Goal: Task Accomplishment & Management: Manage account settings

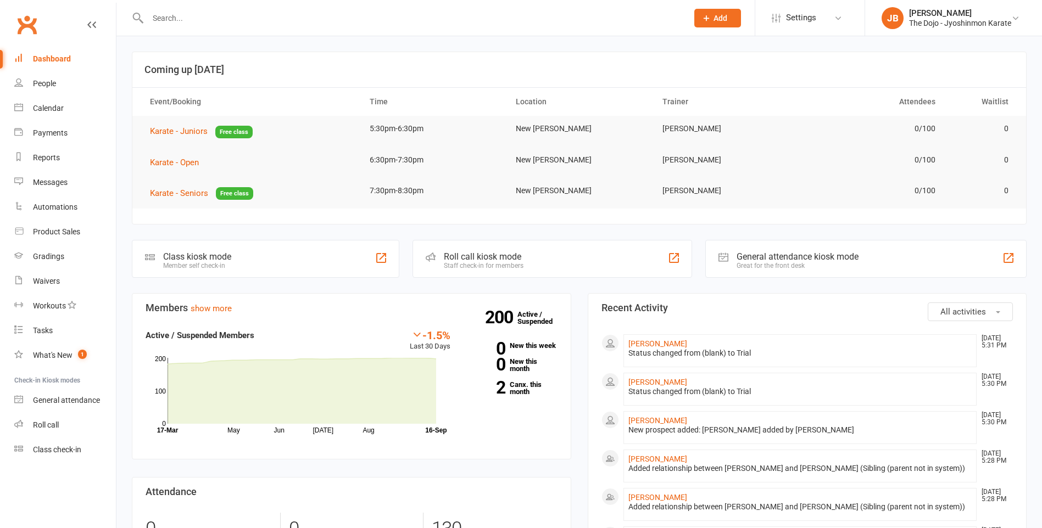
click at [175, 16] on input "text" at bounding box center [411, 17] width 535 height 15
click at [64, 435] on link "Roll call" at bounding box center [65, 425] width 102 height 25
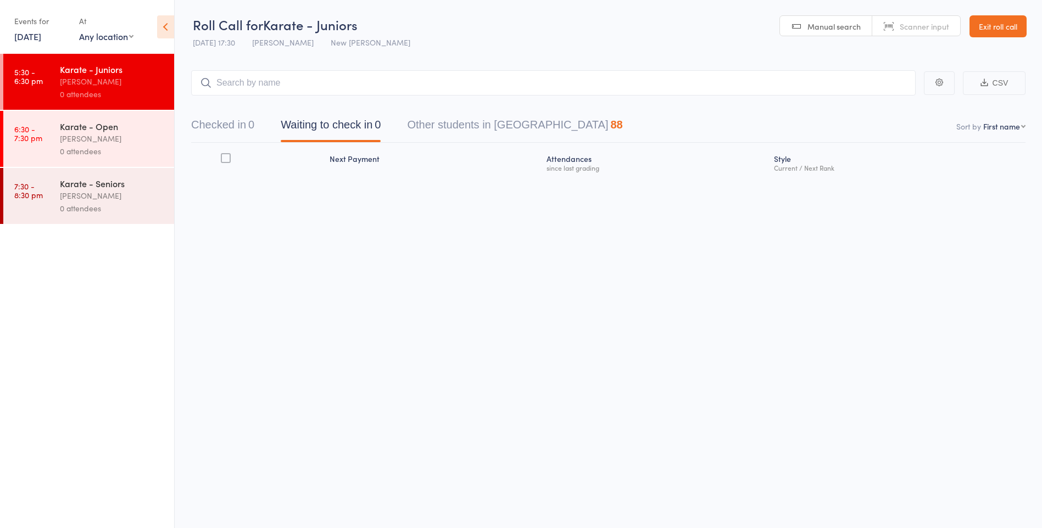
click at [224, 303] on div "Roll Call for Karate - Juniors [DATE] 17:30 [PERSON_NAME] New [PERSON_NAME] Doj…" at bounding box center [521, 264] width 1042 height 528
click at [255, 80] on input "search" at bounding box center [553, 82] width 724 height 25
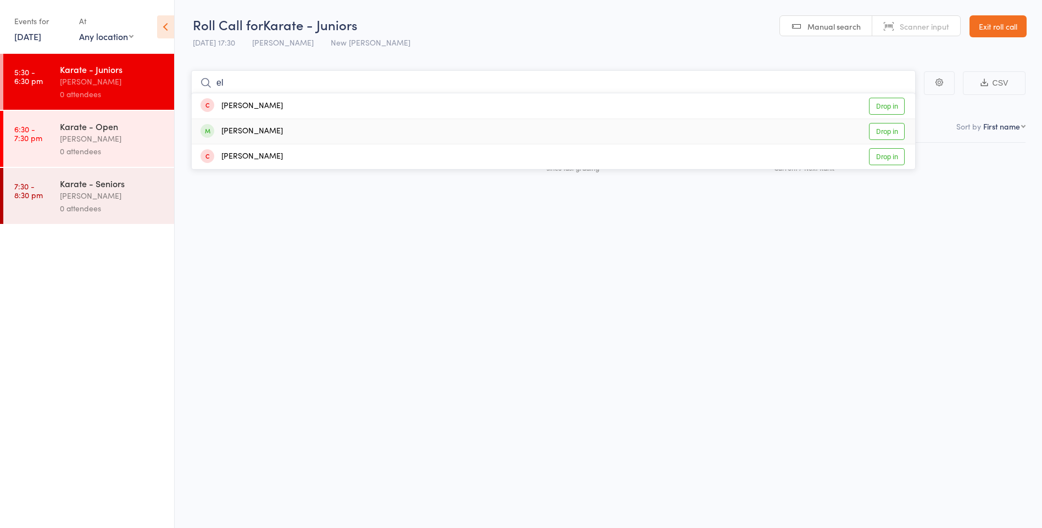
type input "el"
click at [262, 129] on div "Ellie Zheng Drop in" at bounding box center [553, 131] width 723 height 25
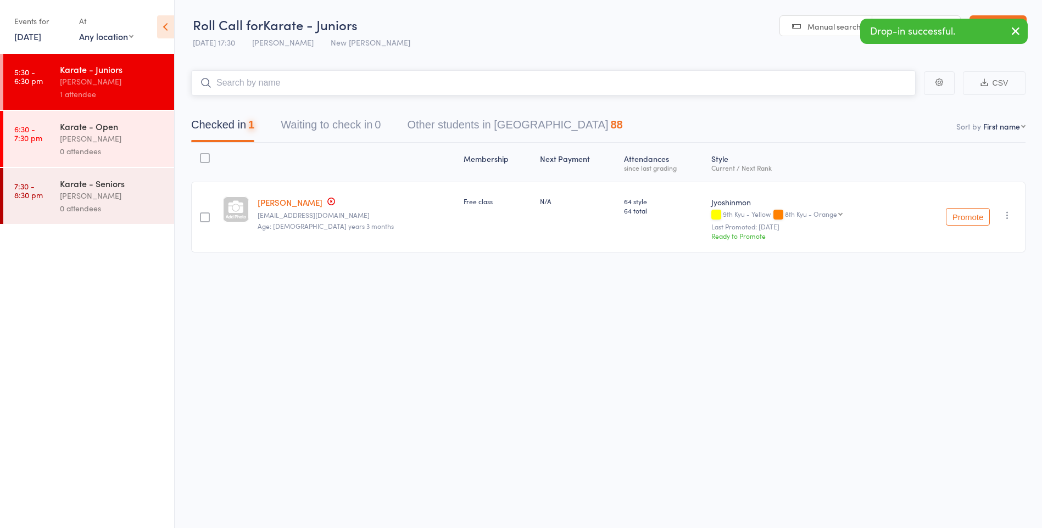
click at [301, 87] on input "search" at bounding box center [553, 82] width 724 height 25
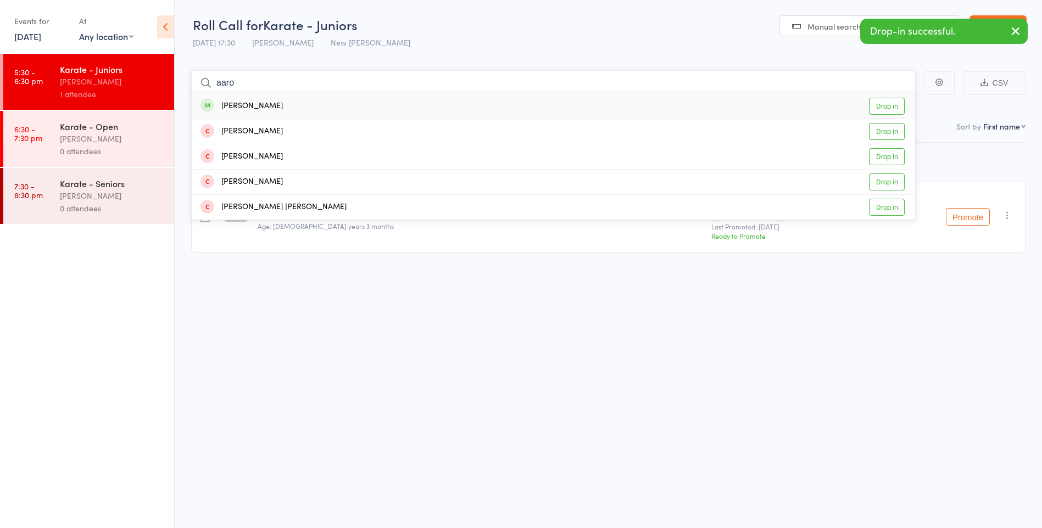
type input "aaro"
click at [301, 102] on div "Aaron Zheng Drop in" at bounding box center [553, 105] width 723 height 25
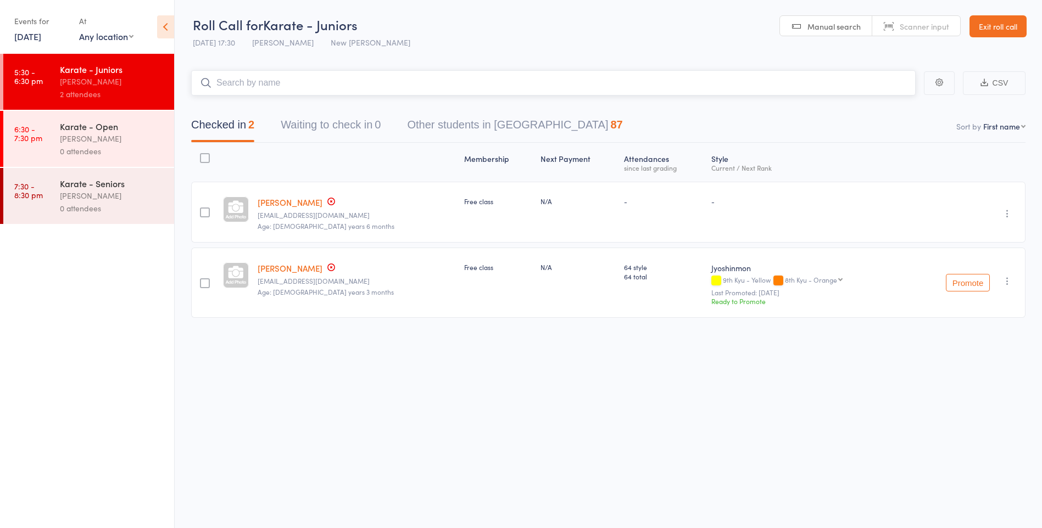
click at [310, 81] on input "search" at bounding box center [553, 82] width 724 height 25
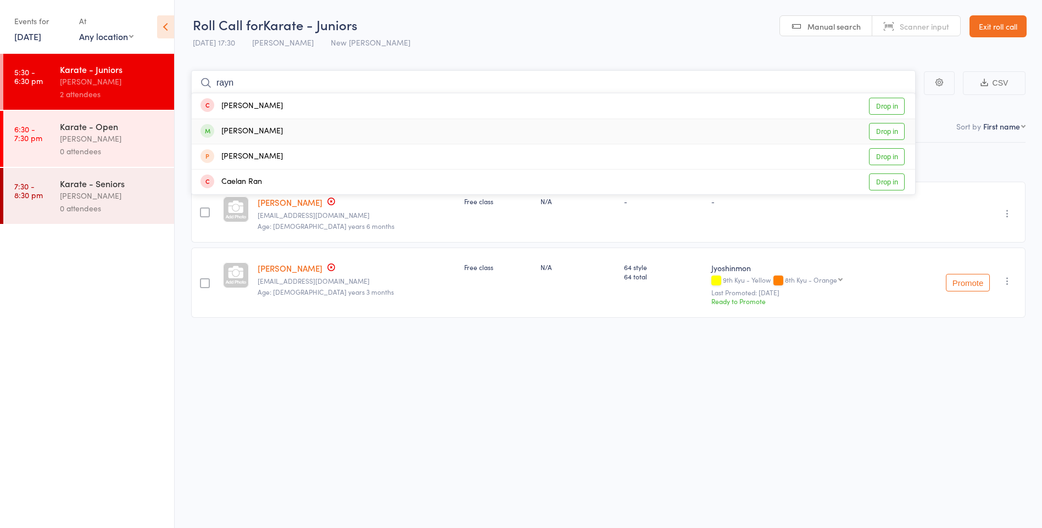
type input "rayn"
click at [301, 131] on div "Raynav Bhikha Drop in" at bounding box center [553, 131] width 723 height 25
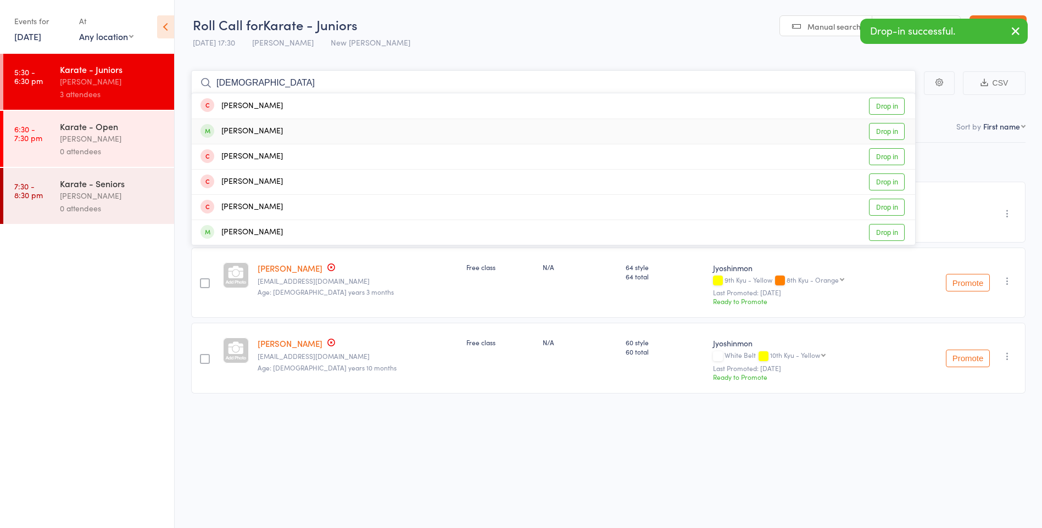
type input "isaa"
click at [297, 129] on div "Isaac Catton Drop in" at bounding box center [553, 131] width 723 height 25
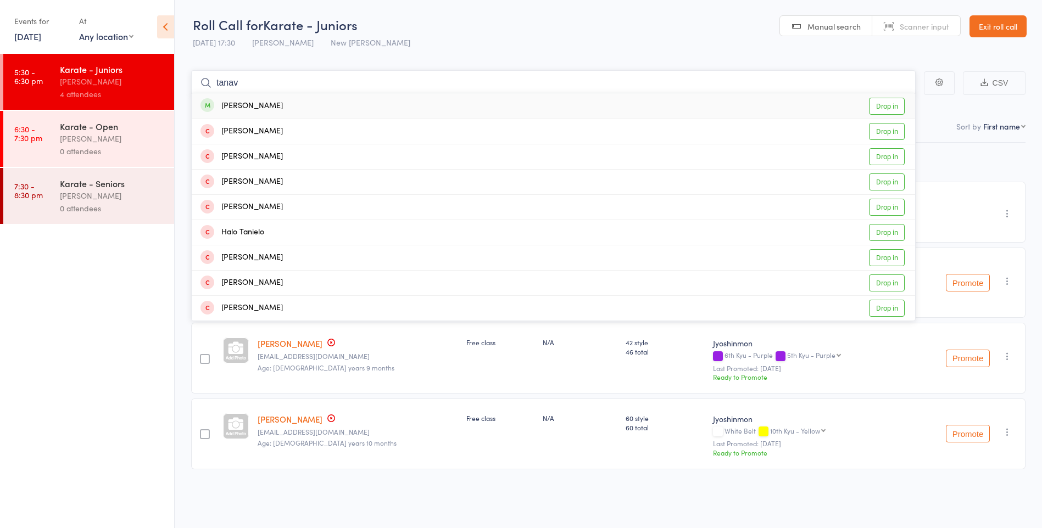
type input "tanav"
click at [296, 108] on div "Tanav Pratheep Drop in" at bounding box center [553, 105] width 723 height 25
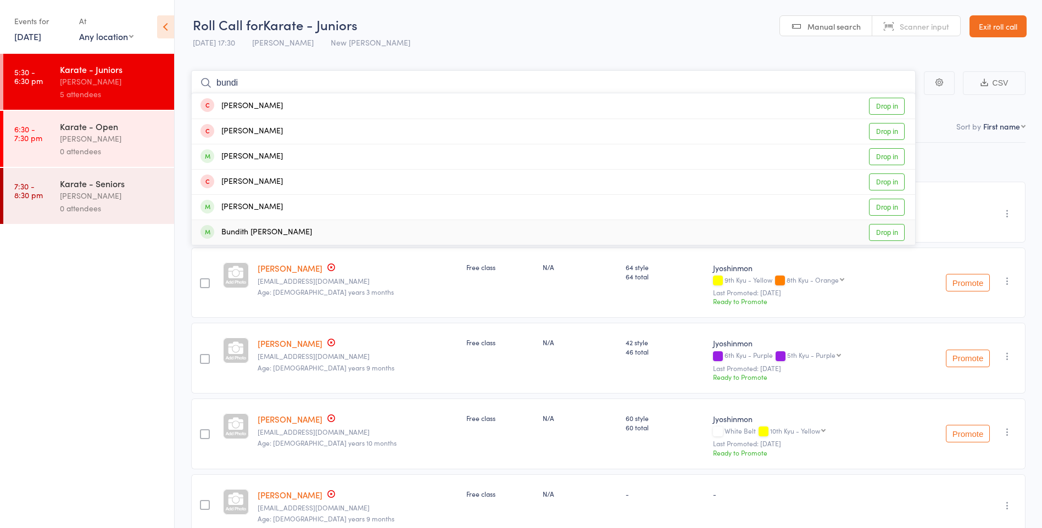
type input "bundi"
click at [312, 230] on div "Bundith [PERSON_NAME]" at bounding box center [255, 232] width 111 height 13
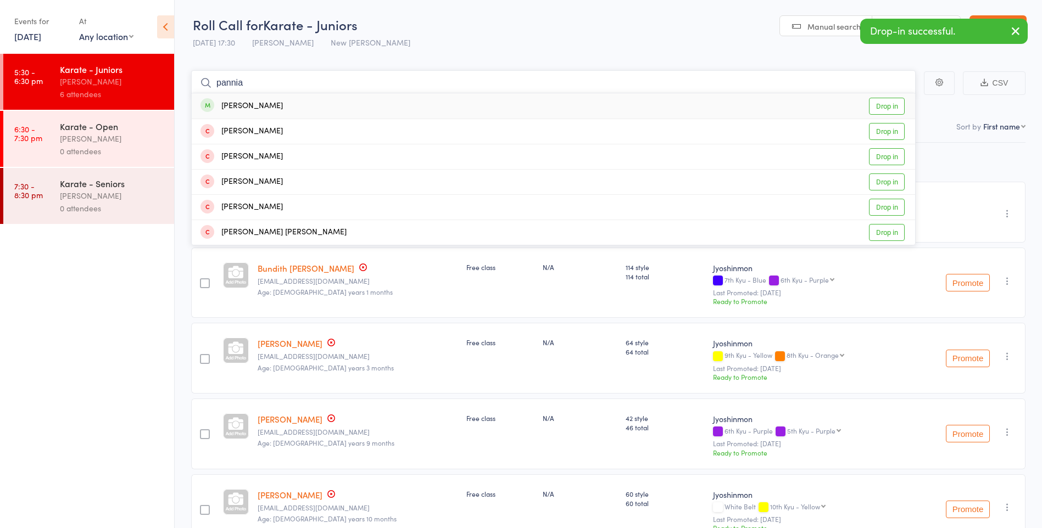
type input "pannia"
click at [304, 111] on div "Pannia Peter Ngem Drop in" at bounding box center [553, 105] width 723 height 25
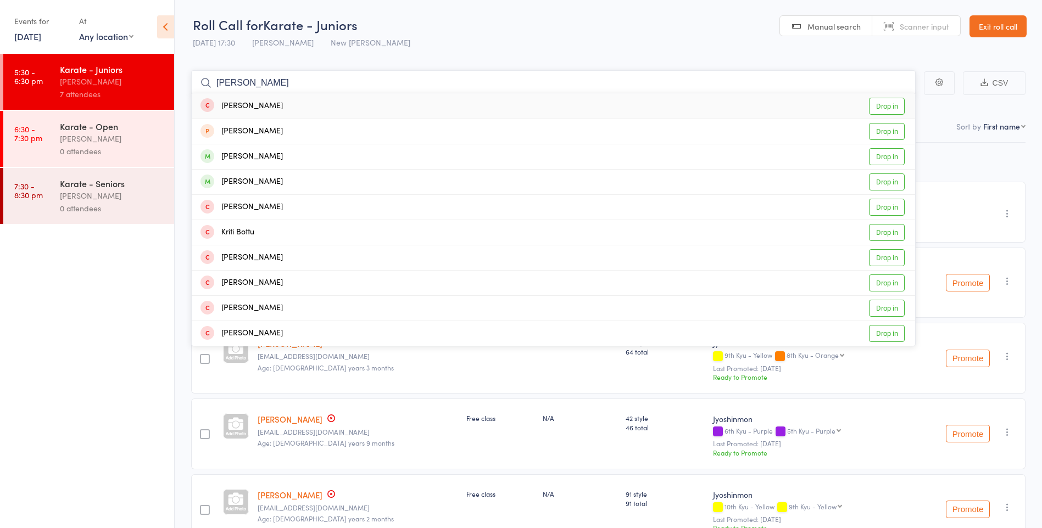
click at [220, 86] on input "krish" at bounding box center [553, 82] width 724 height 25
type input "ani"
click at [264, 158] on div "Anirudhsai Tudi" at bounding box center [241, 156] width 82 height 13
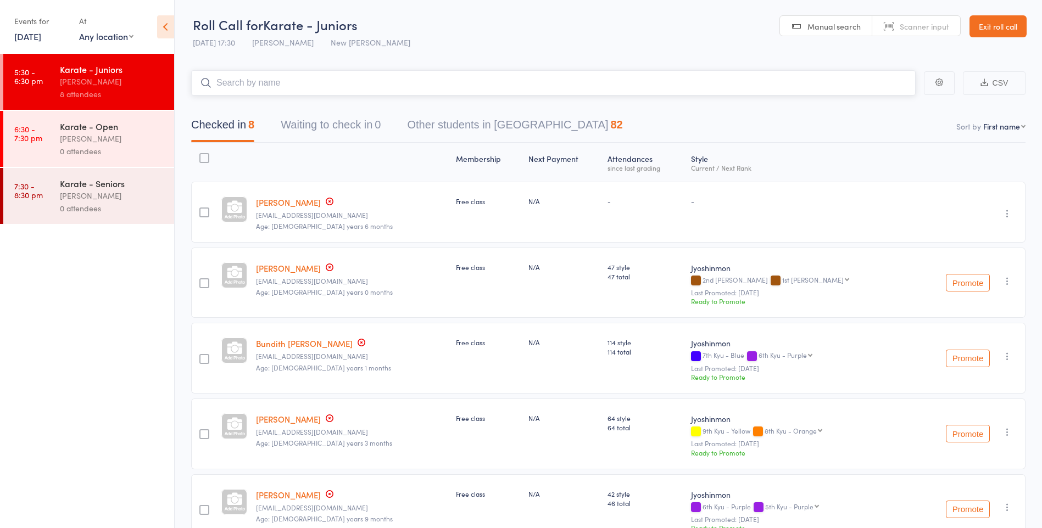
click at [325, 81] on input "search" at bounding box center [553, 82] width 724 height 25
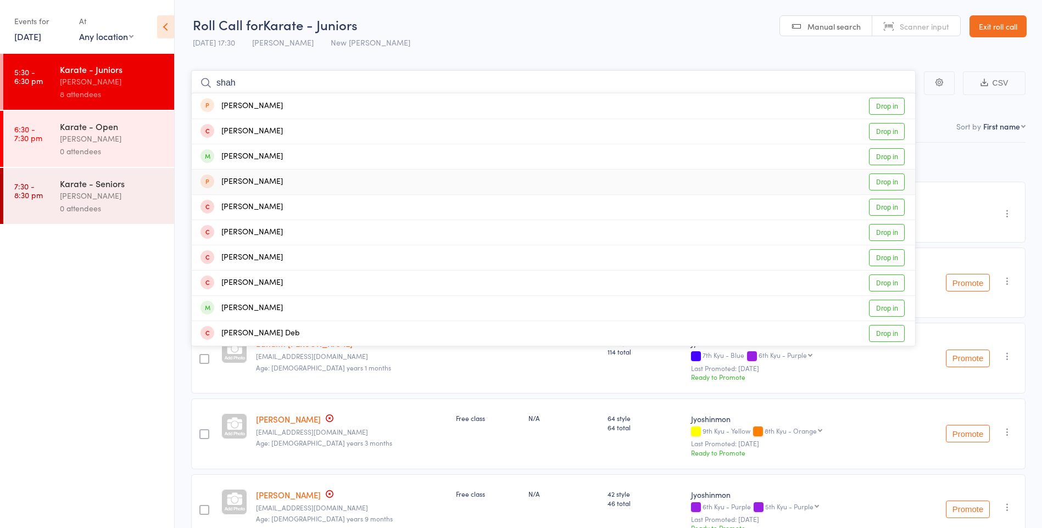
type input "shah"
click at [324, 179] on div "Shrestha Shah Drop in" at bounding box center [553, 182] width 723 height 25
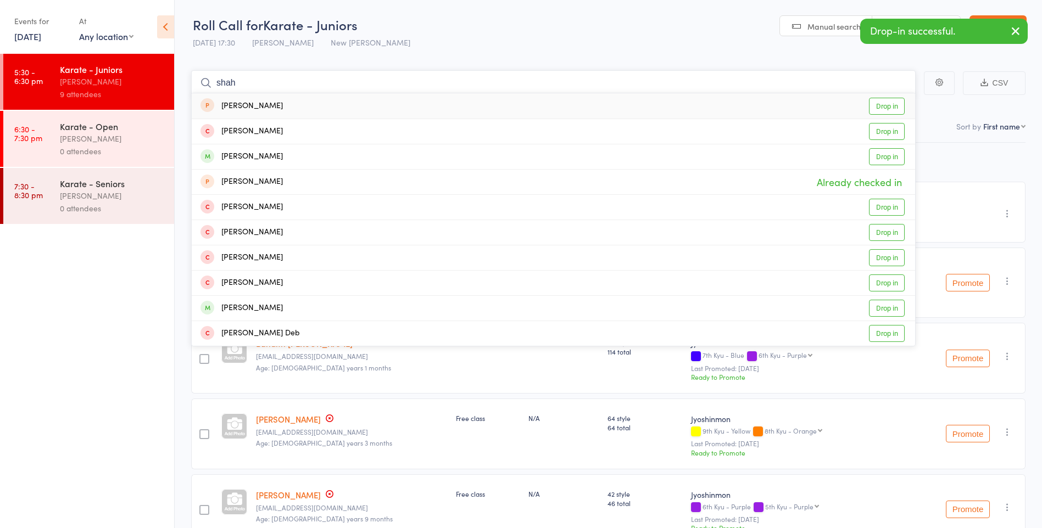
type input "shah"
click at [295, 109] on div "Trisha Shah Drop in" at bounding box center [553, 105] width 723 height 25
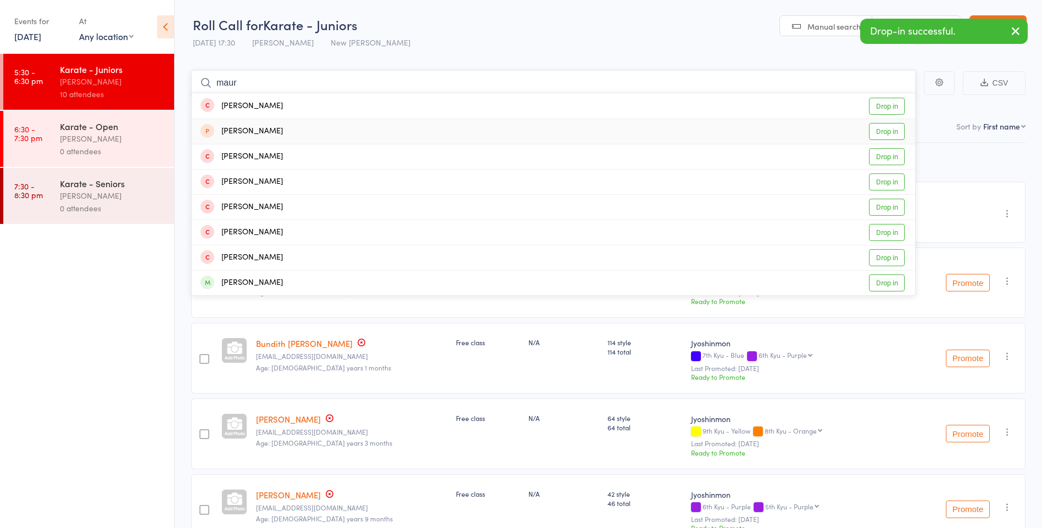
type input "maur"
click at [295, 125] on div "Maurya Thakkar Drop in" at bounding box center [553, 131] width 723 height 25
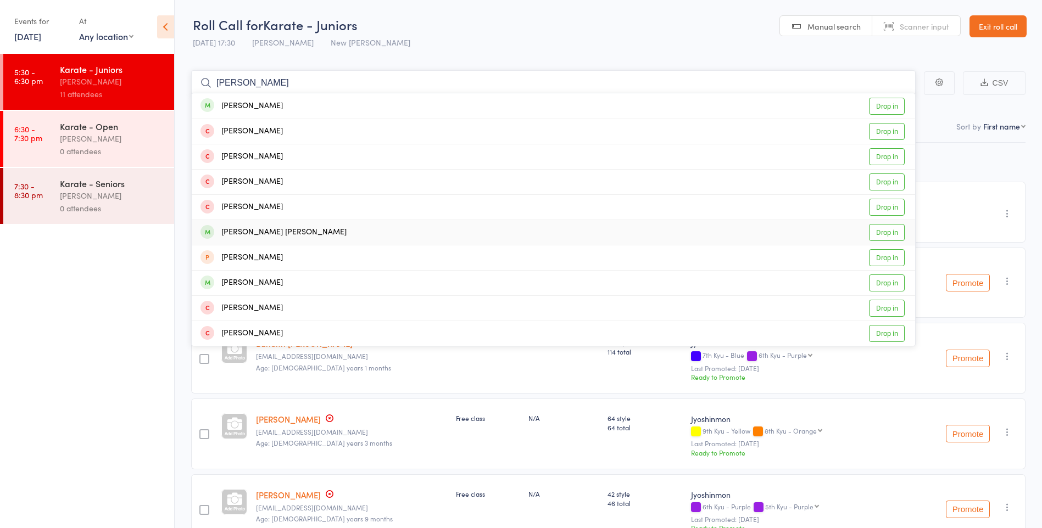
type input "ethan"
click at [312, 229] on div "Ethan Joseph Smith Drop in" at bounding box center [553, 232] width 723 height 25
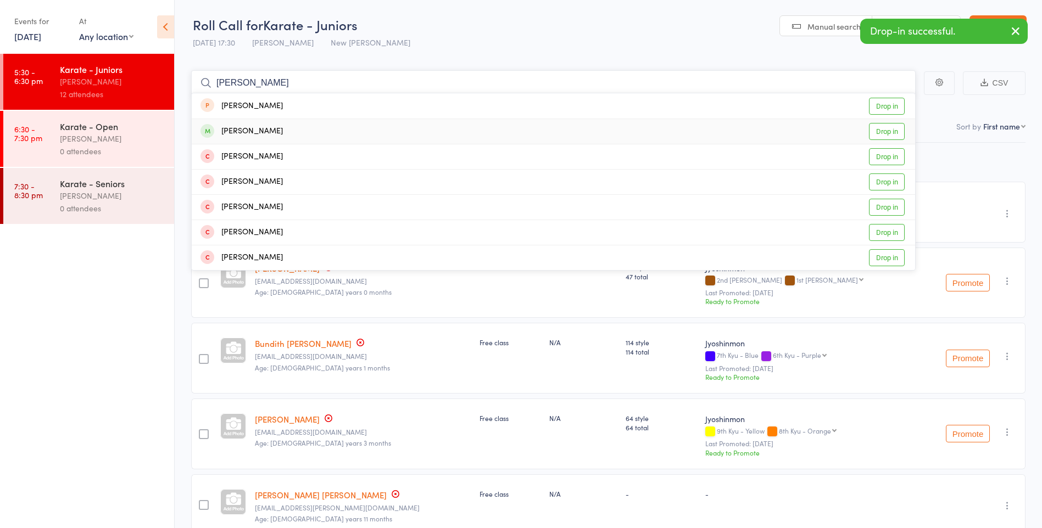
type input "asher"
click at [312, 135] on div "Asher Mendes Drop in" at bounding box center [553, 131] width 723 height 25
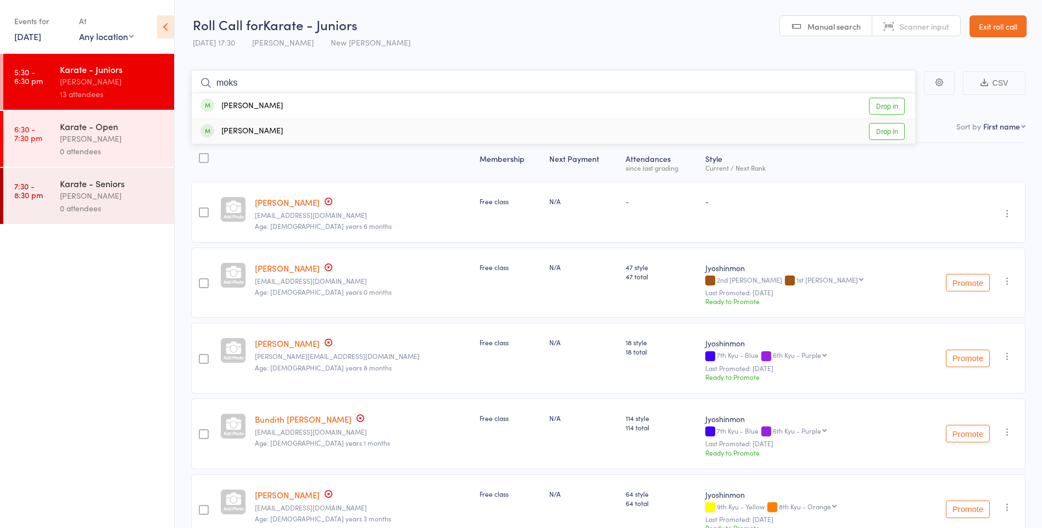
type input "moks"
click at [312, 135] on div "Mokshith Ramesh Drop in" at bounding box center [553, 131] width 723 height 25
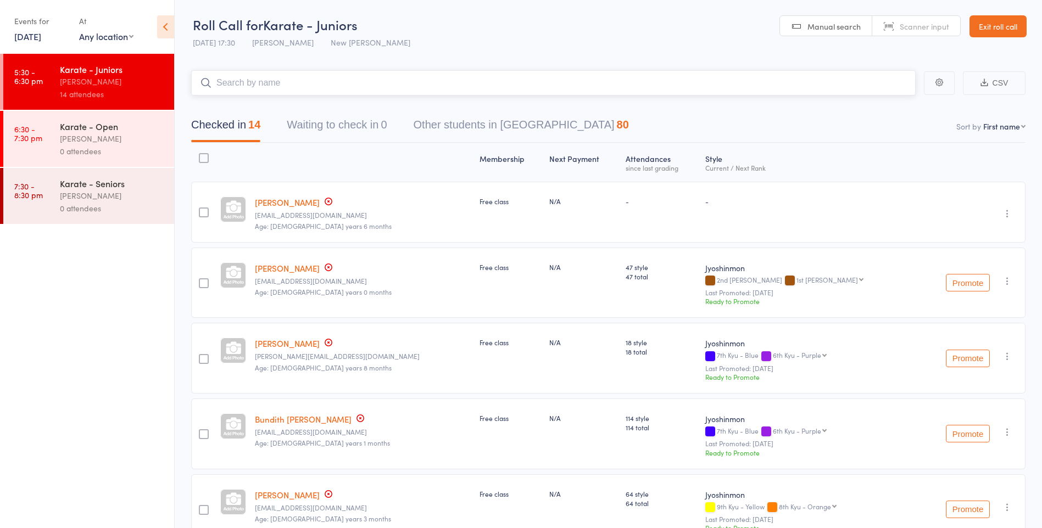
click at [306, 87] on input "search" at bounding box center [553, 82] width 724 height 25
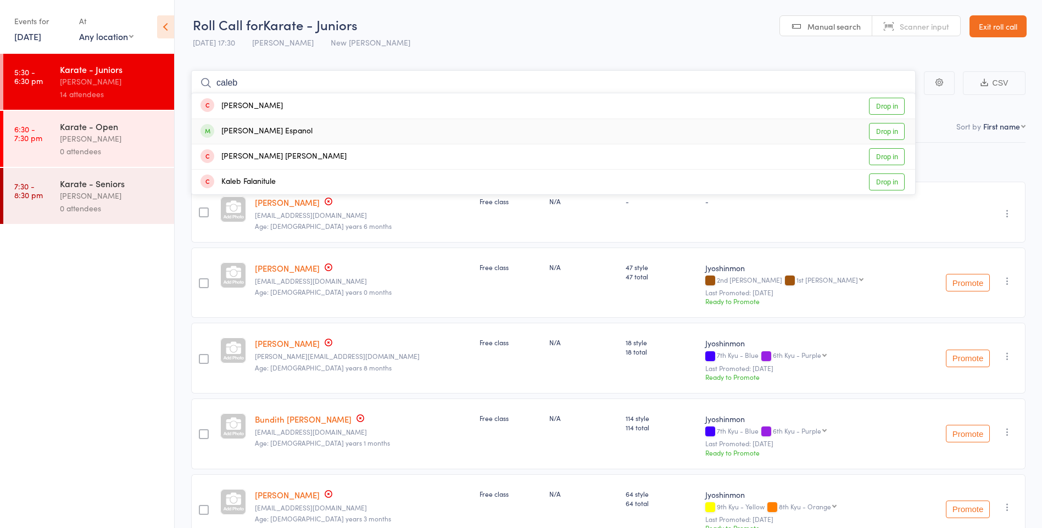
type input "caleb"
click at [308, 128] on div "Caleb Zoren Espanol Drop in" at bounding box center [553, 131] width 723 height 25
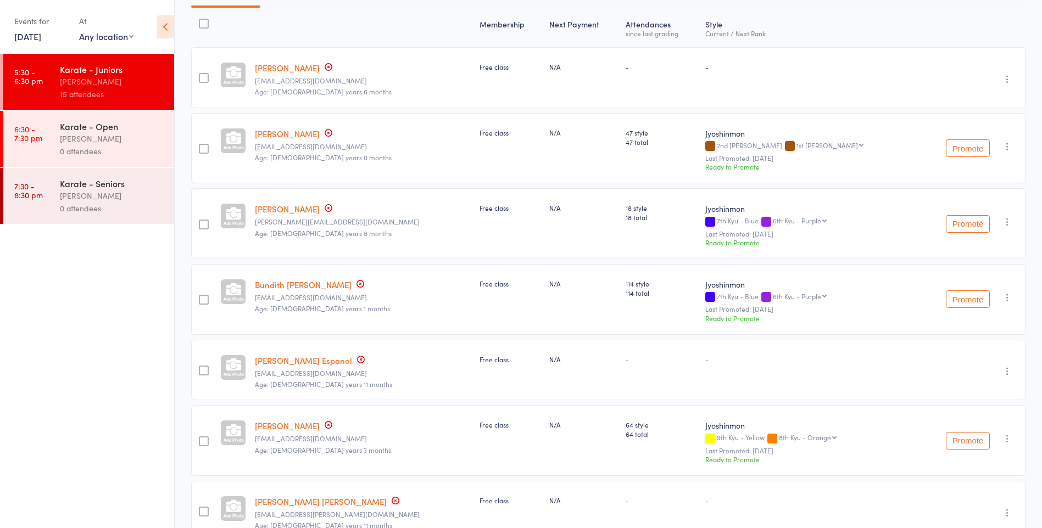
scroll to position [275, 0]
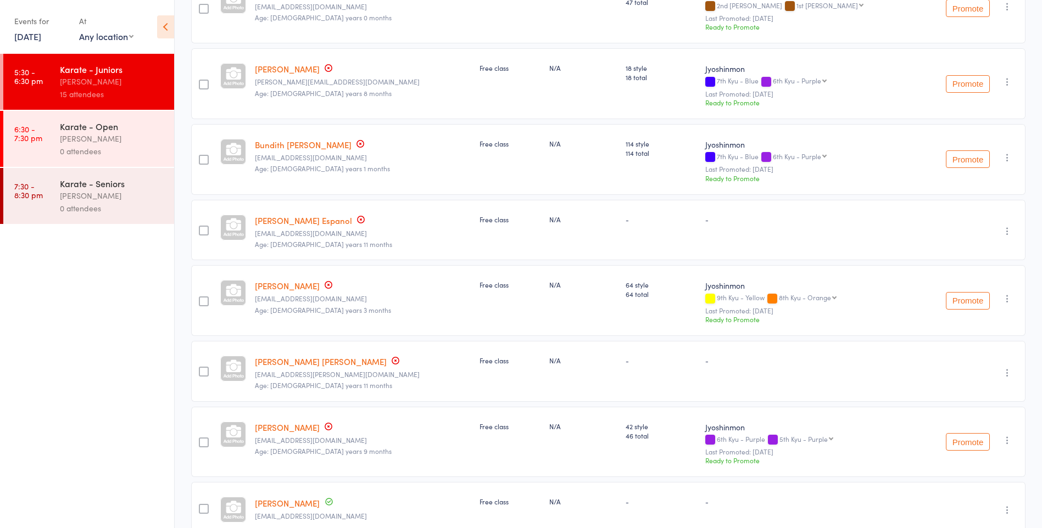
click at [836, 296] on select "8th Kyu - Orange 7th Kyu - Blue 6th Kyu - Purple 5th Kyu - Purple 4th Kyu - Gre…" at bounding box center [808, 297] width 58 height 7
click at [293, 288] on link "Ellie Zheng" at bounding box center [287, 286] width 65 height 12
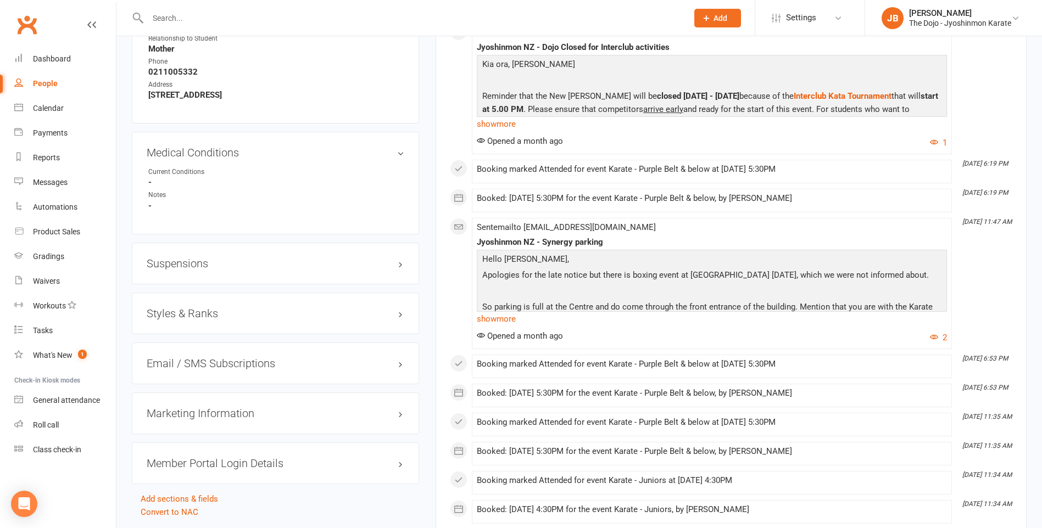
scroll to position [933, 0]
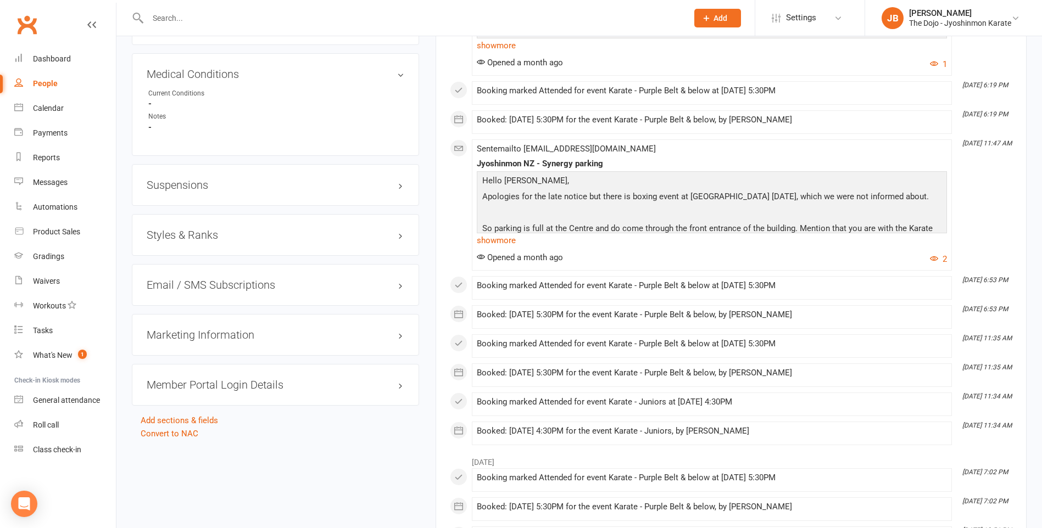
click at [400, 238] on h3 "Styles & Ranks" at bounding box center [276, 235] width 258 height 12
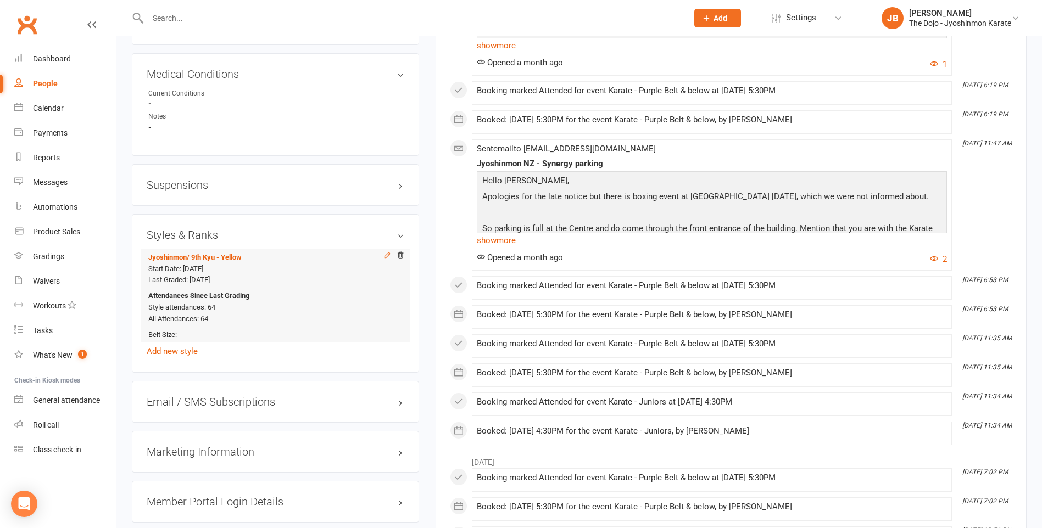
click at [390, 255] on icon at bounding box center [387, 255] width 8 height 8
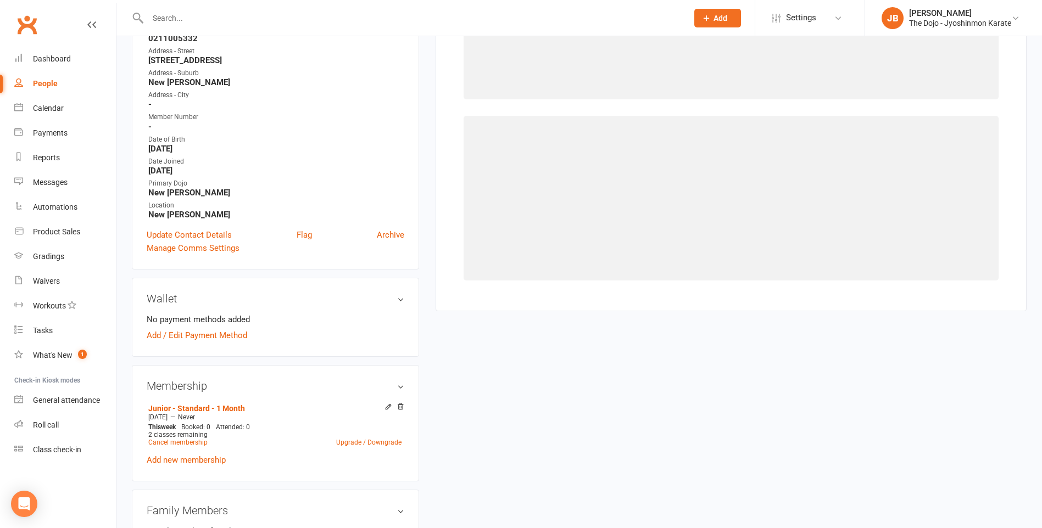
select select "782"
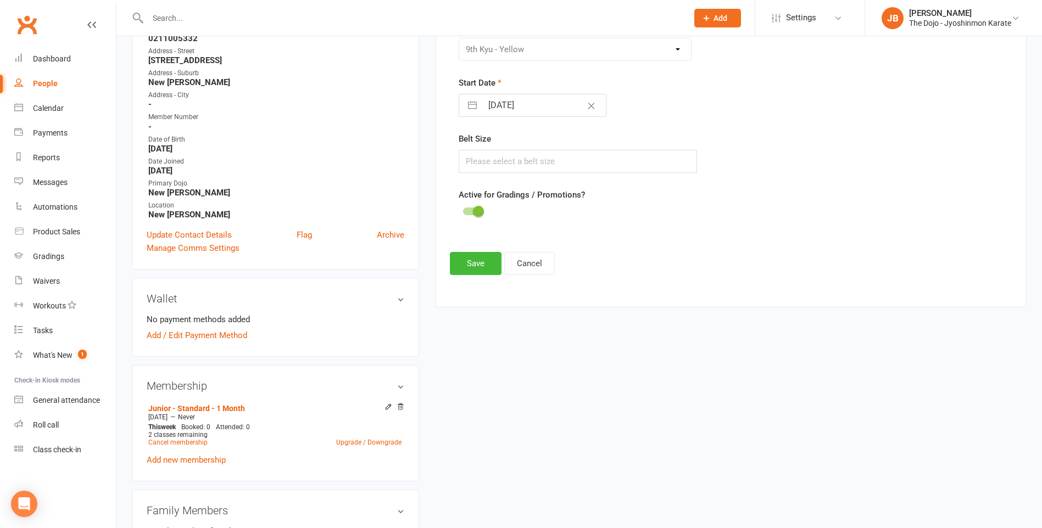
scroll to position [94, 0]
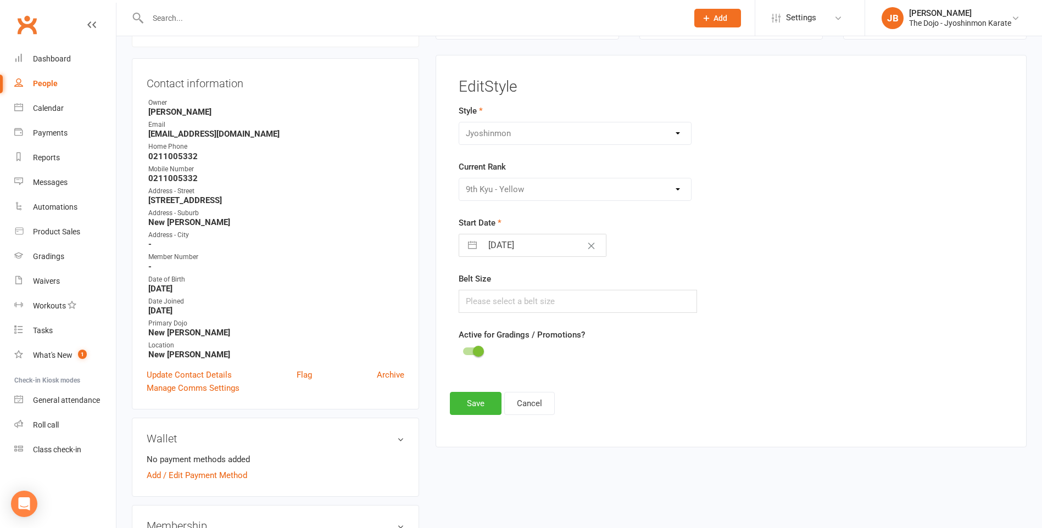
click at [648, 192] on div "Please Select Starting Rank White Belt 10th Kyu - Yellow 9th Kyu - Yellow 8th K…" at bounding box center [574, 189] width 233 height 23
click at [66, 251] on link "Gradings" at bounding box center [65, 256] width 102 height 25
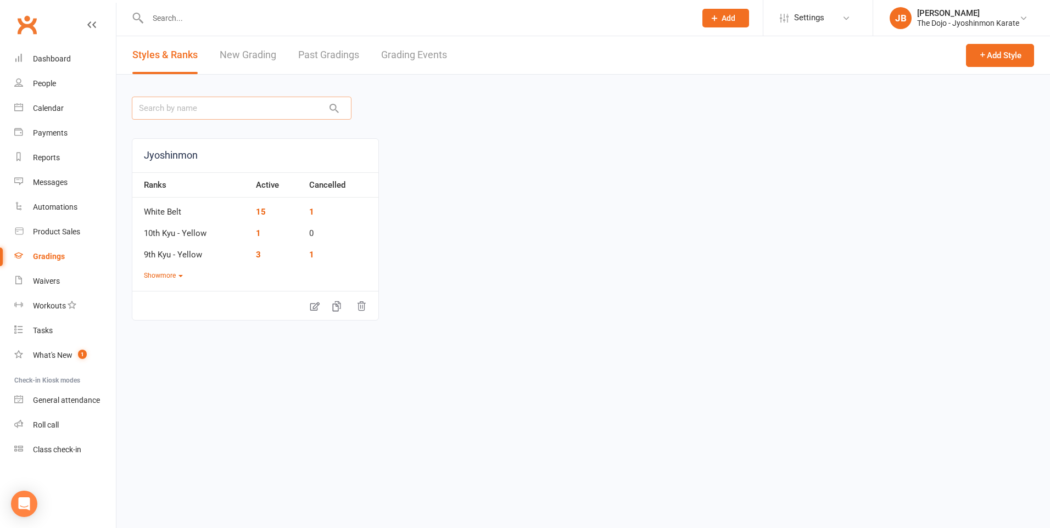
click at [248, 113] on input "text" at bounding box center [242, 108] width 220 height 23
type input "elli"
drag, startPoint x: 248, startPoint y: 113, endPoint x: 56, endPoint y: 105, distance: 191.8
click at [56, 105] on ui-view "Prospect Member Non-attending contact Class / event Appointment Grading event T…" at bounding box center [525, 231] width 1050 height 456
click at [318, 59] on link "Past Gradings" at bounding box center [328, 55] width 61 height 38
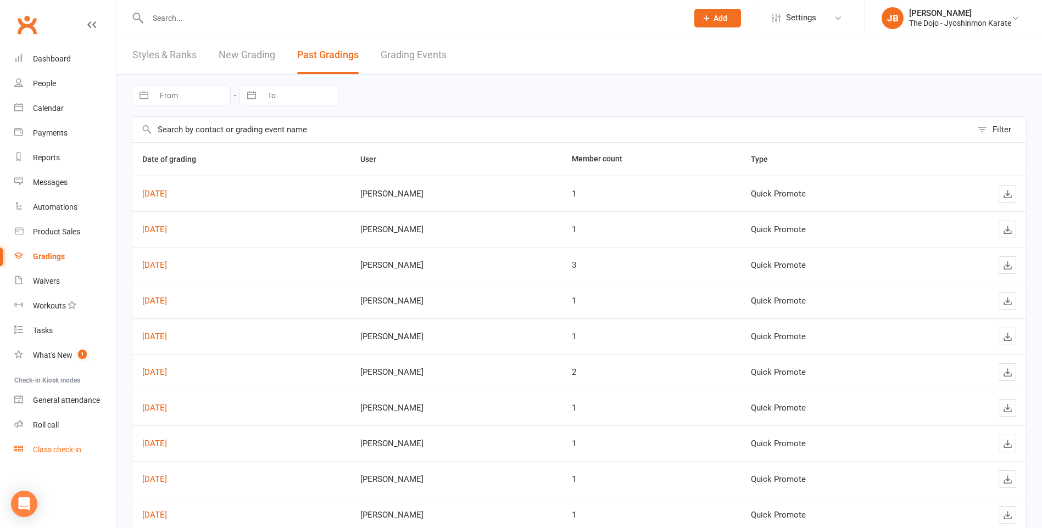
click at [56, 439] on link "Class check-in" at bounding box center [65, 450] width 102 height 25
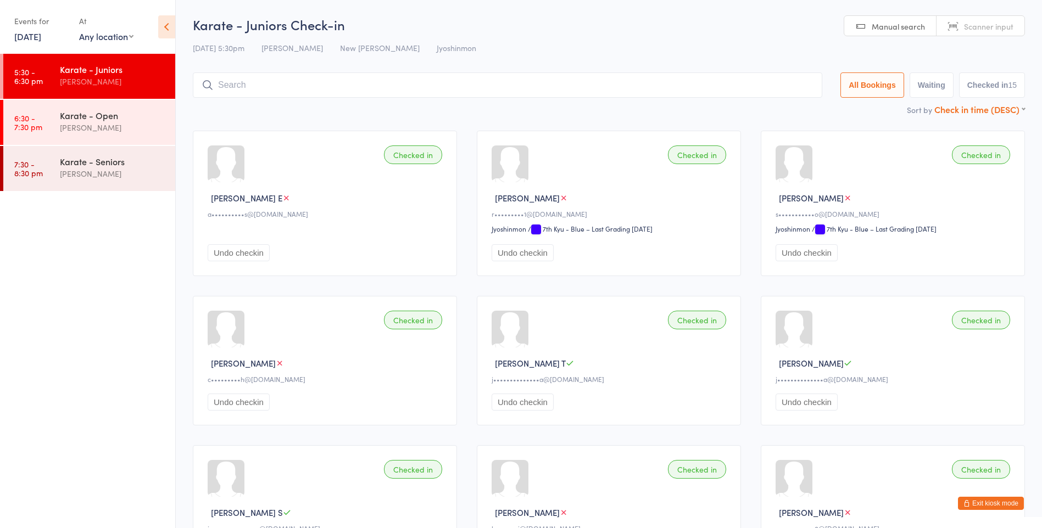
click at [1020, 109] on select "First name (ASC) First name (DESC) Last name (ASC) Last name (DESC) Check in ti…" at bounding box center [979, 107] width 91 height 9
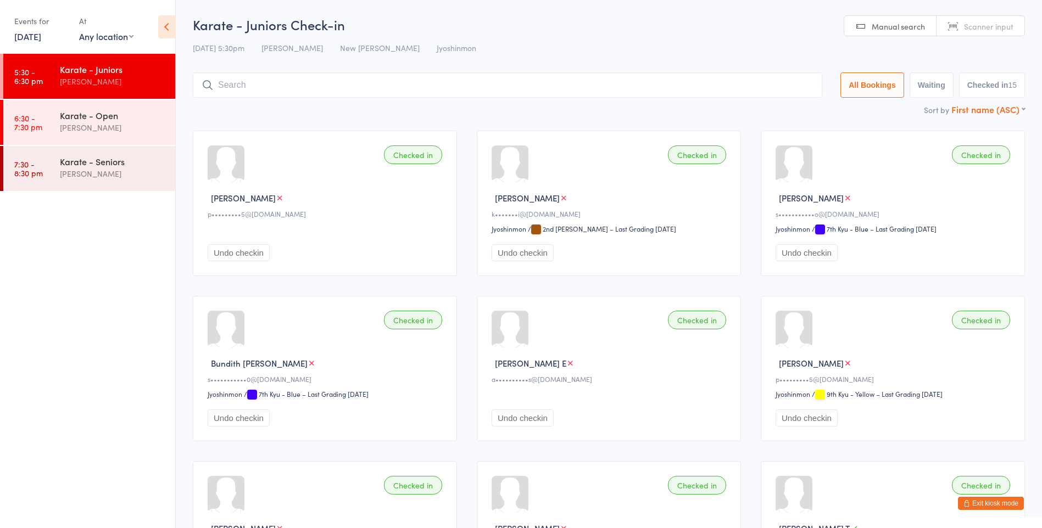
click at [1018, 110] on select "First name (ASC) First name (DESC) Last name (ASC) Last name (DESC) Check in ti…" at bounding box center [988, 107] width 74 height 9
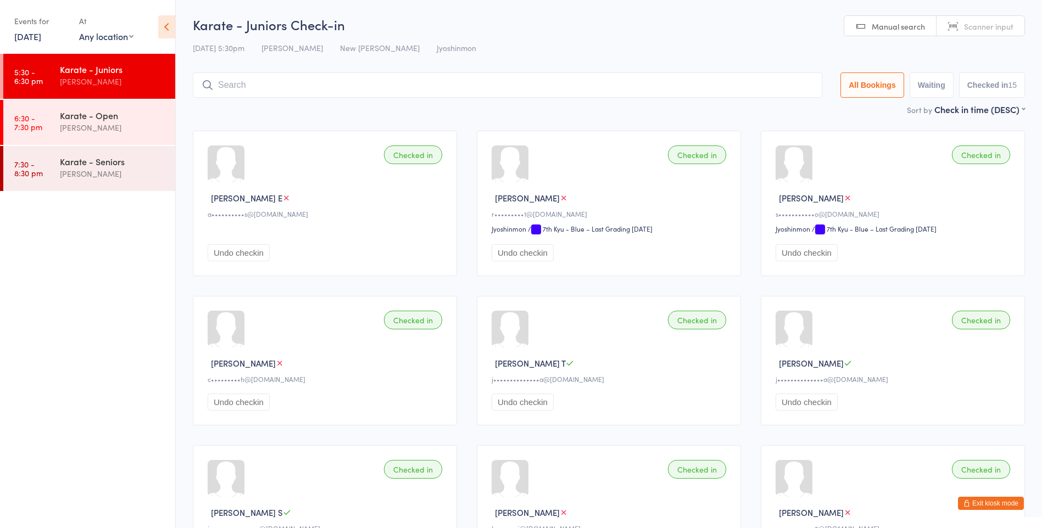
click at [166, 61] on div "Karate - Juniors David Bennett" at bounding box center [117, 75] width 115 height 43
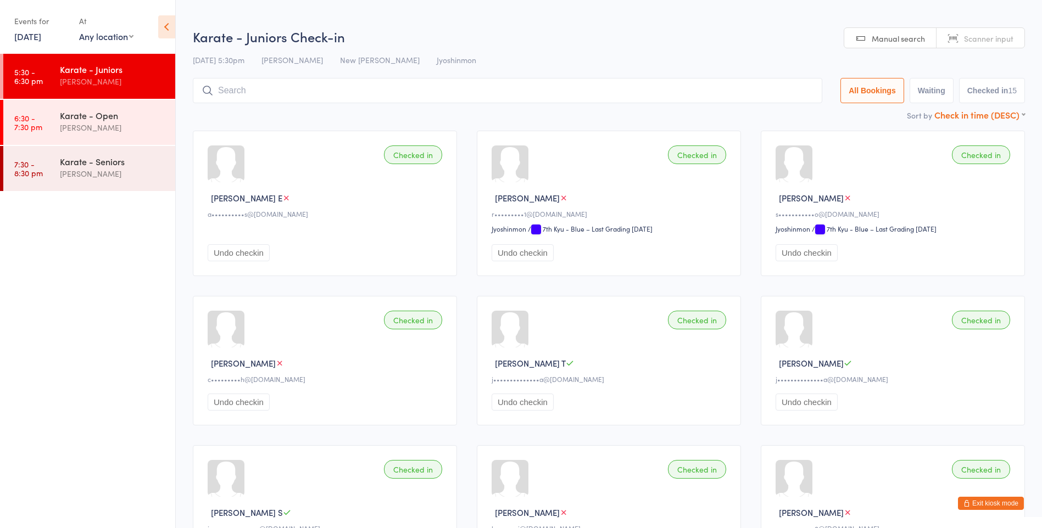
click at [970, 117] on select "First name (ASC) First name (DESC) Last name (ASC) Last name (DESC) Check in ti…" at bounding box center [979, 113] width 91 height 9
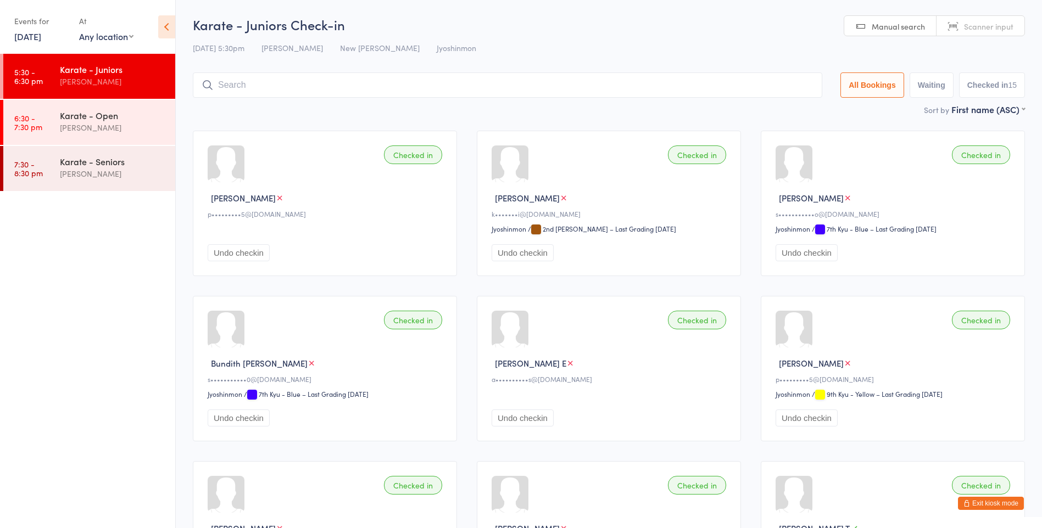
click at [970, 117] on main "Karate - Juniors Check-in 16 Sep 5:30pm David Bennett New Lynn Dojo Jyoshinmon …" at bounding box center [609, 473] width 832 height 916
click at [971, 113] on div "First name (ASC) First name (ASC) First name (DESC) Last name (ASC) Last name (…" at bounding box center [988, 109] width 74 height 12
click at [976, 111] on select "First name (ASC) First name (DESC) Last name (ASC) Last name (DESC) Check in ti…" at bounding box center [988, 107] width 74 height 9
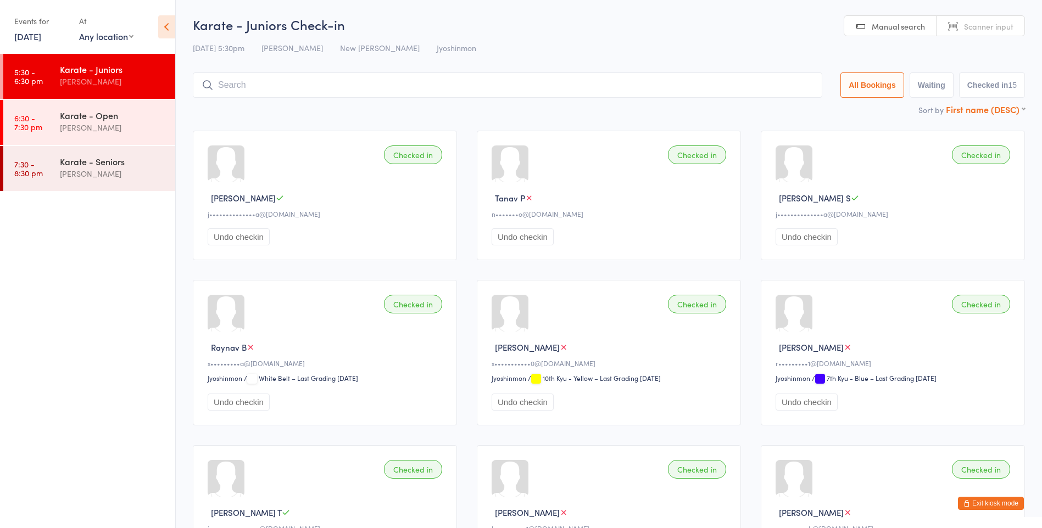
click at [979, 115] on div "First name (DESC) First name (ASC) First name (DESC) Last name (ASC) Last name …" at bounding box center [984, 109] width 79 height 12
click at [978, 111] on select "First name (ASC) First name (DESC) Last name (ASC) Last name (DESC) Check in ti…" at bounding box center [984, 107] width 79 height 9
click at [945, 103] on select "First name (ASC) First name (DESC) Last name (ASC) Last name (DESC) Check in ti…" at bounding box center [984, 107] width 79 height 9
click at [990, 83] on button "Checked in 15" at bounding box center [992, 84] width 66 height 25
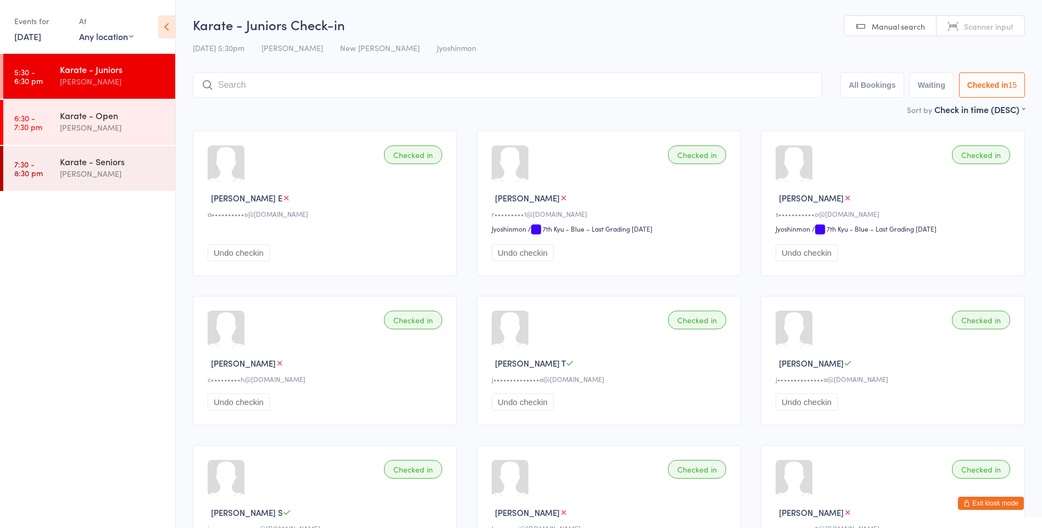
click at [990, 83] on button "Checked in 15" at bounding box center [992, 84] width 66 height 25
click at [215, 49] on span "16 Sep 5:30pm" at bounding box center [219, 47] width 52 height 11
click at [878, 85] on button "All Bookings" at bounding box center [872, 84] width 64 height 25
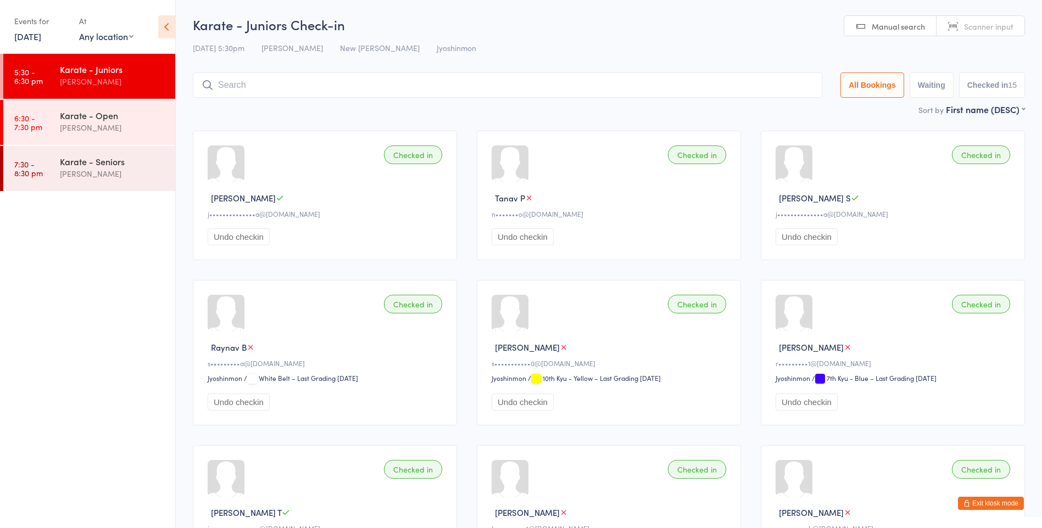
click at [925, 86] on button "Waiting" at bounding box center [931, 84] width 44 height 25
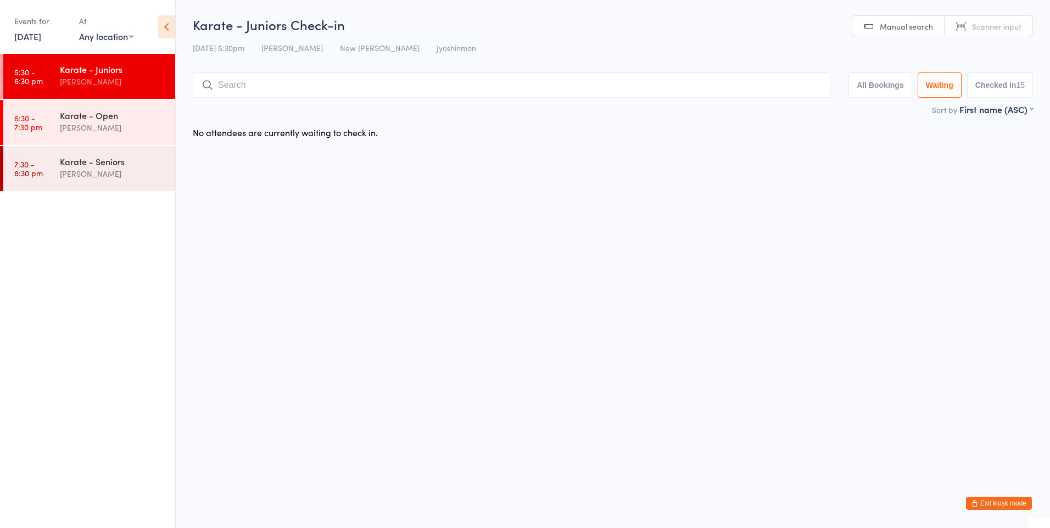
click at [990, 87] on button "Checked in 15" at bounding box center [1000, 84] width 66 height 25
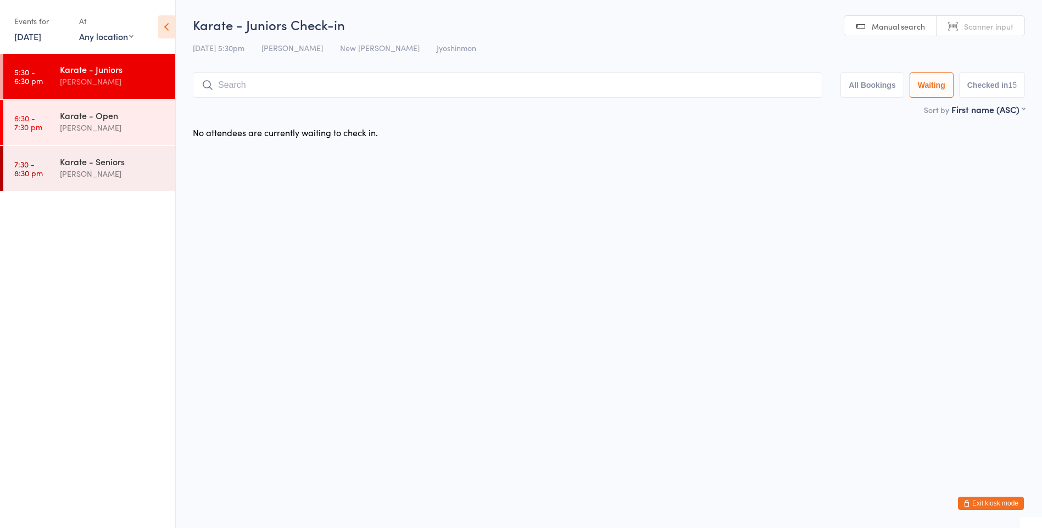
select select "5"
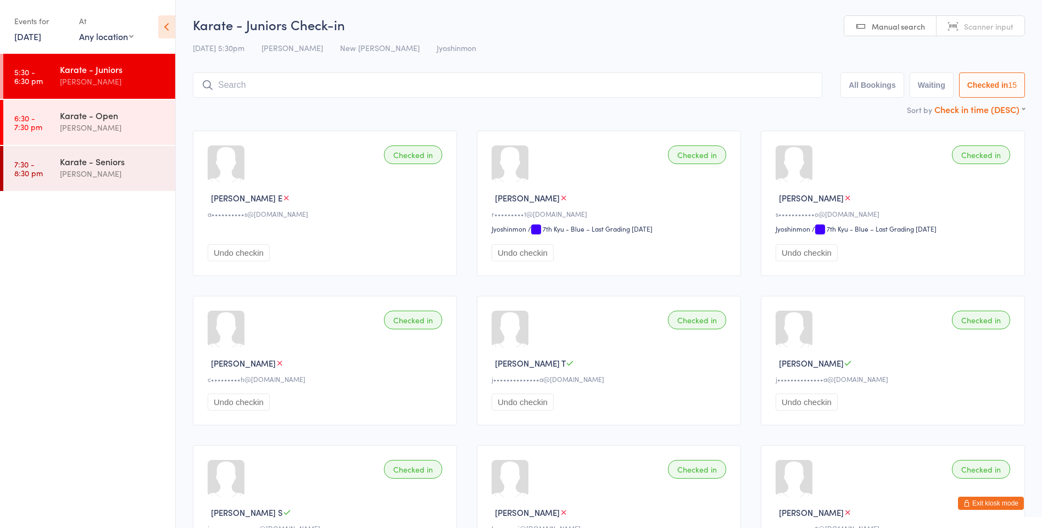
click at [985, 110] on select "First name (ASC) First name (DESC) Last name (ASC) Last name (DESC) Check in ti…" at bounding box center [979, 107] width 91 height 9
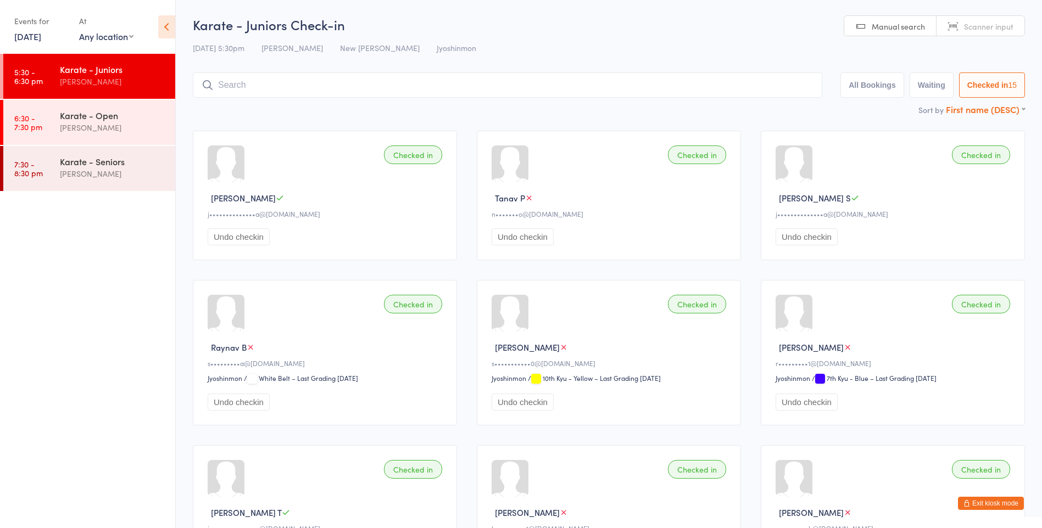
click at [987, 111] on select "First name (ASC) First name (DESC) Last name (ASC) Last name (DESC) Check in ti…" at bounding box center [984, 107] width 79 height 9
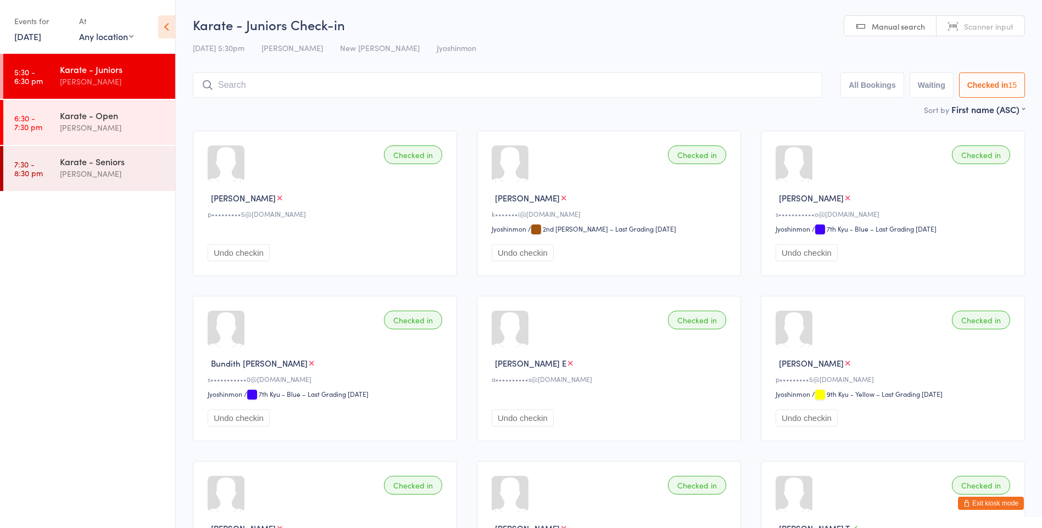
click at [871, 80] on button "All Bookings" at bounding box center [872, 84] width 64 height 25
select select "1"
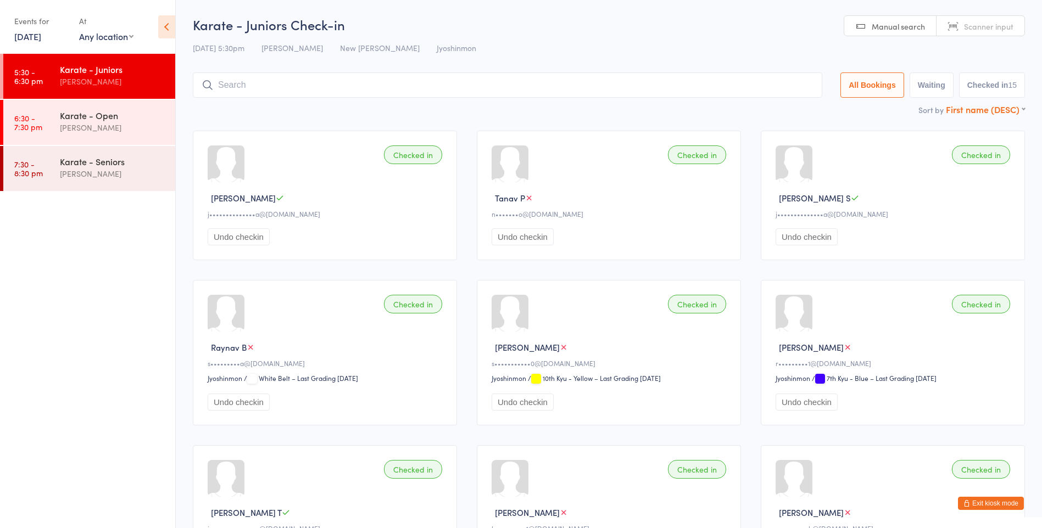
click at [954, 105] on select "First name (ASC) First name (DESC) Last name (ASC) Last name (DESC) Check in ti…" at bounding box center [984, 107] width 79 height 9
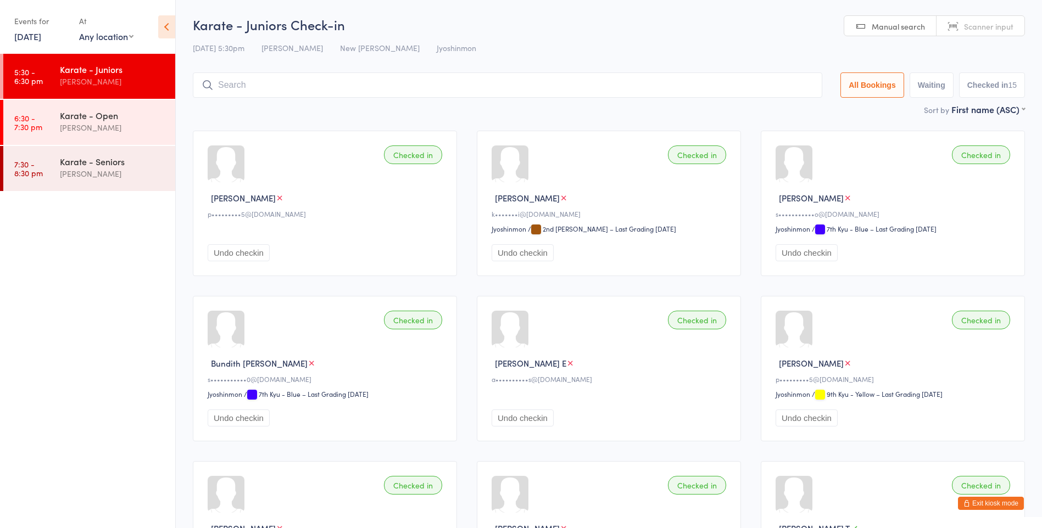
click at [176, 26] on ui-view "Karate - Juniors Check-in 16 Sep 5:30pm David Bennett New Lynn Dojo Jyoshinmon …" at bounding box center [609, 473] width 866 height 916
click at [173, 26] on icon at bounding box center [166, 26] width 17 height 23
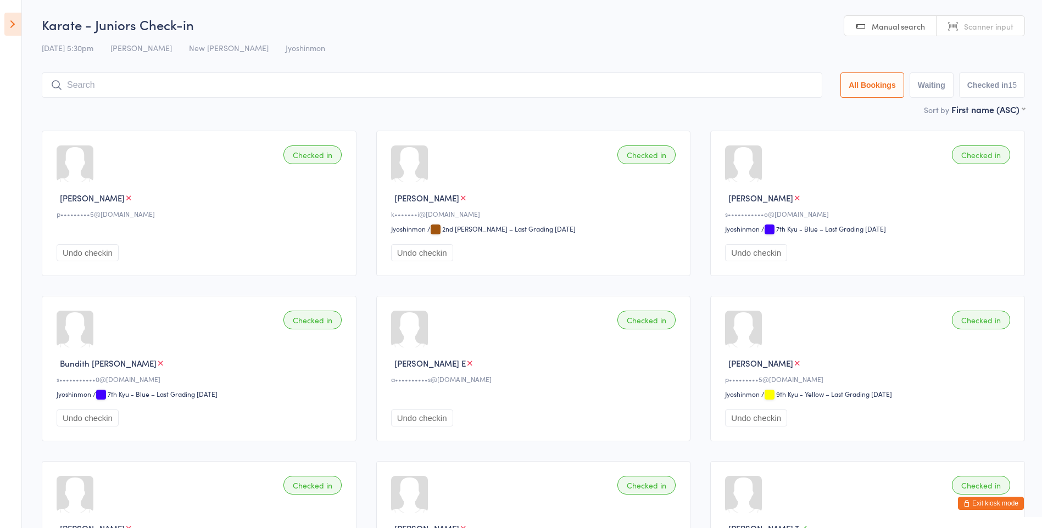
click at [15, 19] on icon at bounding box center [12, 24] width 17 height 23
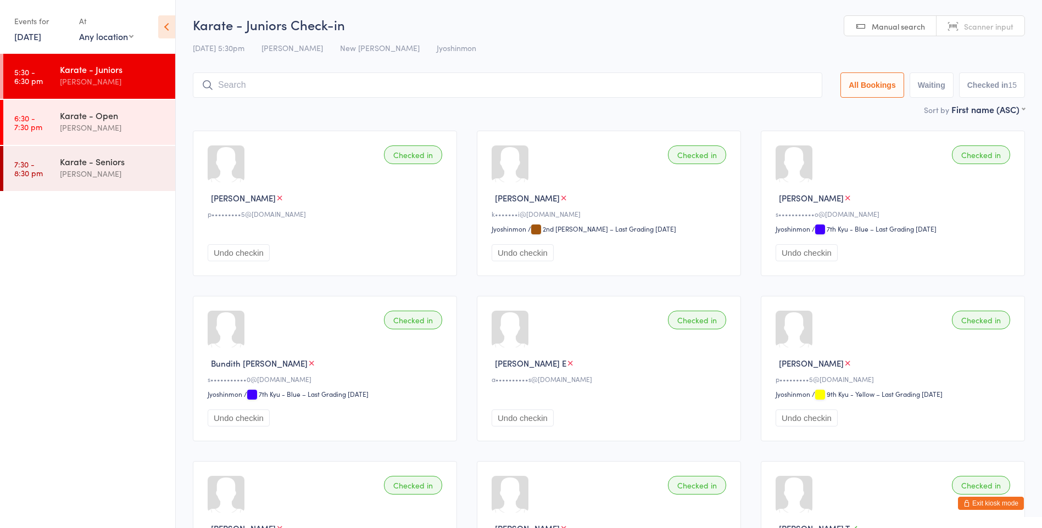
click at [975, 507] on button "Exit kiosk mode" at bounding box center [991, 503] width 66 height 13
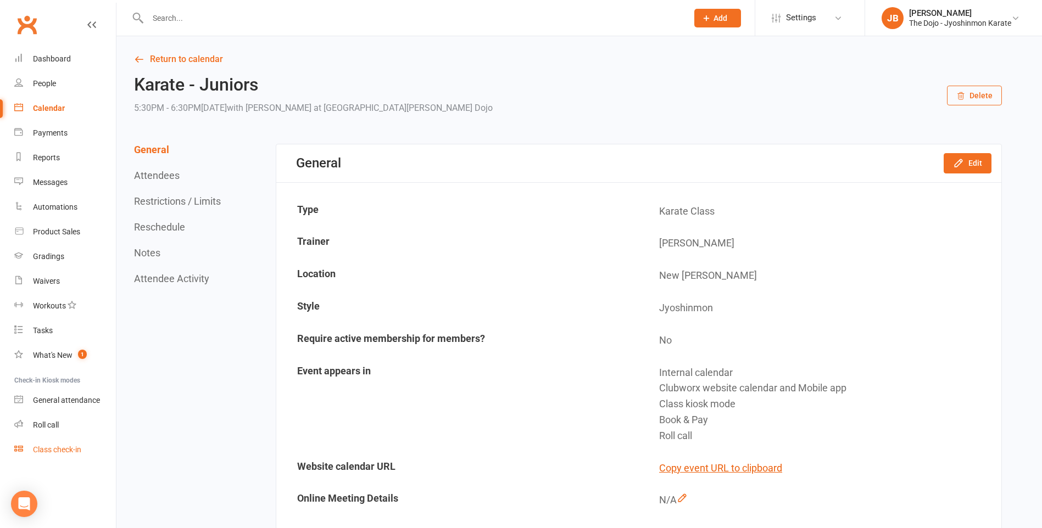
click at [73, 451] on div "Class check-in" at bounding box center [57, 449] width 48 height 9
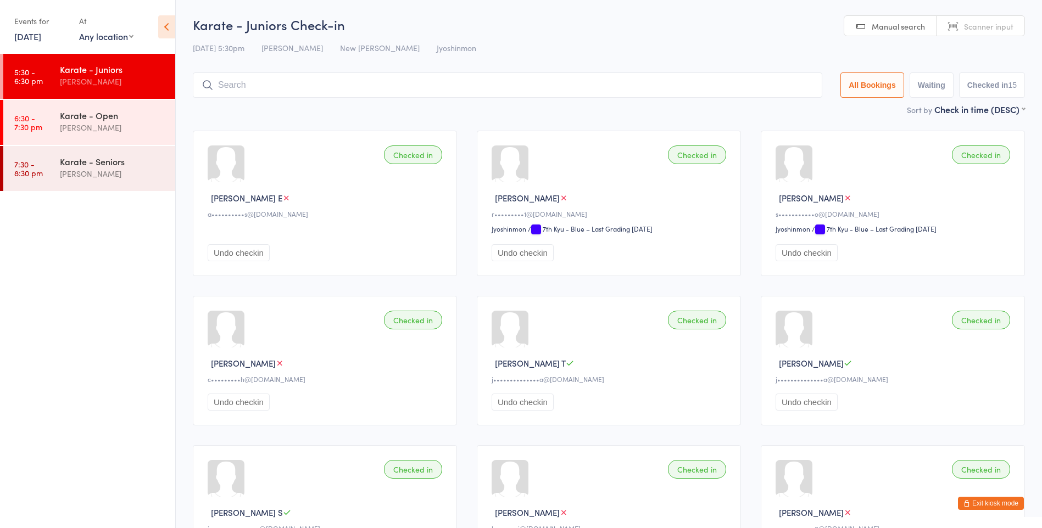
click at [966, 120] on main "Karate - Juniors Check-in [DATE] 5:30pm [PERSON_NAME] New [PERSON_NAME] Manual …" at bounding box center [609, 473] width 832 height 916
click at [967, 111] on select "First name (ASC) First name (DESC) Last name (ASC) Last name (DESC) Check in ti…" at bounding box center [979, 107] width 91 height 9
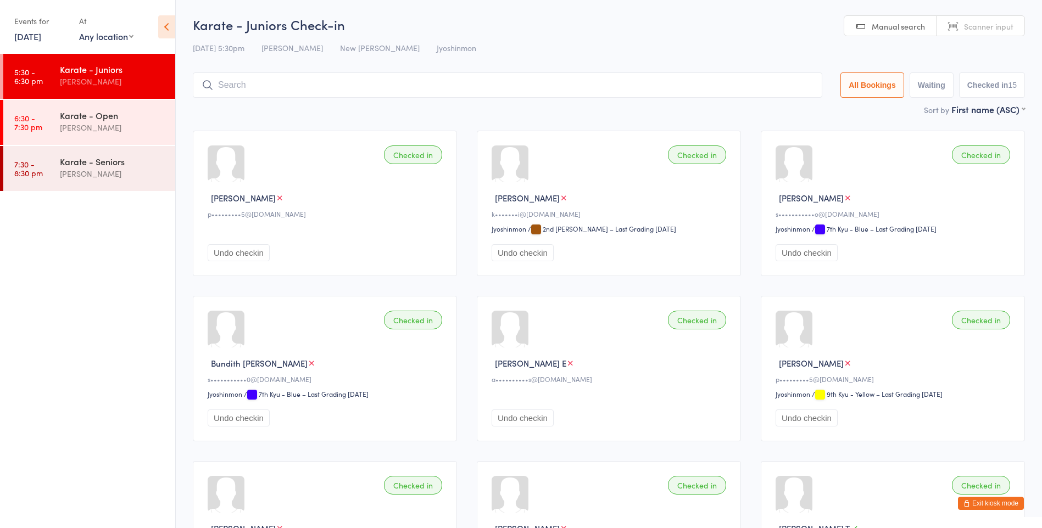
click at [989, 503] on button "Exit kiosk mode" at bounding box center [991, 503] width 66 height 13
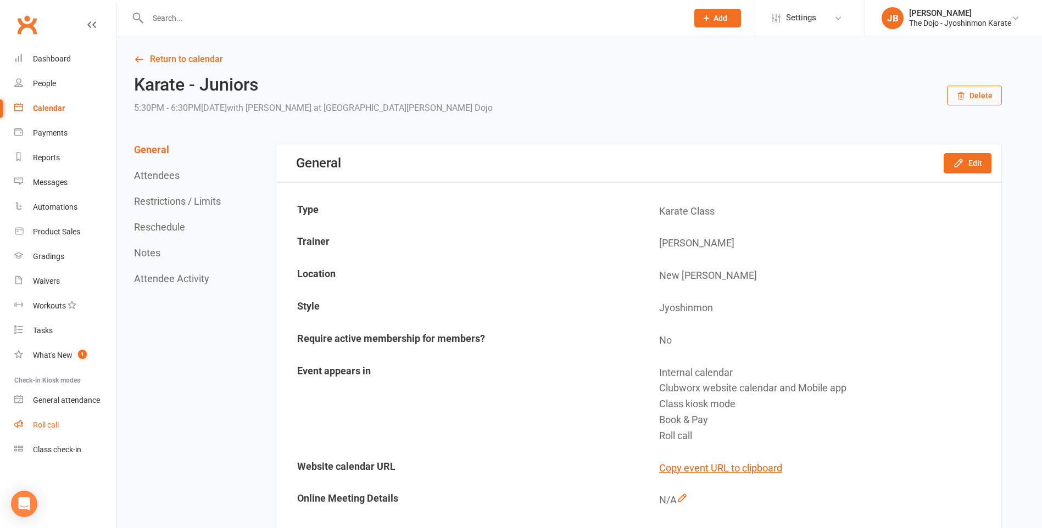
click at [75, 429] on link "Roll call" at bounding box center [65, 425] width 102 height 25
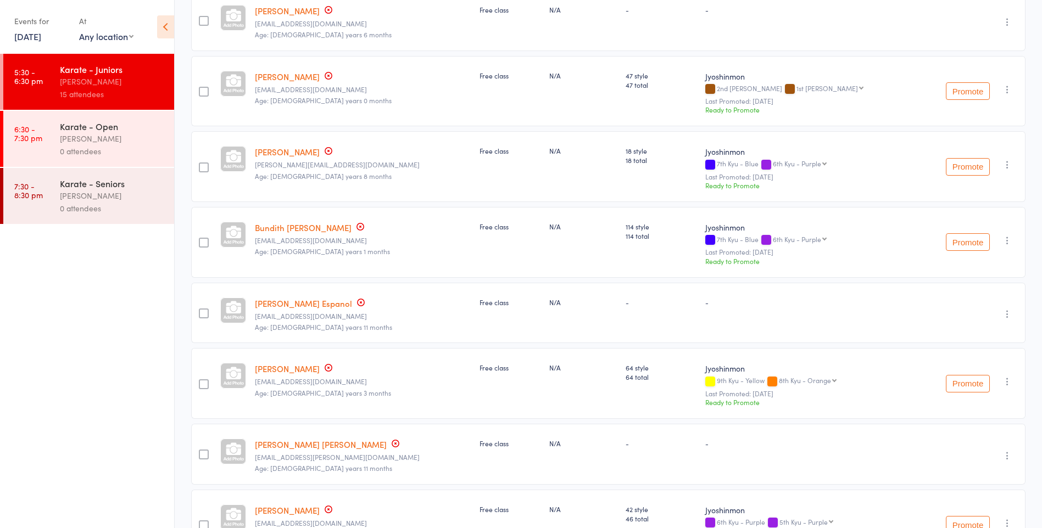
scroll to position [220, 0]
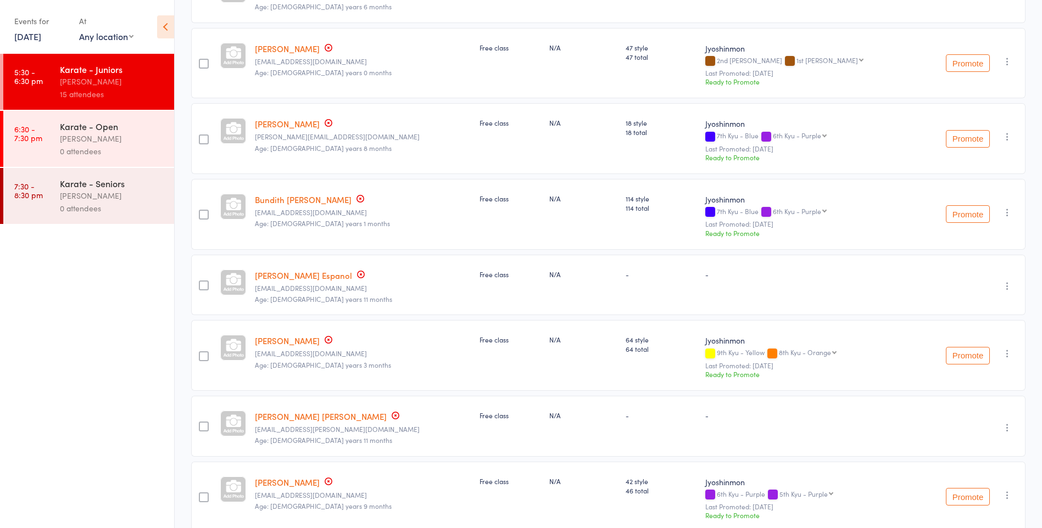
click at [970, 360] on button "Promote" at bounding box center [967, 356] width 44 height 18
click at [1004, 286] on icon "button" at bounding box center [1006, 286] width 11 height 11
click at [278, 278] on link "[PERSON_NAME] Espanol" at bounding box center [303, 276] width 97 height 12
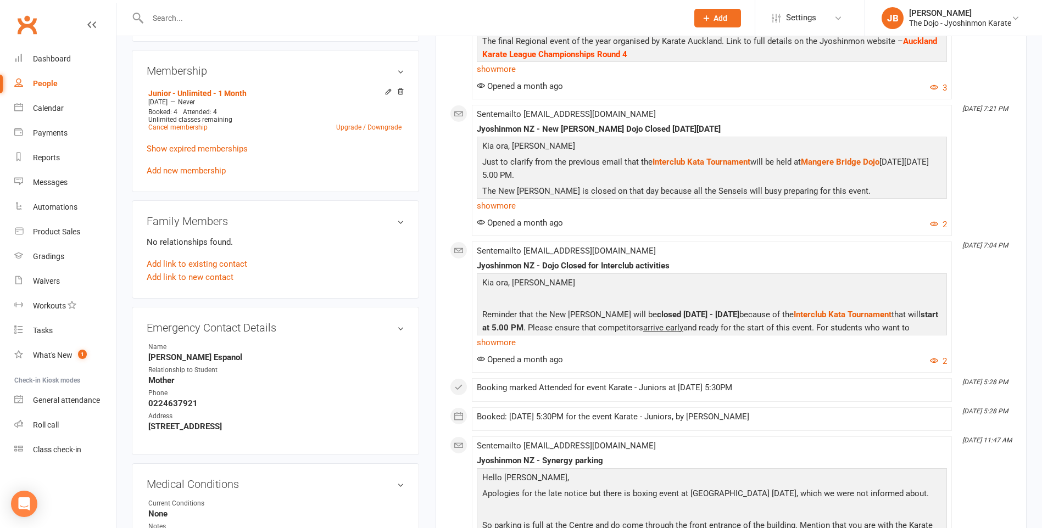
scroll to position [878, 0]
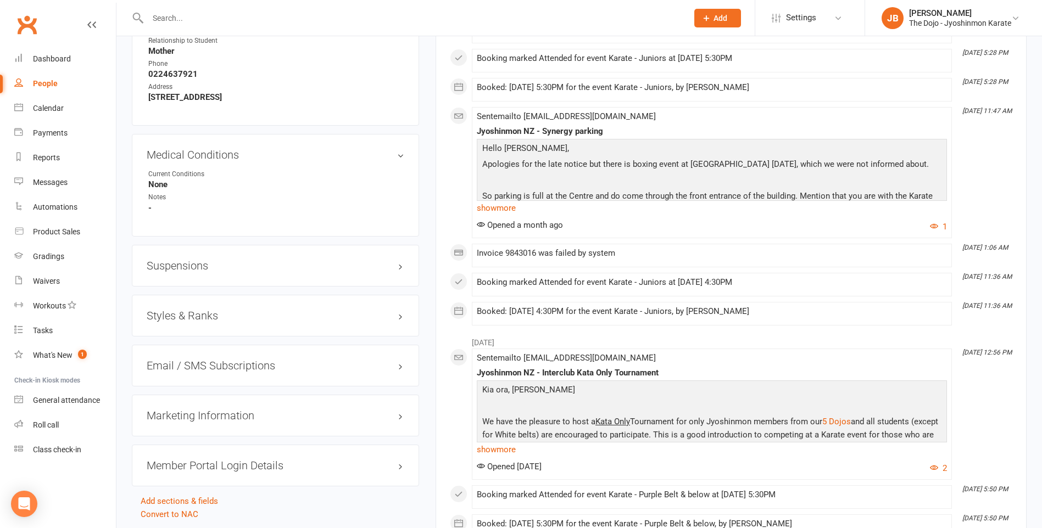
click at [394, 314] on h3 "Styles & Ranks" at bounding box center [276, 316] width 258 height 12
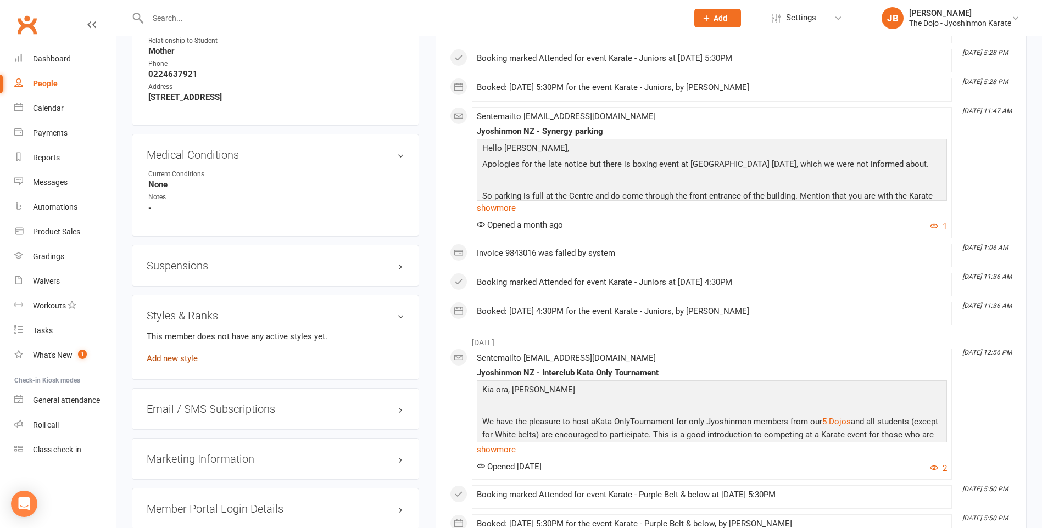
click at [173, 356] on link "Add new style" at bounding box center [172, 359] width 51 height 10
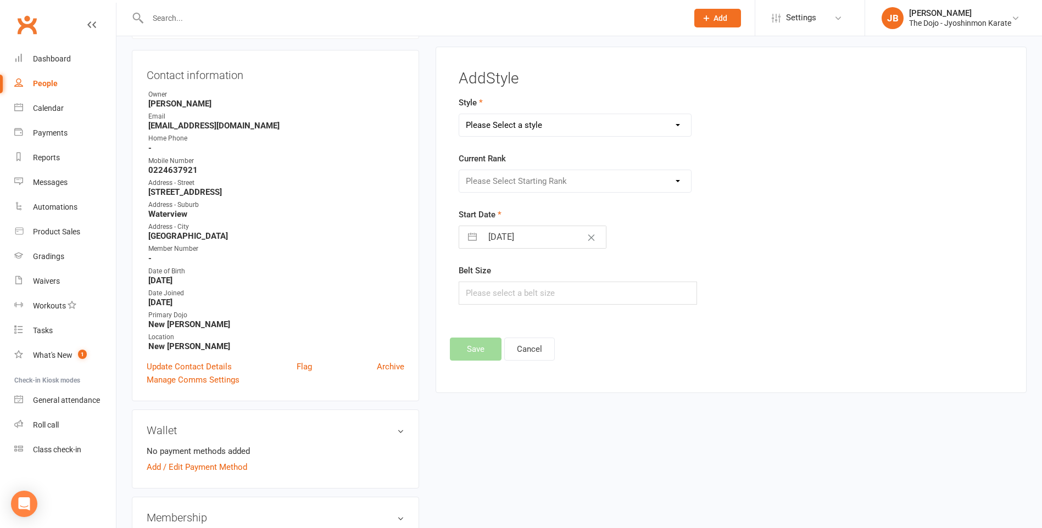
scroll to position [94, 0]
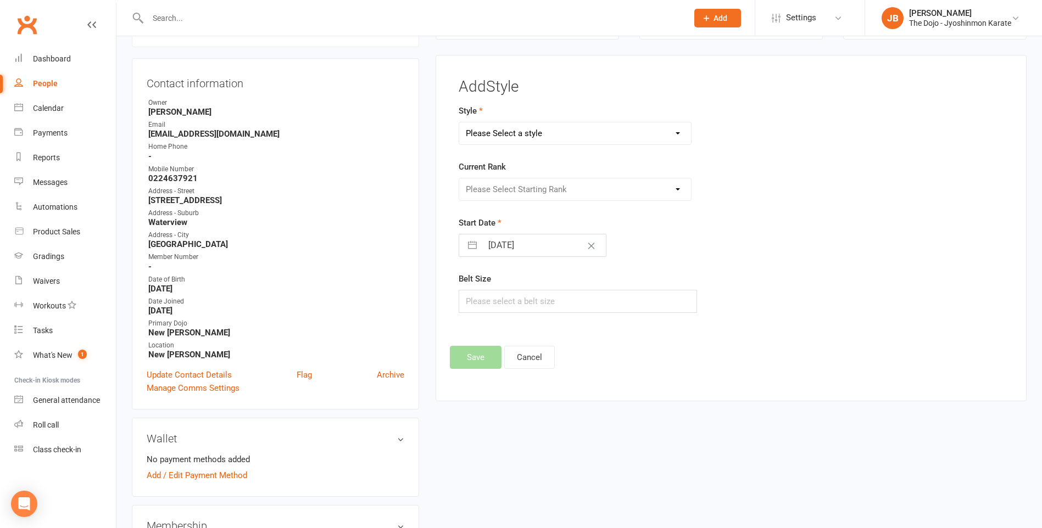
click at [527, 137] on select "Please Select a style Jyoshinmon" at bounding box center [575, 133] width 232 height 22
select select "105"
click at [459, 122] on select "Please Select a style Jyoshinmon" at bounding box center [575, 133] width 232 height 22
click at [535, 186] on select "Please Select Starting Rank White Belt 10th Kyu - Yellow 9th Kyu - Yellow 8th K…" at bounding box center [575, 189] width 232 height 22
select select "781"
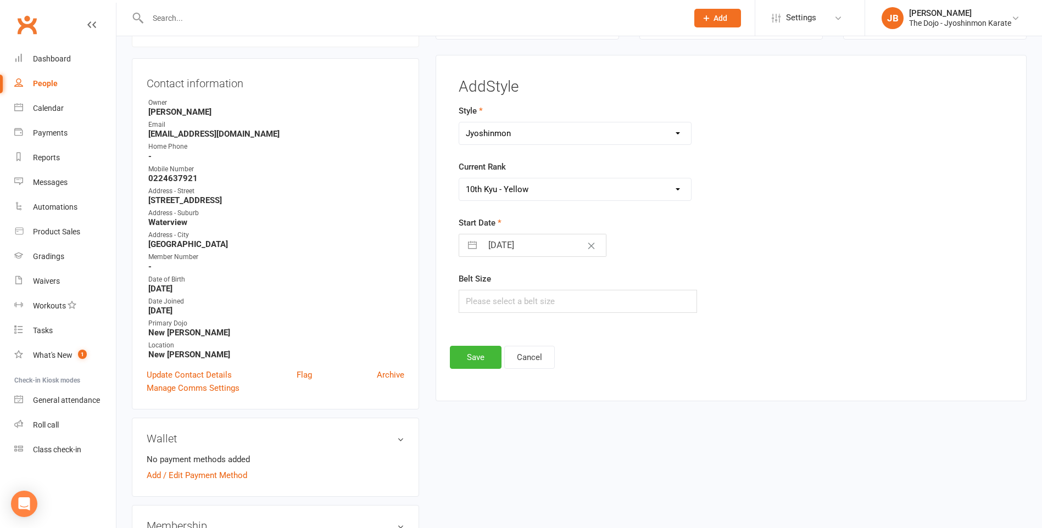
click at [459, 178] on select "Please Select Starting Rank White Belt 10th Kyu - Yellow 9th Kyu - Yellow 8th K…" at bounding box center [575, 189] width 232 height 22
click at [587, 249] on icon "Clear Date" at bounding box center [591, 246] width 8 height 7
select select "7"
select select "2025"
select select "8"
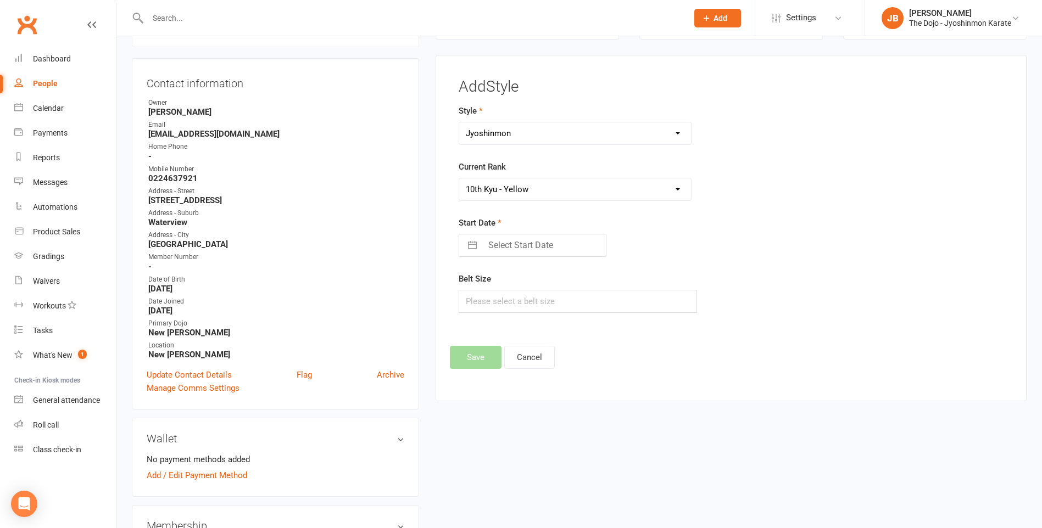
select select "2025"
select select "9"
select select "2025"
click at [535, 250] on input "Select Start Date" at bounding box center [544, 245] width 124 height 22
click at [484, 288] on icon "Move backward to switch to the previous month." at bounding box center [481, 289] width 10 height 10
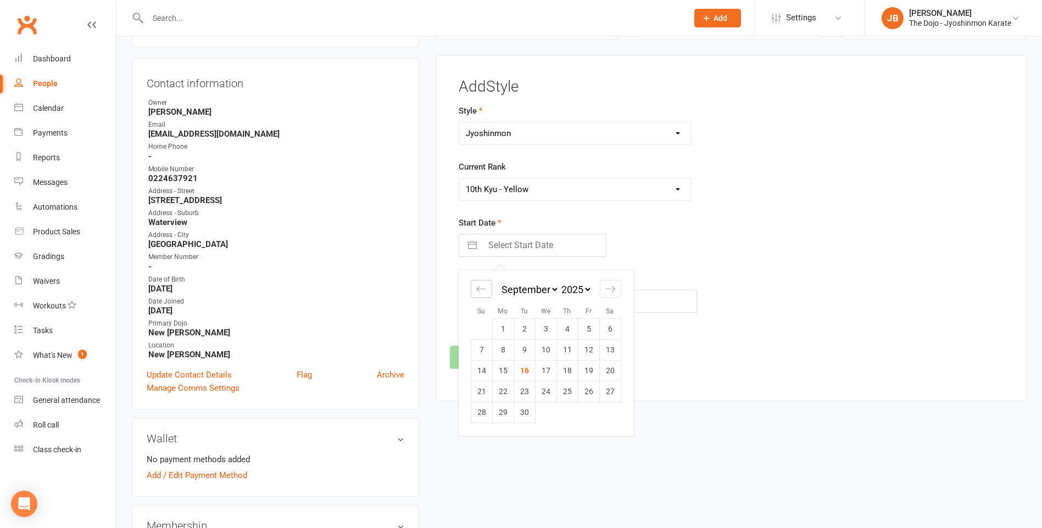
select select "6"
select select "2025"
click at [484, 288] on icon "Move backward to switch to the previous month." at bounding box center [481, 289] width 10 height 10
select select "5"
select select "2025"
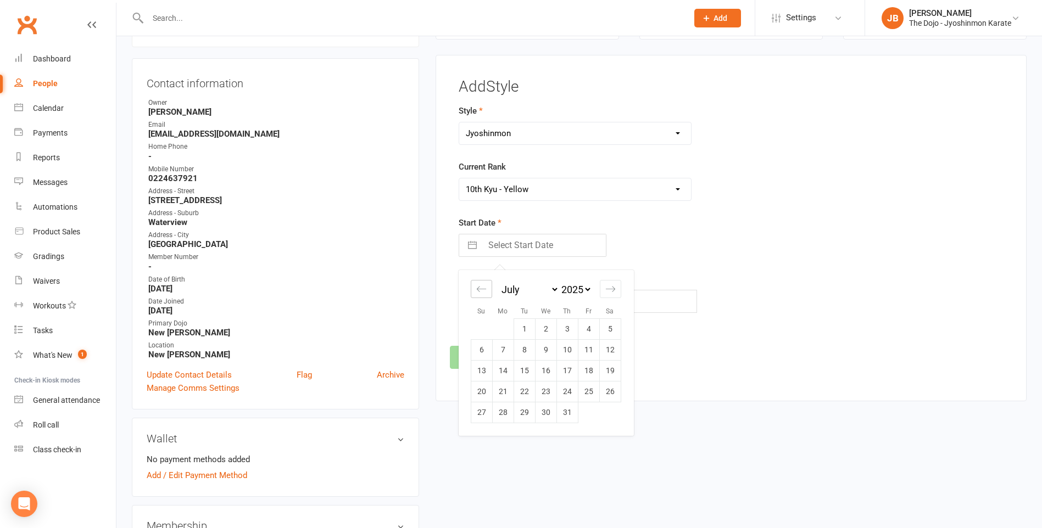
click at [484, 288] on icon "Move backward to switch to the previous month." at bounding box center [481, 289] width 10 height 10
select select "4"
select select "2025"
click at [484, 288] on icon "Move backward to switch to the previous month." at bounding box center [481, 289] width 10 height 10
select select "3"
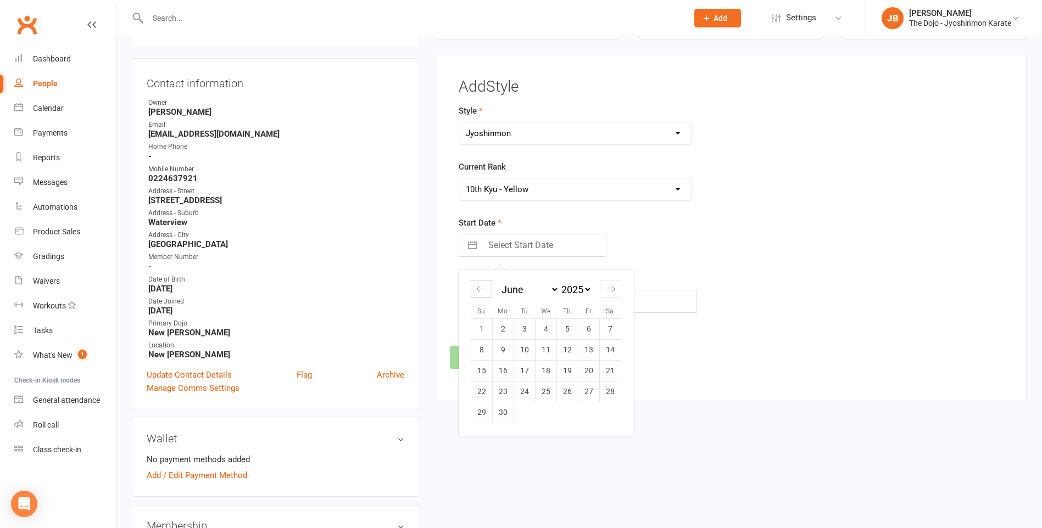
select select "2025"
click at [484, 288] on icon "Move backward to switch to the previous month." at bounding box center [481, 289] width 10 height 10
select select "2"
select select "2025"
click at [614, 288] on icon "Move forward to switch to the next month." at bounding box center [610, 289] width 10 height 10
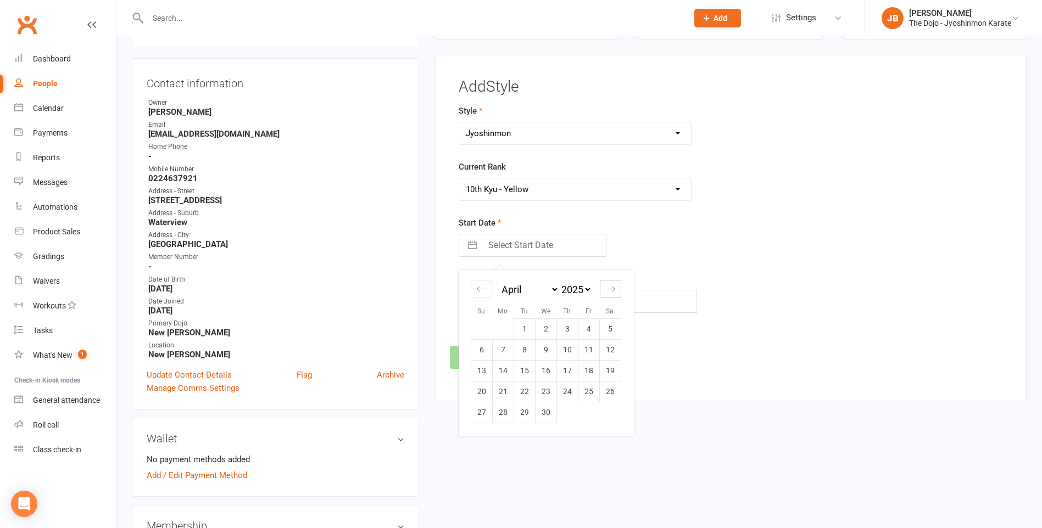
select select "5"
select select "2025"
click at [606, 394] on td "24" at bounding box center [609, 391] width 21 height 21
type input "24 May 2025"
click at [475, 362] on button "Save" at bounding box center [476, 357] width 52 height 23
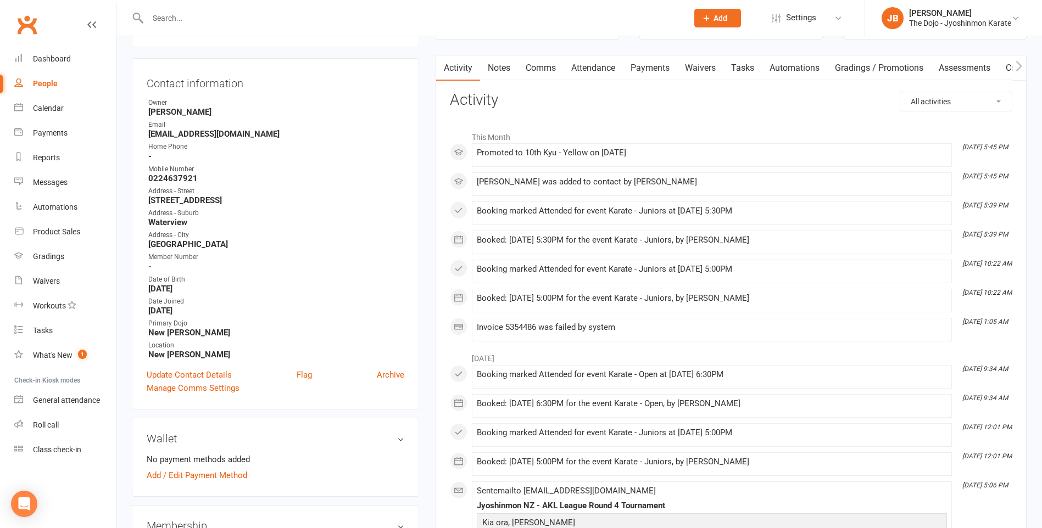
click at [293, 21] on input "text" at bounding box center [411, 17] width 535 height 15
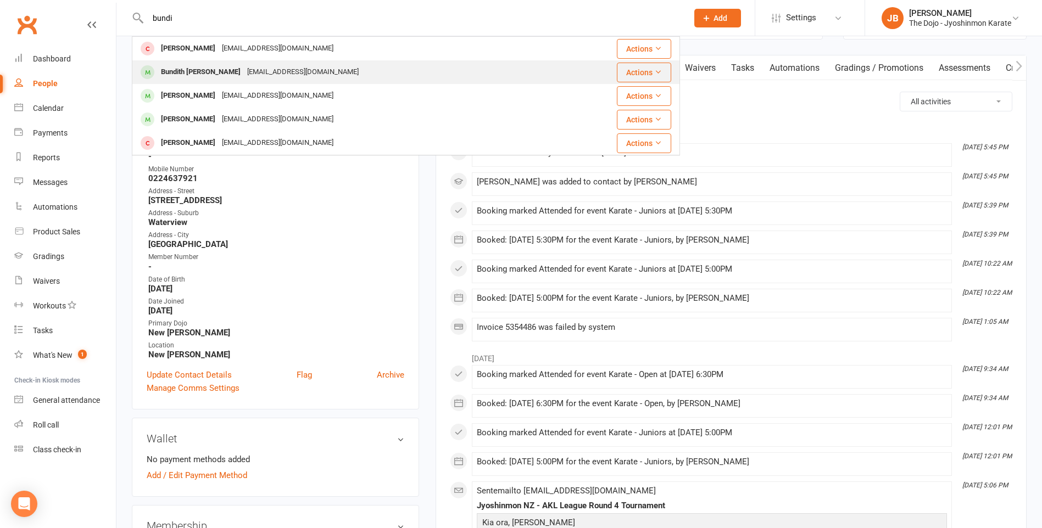
type input "bundi"
click at [308, 72] on div "[EMAIL_ADDRESS][DOMAIN_NAME]" at bounding box center [303, 72] width 118 height 16
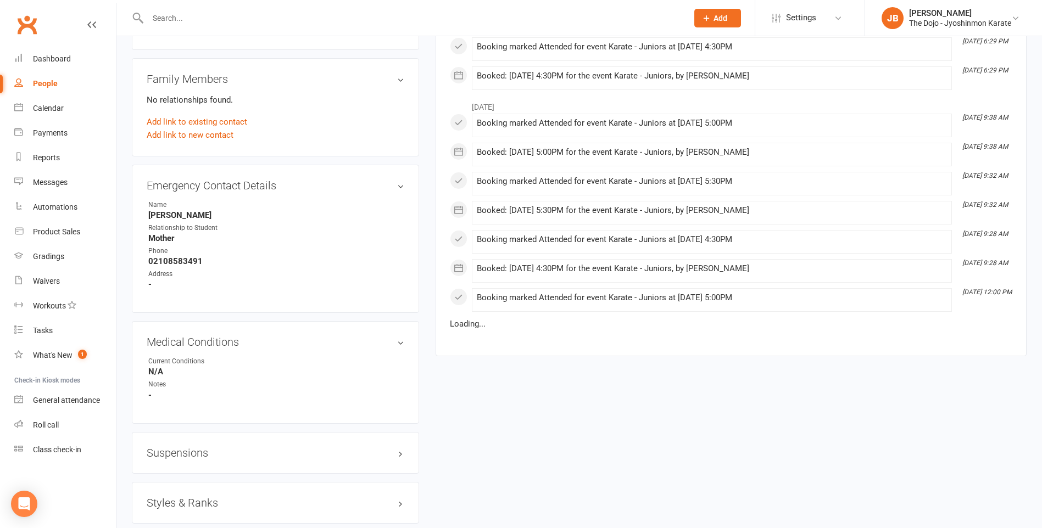
scroll to position [769, 0]
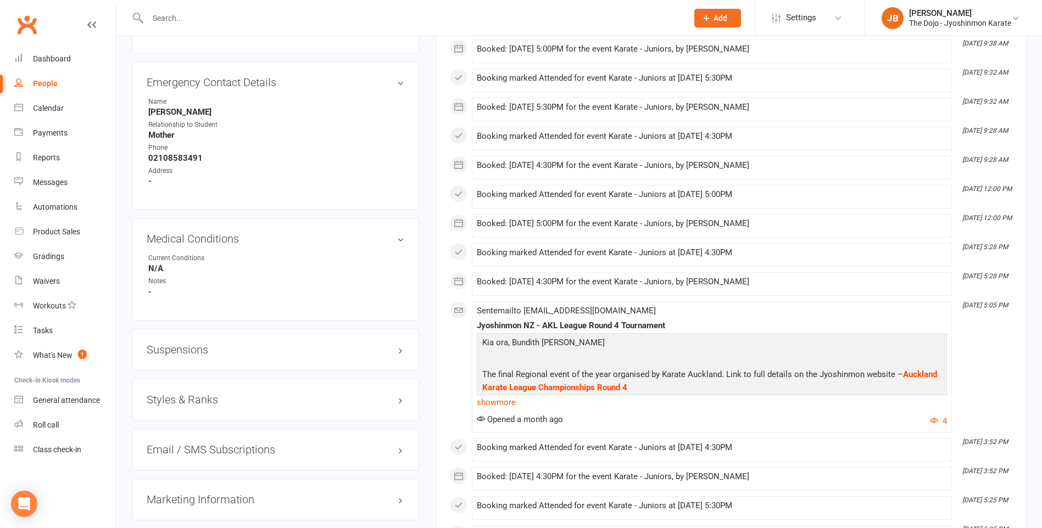
click at [400, 402] on h3 "Styles & Ranks" at bounding box center [276, 400] width 258 height 12
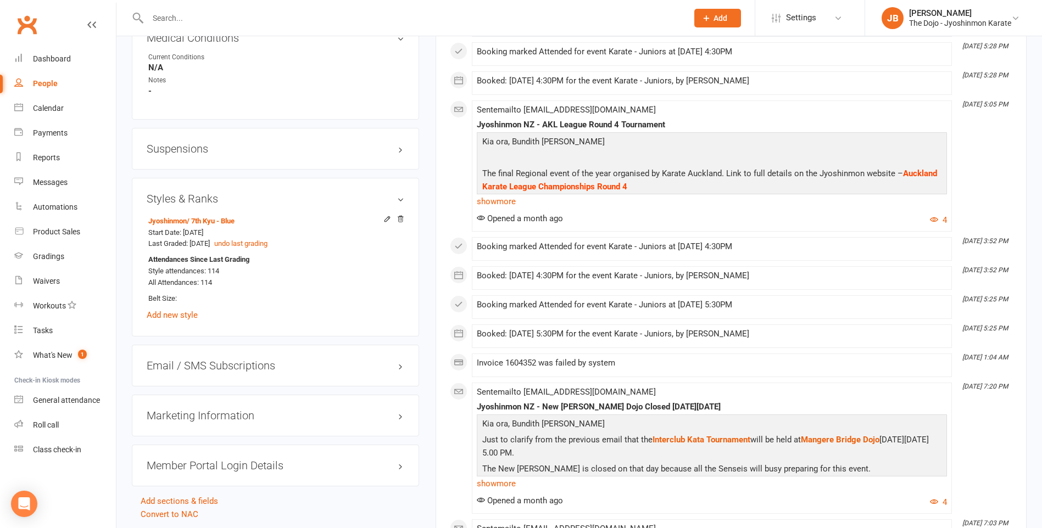
scroll to position [988, 0]
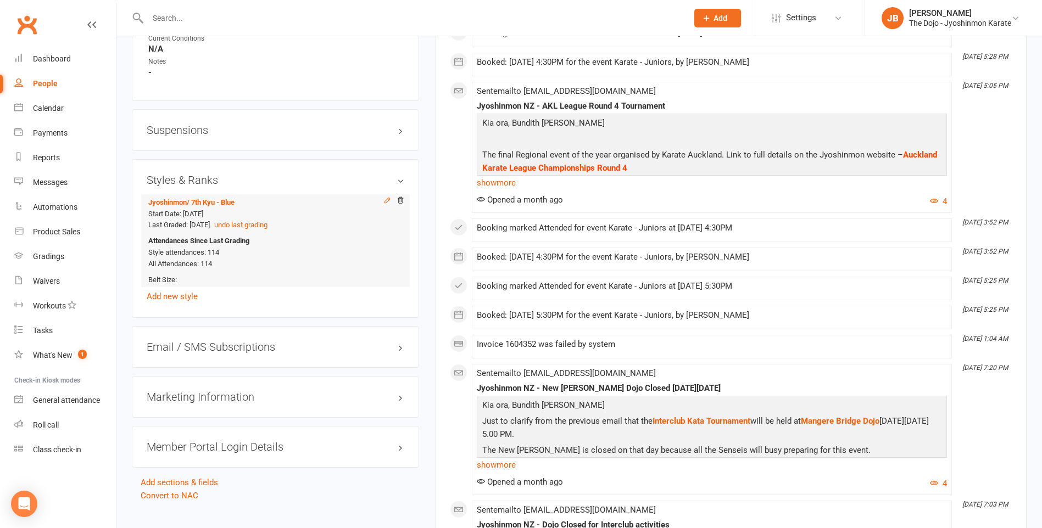
click at [384, 199] on icon at bounding box center [387, 201] width 8 height 8
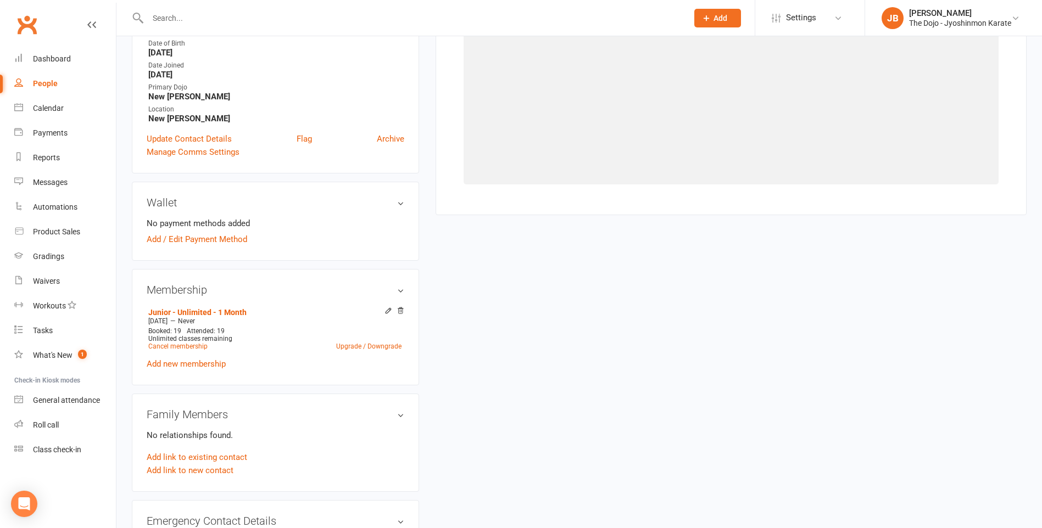
scroll to position [94, 0]
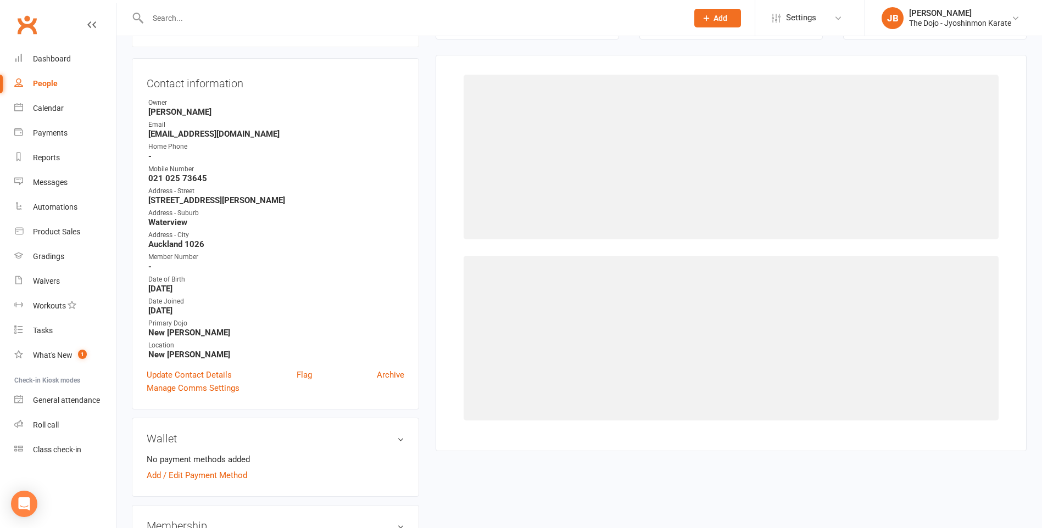
select select "13974"
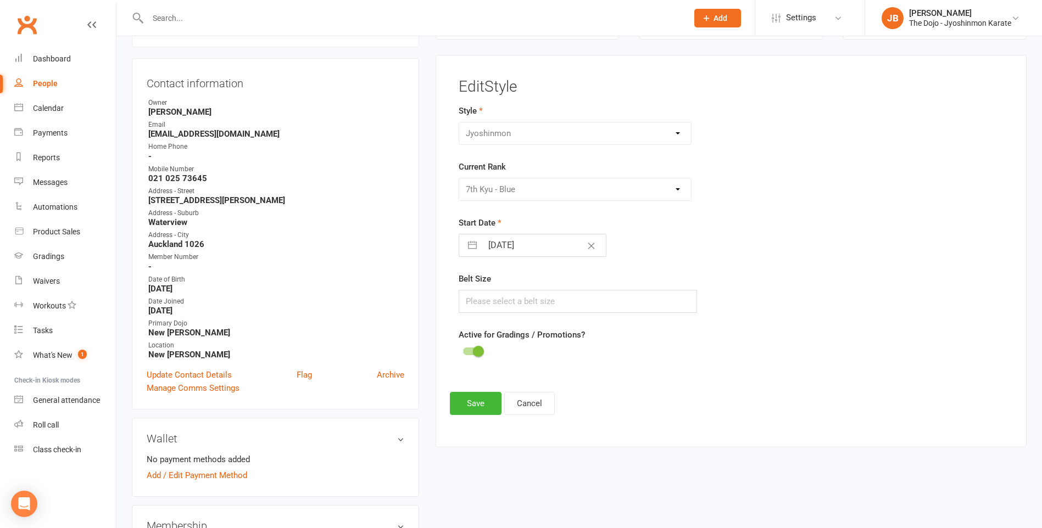
click at [556, 191] on div "Please Select Starting Rank White Belt 10th Kyu - Yellow 9th Kyu - Yellow 8th K…" at bounding box center [574, 189] width 233 height 23
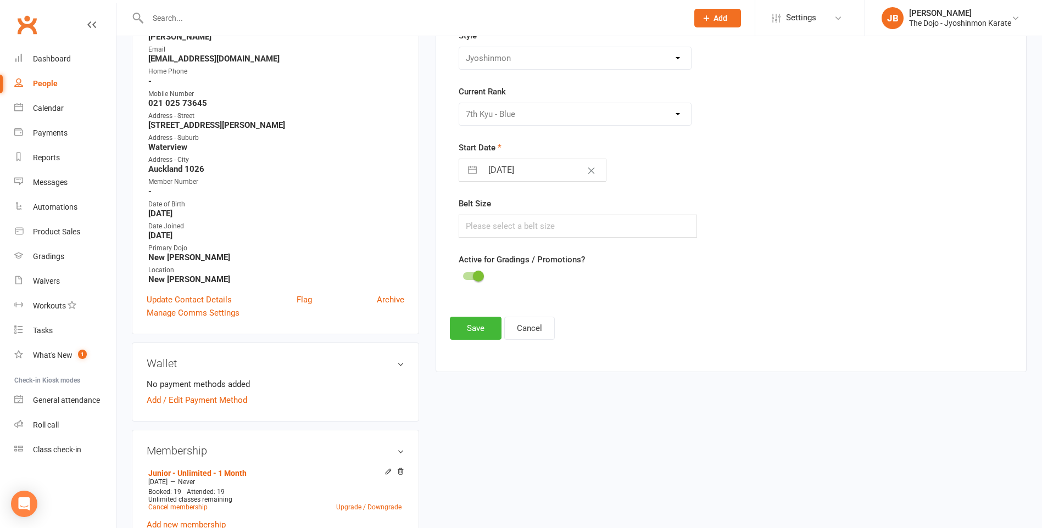
scroll to position [259, 0]
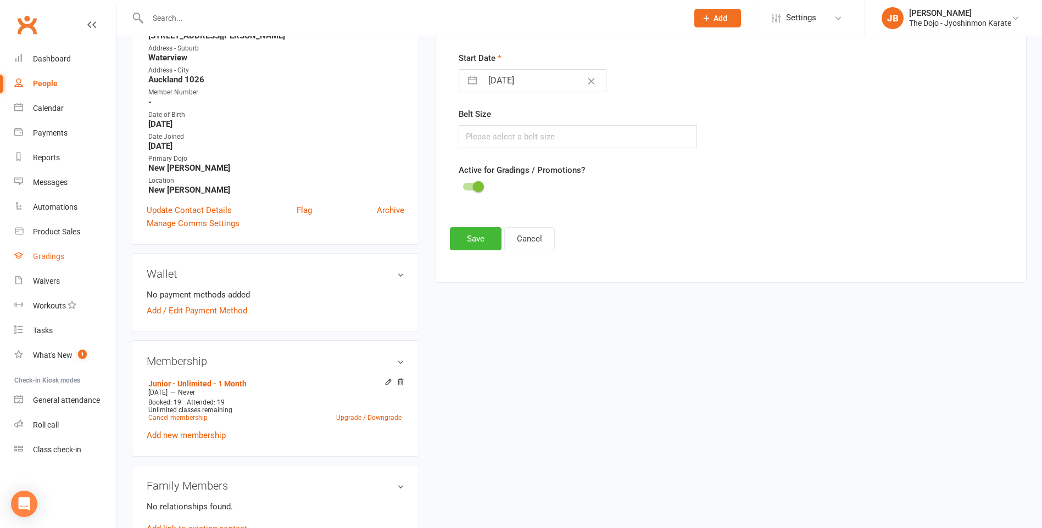
click at [58, 260] on div "Gradings" at bounding box center [48, 256] width 31 height 9
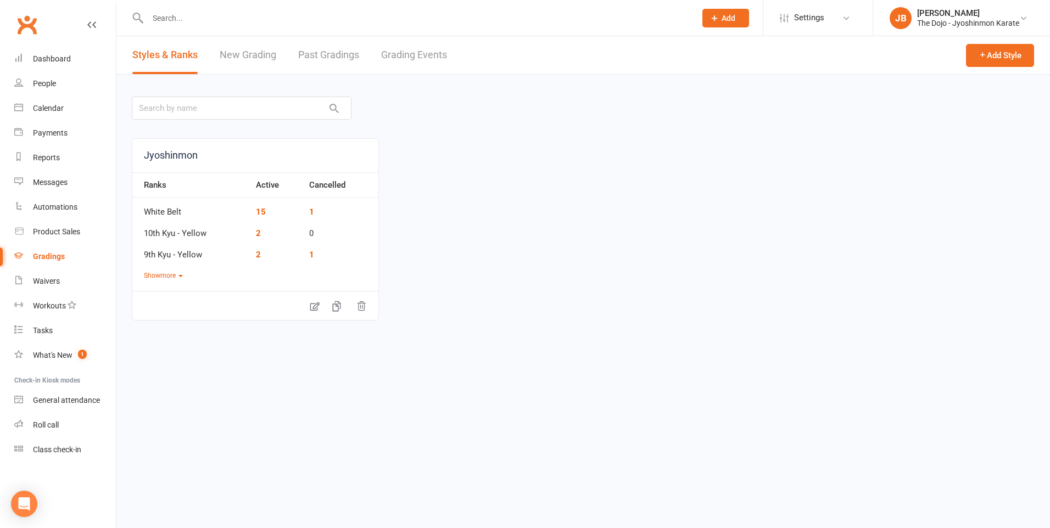
click at [317, 57] on link "Past Gradings" at bounding box center [328, 55] width 61 height 38
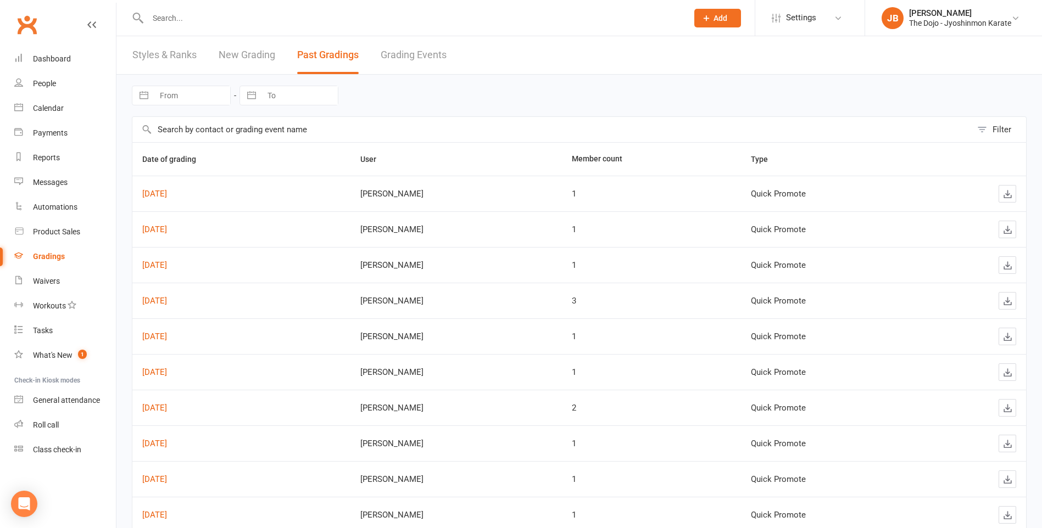
click at [228, 53] on link "New Grading" at bounding box center [247, 55] width 57 height 38
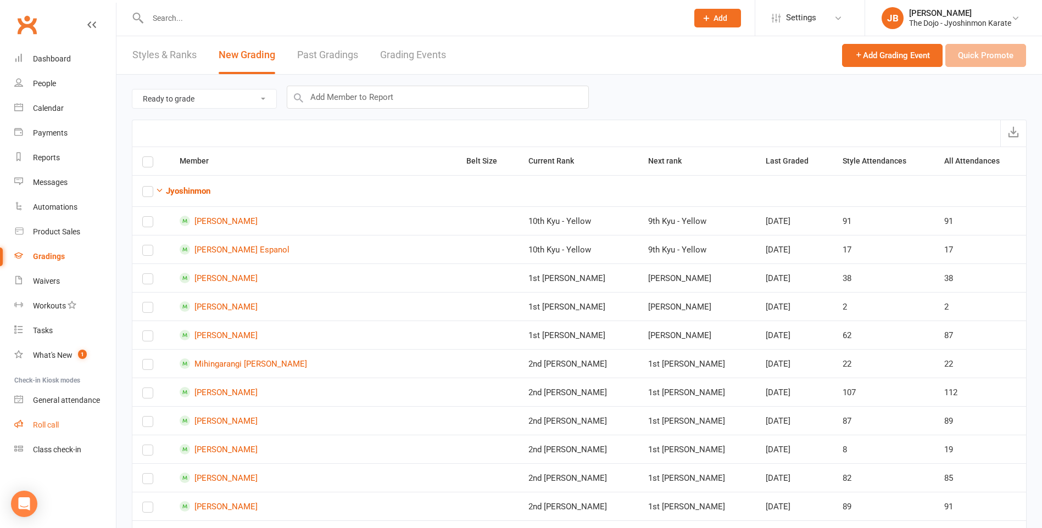
click at [48, 421] on div "Roll call" at bounding box center [46, 425] width 26 height 9
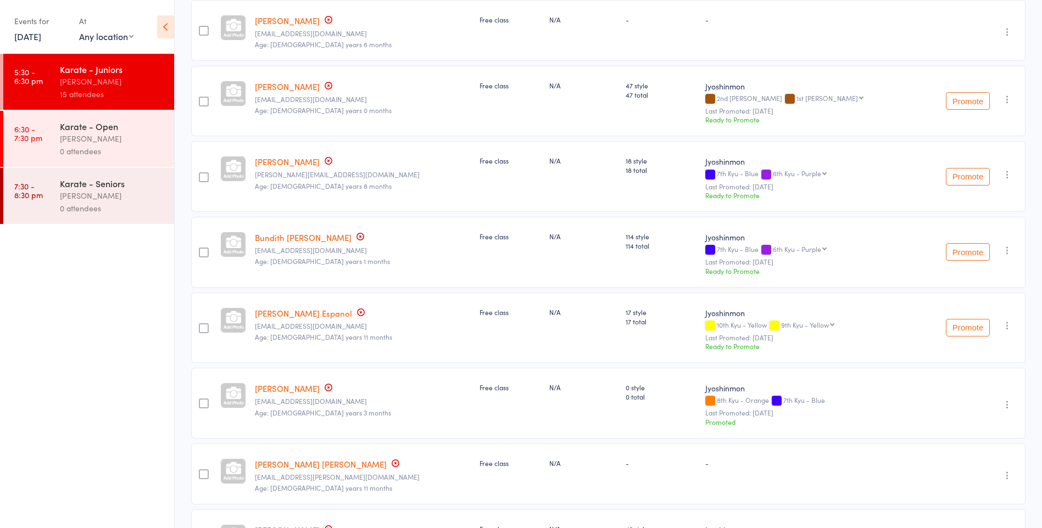
scroll to position [220, 0]
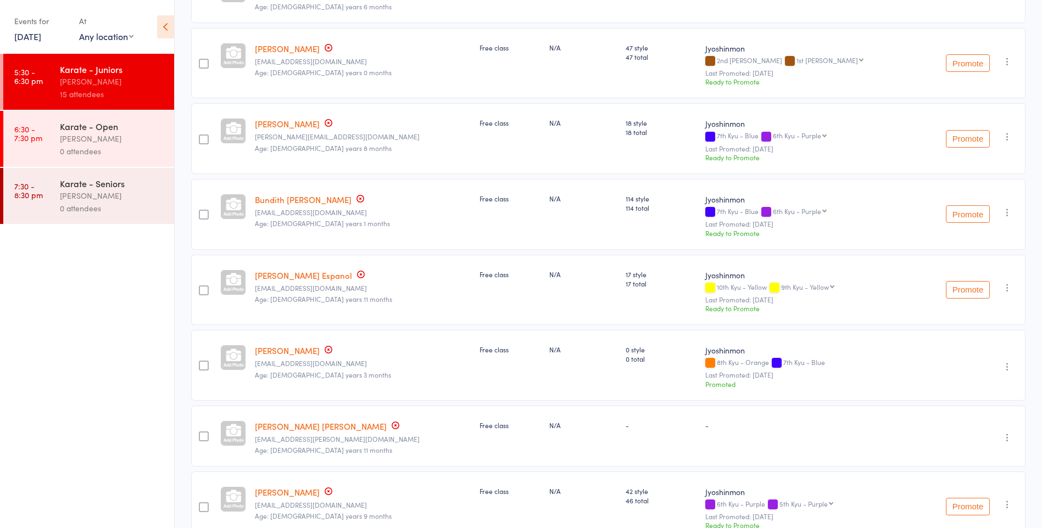
click at [971, 218] on button "Promote" at bounding box center [967, 214] width 44 height 18
click at [1006, 216] on icon "button" at bounding box center [1006, 215] width 11 height 11
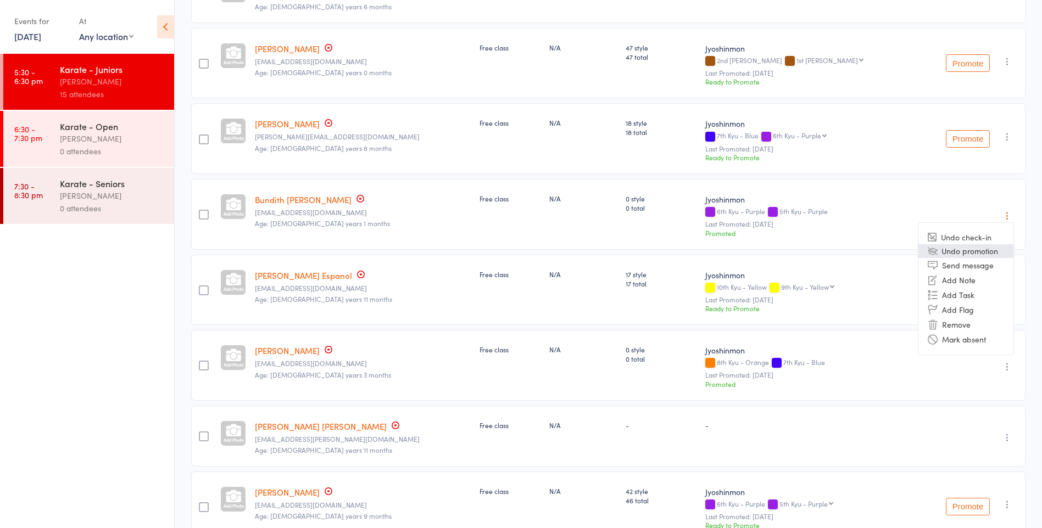
click at [980, 249] on li "Undo promotion" at bounding box center [965, 251] width 95 height 14
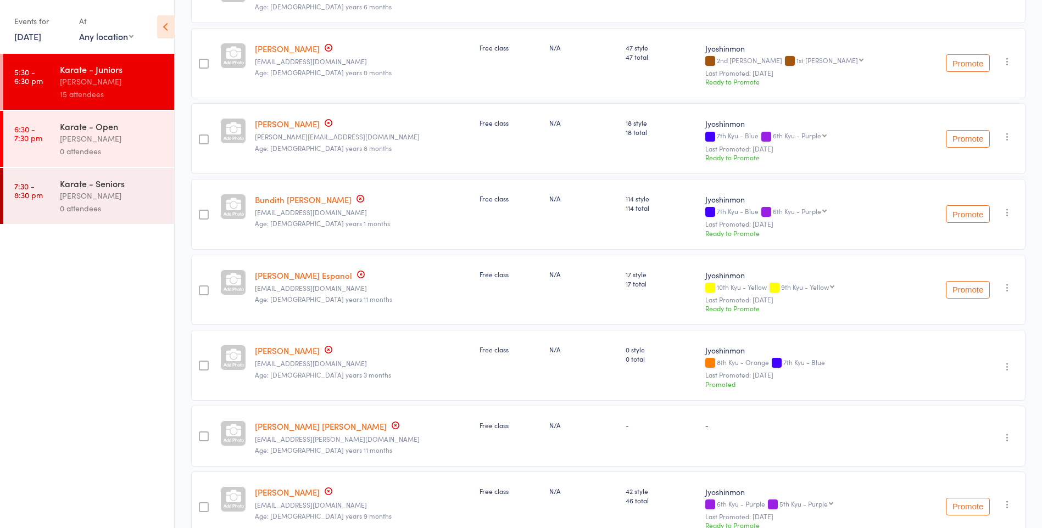
click at [343, 203] on link "Bundith [PERSON_NAME]" at bounding box center [303, 200] width 97 height 12
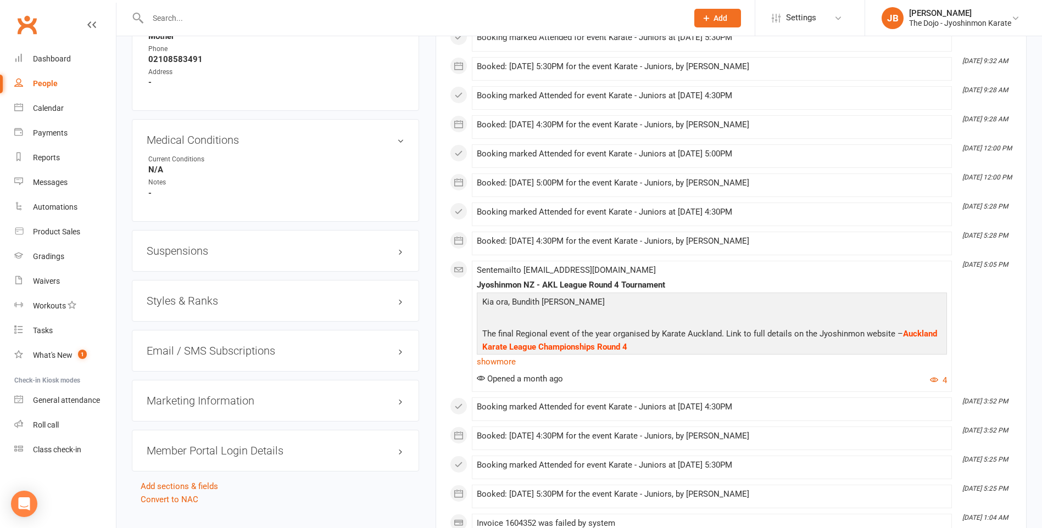
scroll to position [933, 0]
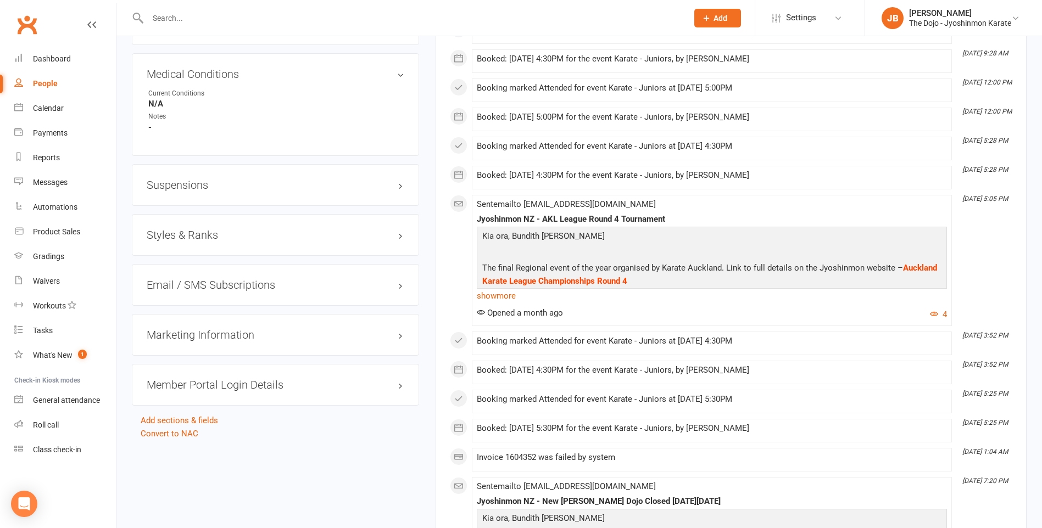
click at [400, 239] on h3 "Styles & Ranks" at bounding box center [276, 235] width 258 height 12
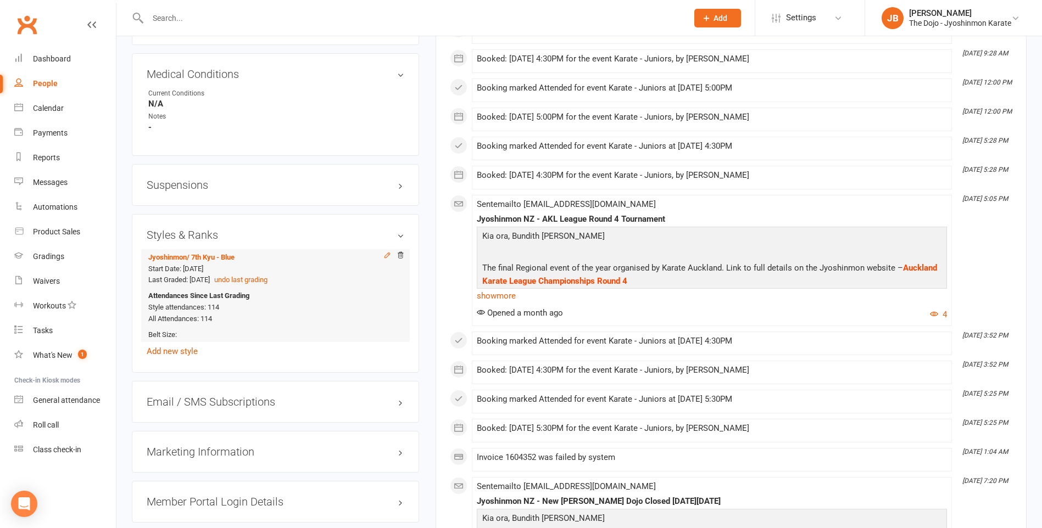
click at [385, 254] on icon at bounding box center [387, 255] width 8 height 8
click at [385, 254] on div "Styles & [PERSON_NAME] / 7th Kyu - Blue Start Date: [DATE] Last Graded: [DATE] …" at bounding box center [275, 293] width 287 height 159
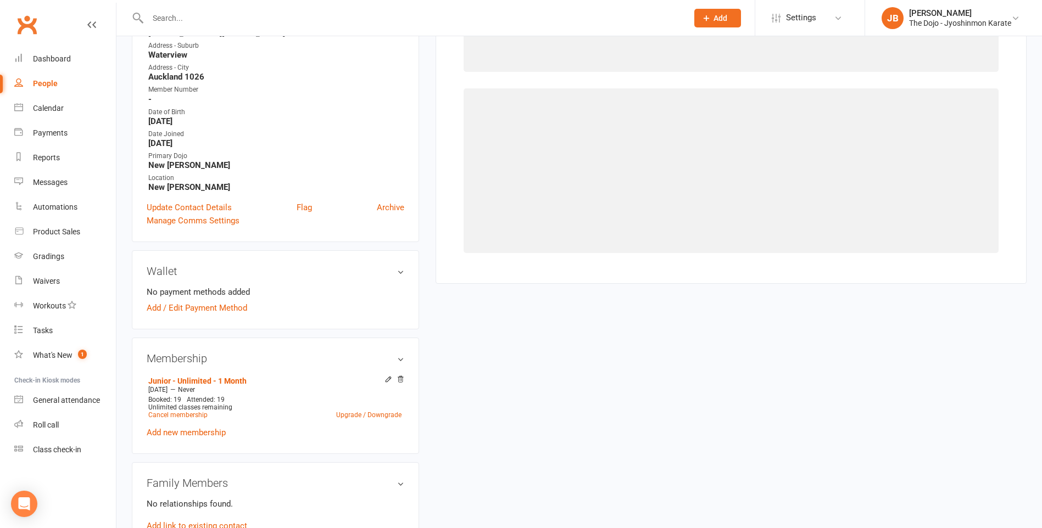
scroll to position [94, 0]
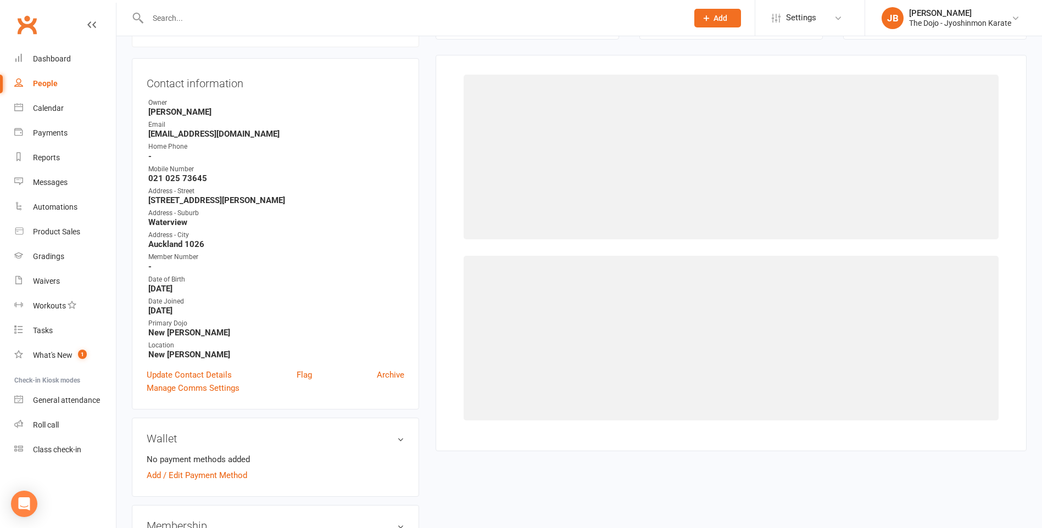
select select "13974"
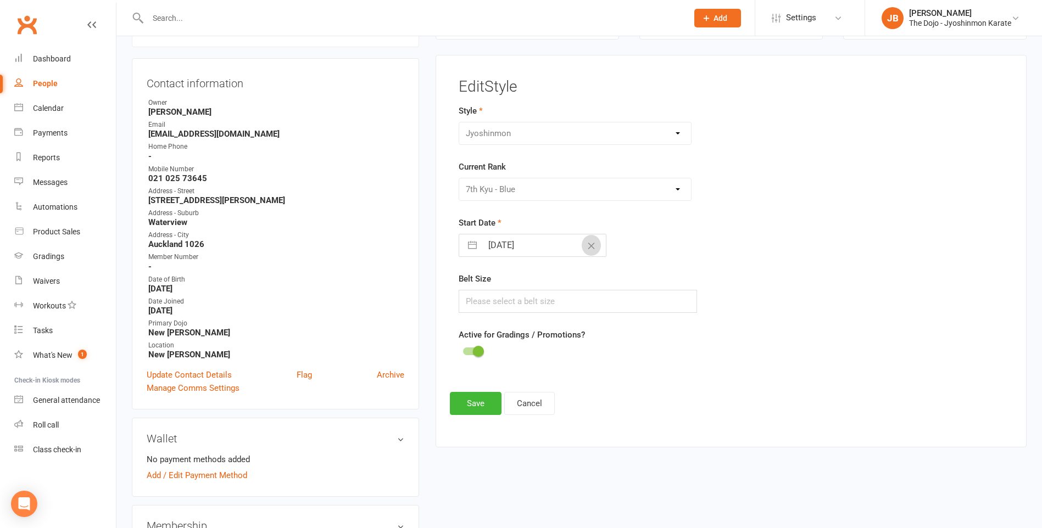
click at [581, 242] on button "Clear Date" at bounding box center [590, 245] width 19 height 21
select select "7"
select select "2025"
select select "8"
select select "2025"
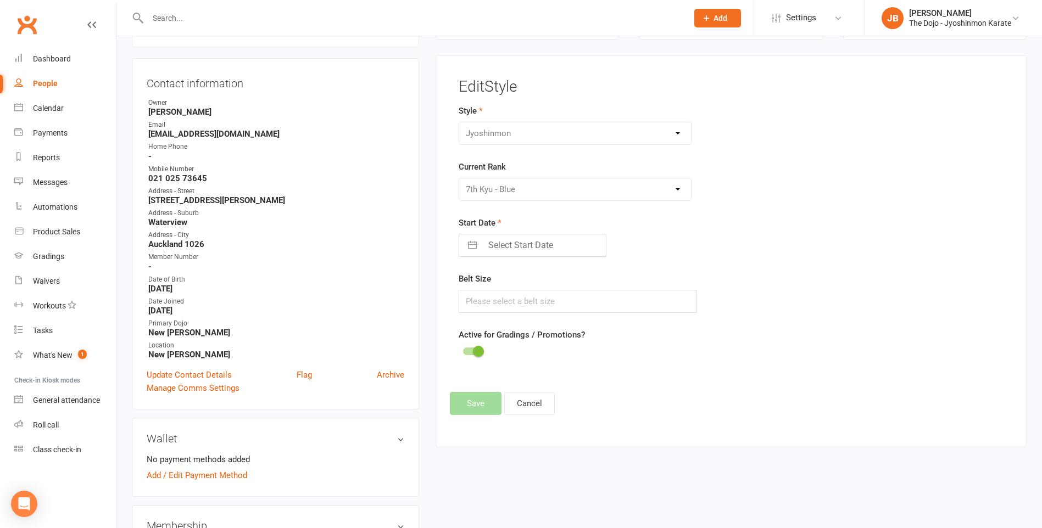
select select "9"
select select "2025"
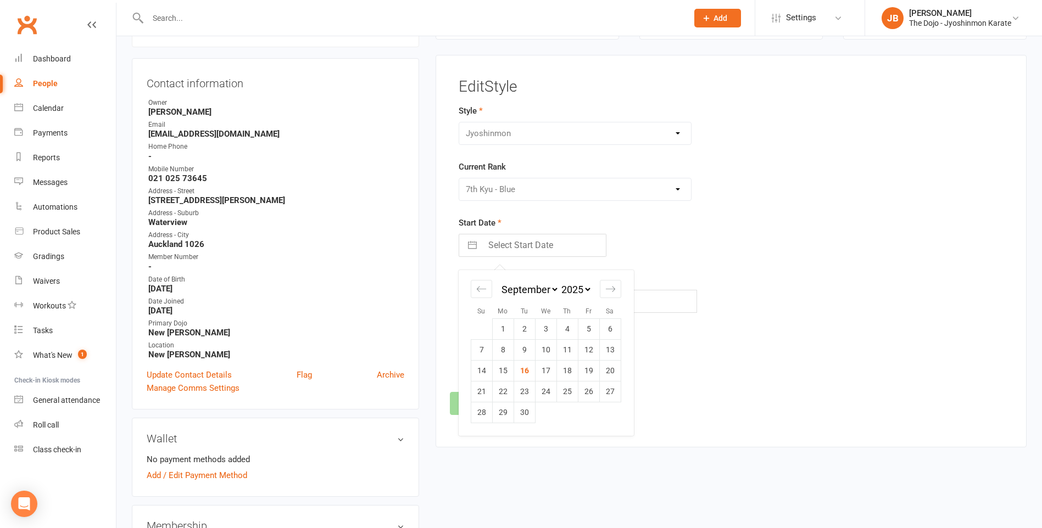
click at [535, 243] on input "Select Start Date" at bounding box center [544, 245] width 124 height 22
click at [479, 283] on div "Move backward to switch to the previous month." at bounding box center [481, 289] width 21 height 18
select select "6"
select select "2025"
click at [479, 283] on div "Move backward to switch to the previous month." at bounding box center [481, 289] width 21 height 18
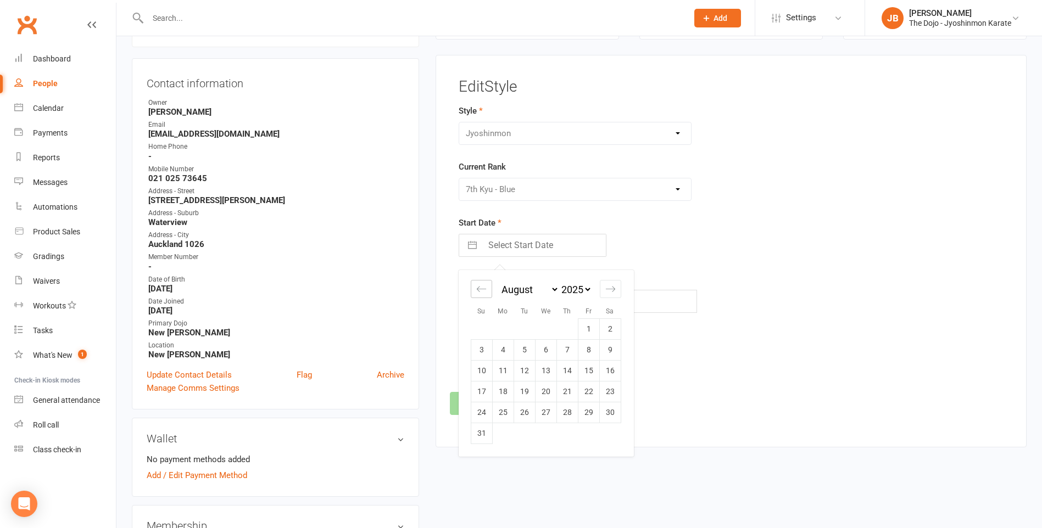
select select "5"
select select "2025"
click at [479, 283] on div "Move backward to switch to the previous month." at bounding box center [481, 289] width 21 height 18
select select "4"
select select "2025"
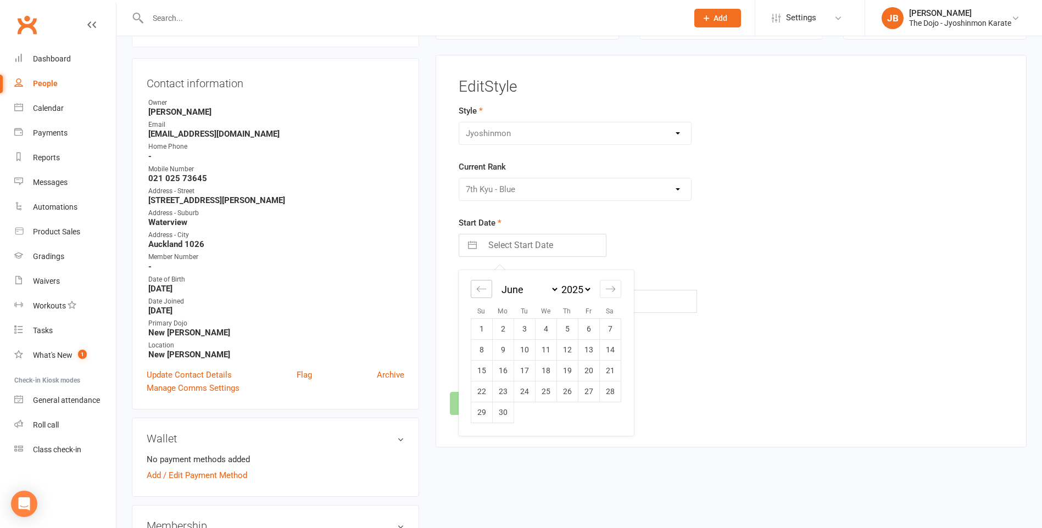
click at [479, 283] on div "Move backward to switch to the previous month." at bounding box center [481, 289] width 21 height 18
select select "3"
select select "2025"
click at [611, 389] on td "24" at bounding box center [609, 391] width 21 height 21
type input "24 May 2025"
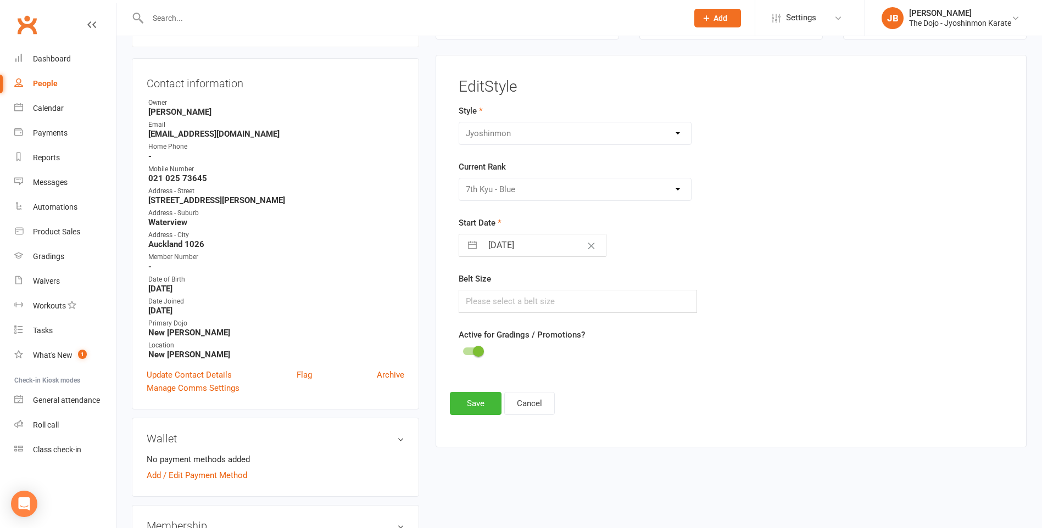
click at [678, 194] on div "Please Select Starting Rank White Belt 10th Kyu - Yellow 9th Kyu - Yellow 8th K…" at bounding box center [574, 189] width 233 height 23
click at [676, 190] on div "Please Select Starting Rank White Belt 10th Kyu - Yellow 9th Kyu - Yellow 8th K…" at bounding box center [574, 189] width 233 height 23
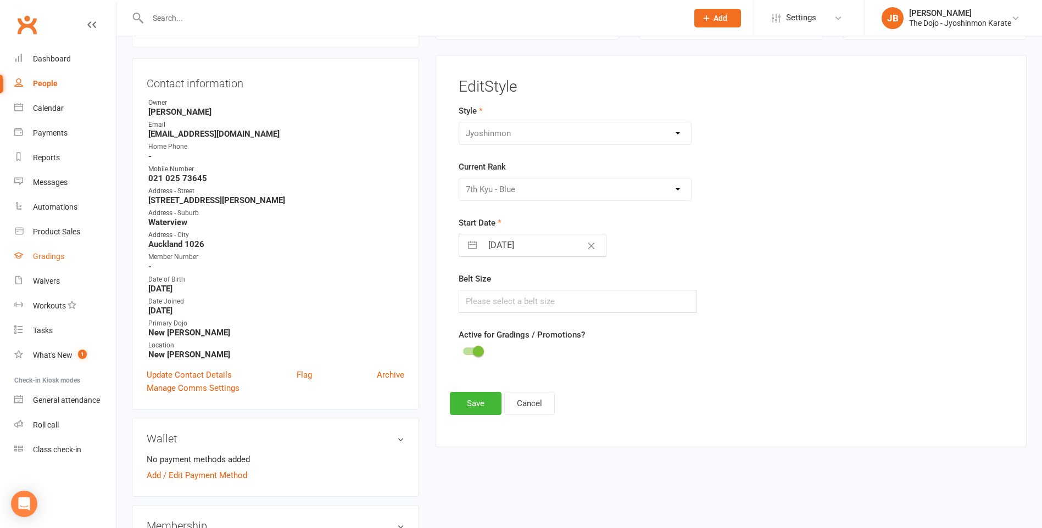
click at [64, 258] on link "Gradings" at bounding box center [65, 256] width 102 height 25
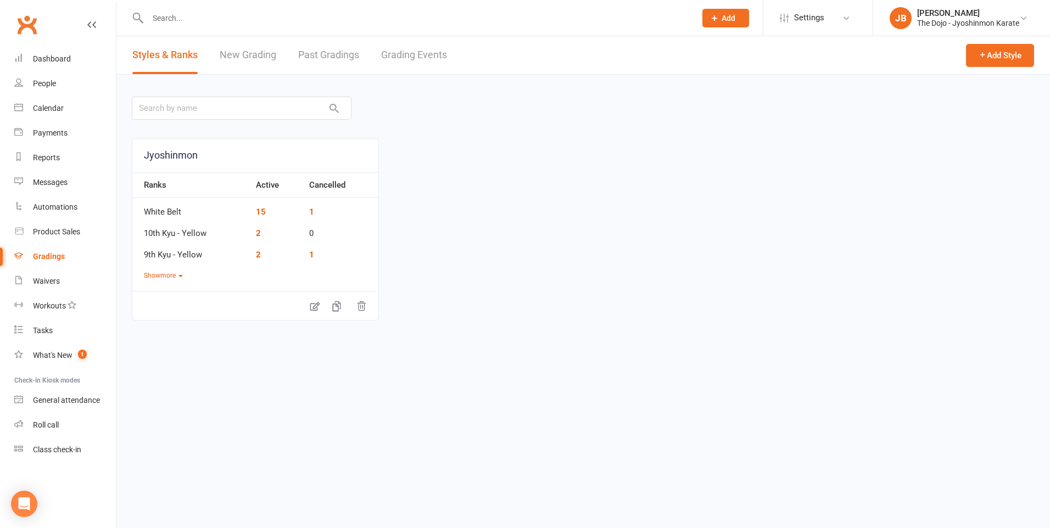
click at [244, 59] on link "New Grading" at bounding box center [248, 55] width 57 height 38
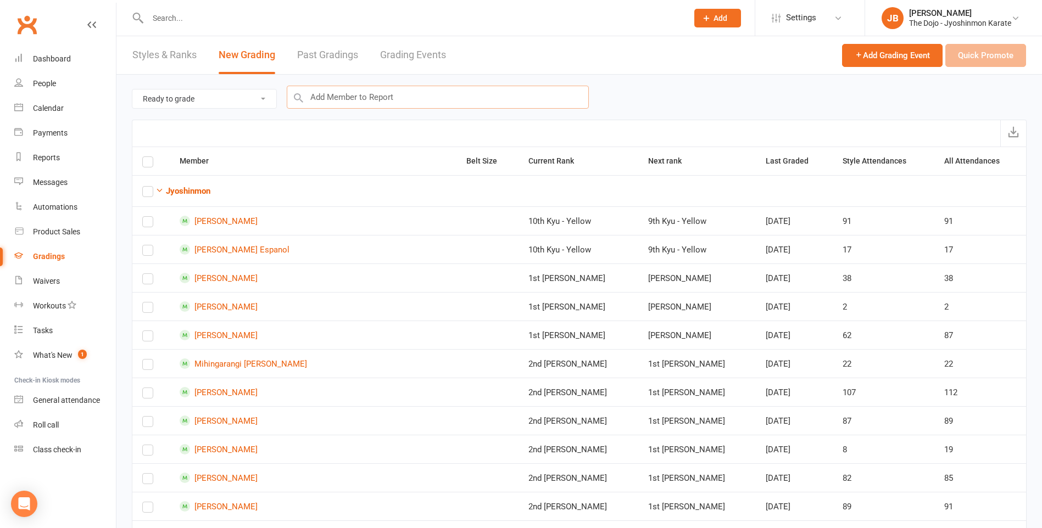
click at [366, 97] on input "text" at bounding box center [438, 97] width 302 height 23
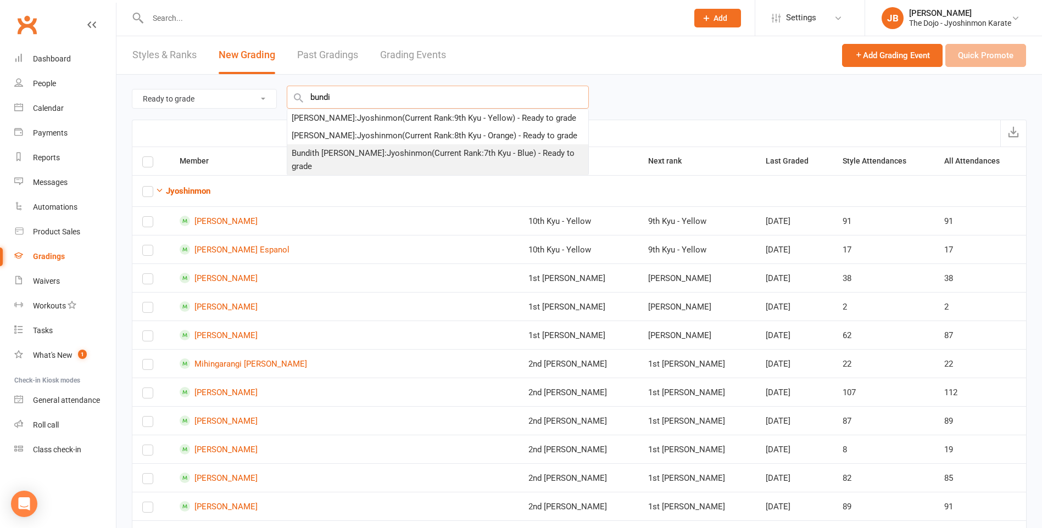
type input "bundi"
click at [392, 154] on div "Bundith Chandara Alexander Ngem : Jyoshinmon (Current Rank: 7th Kyu - Blue ) - …" at bounding box center [438, 160] width 292 height 26
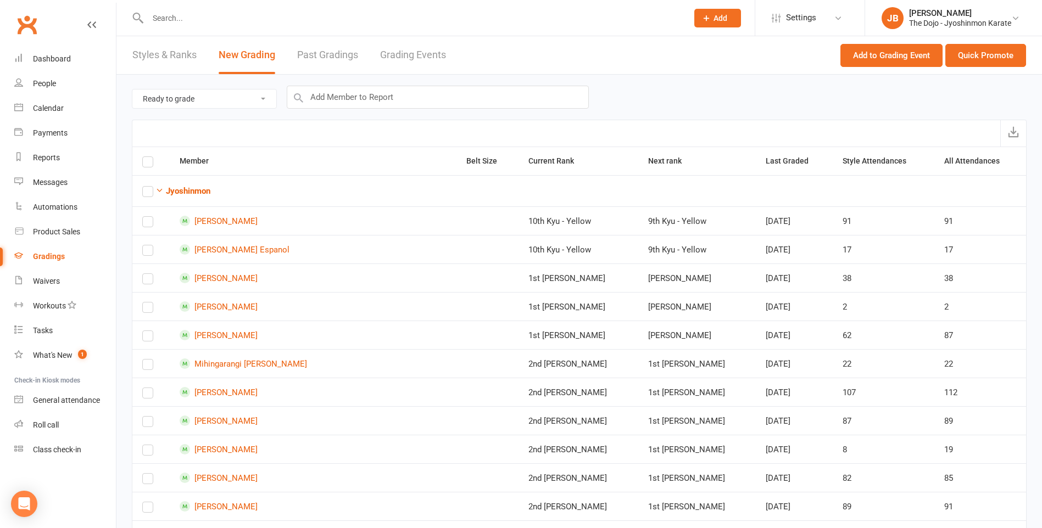
click at [336, 56] on link "Past Gradings" at bounding box center [327, 55] width 61 height 38
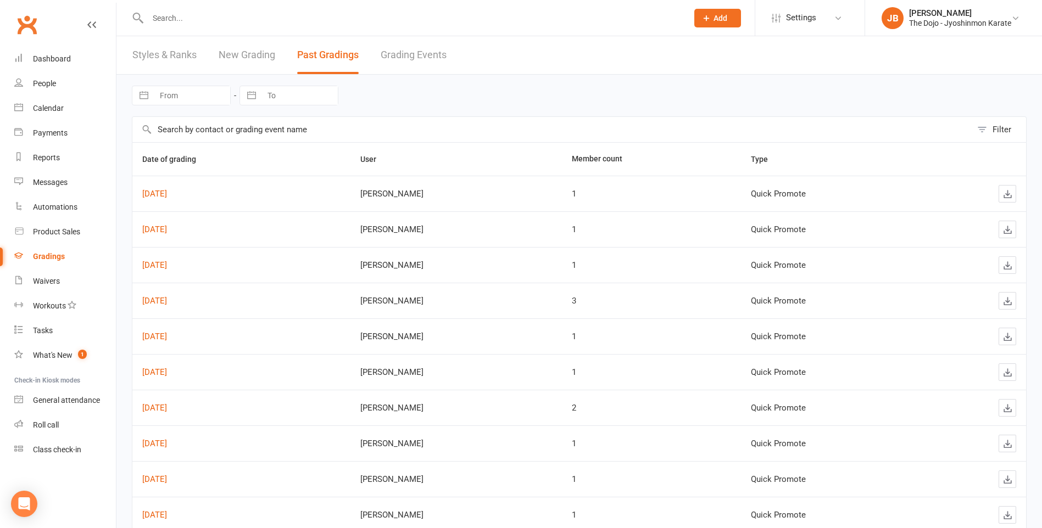
click at [253, 131] on input "text" at bounding box center [551, 129] width 839 height 25
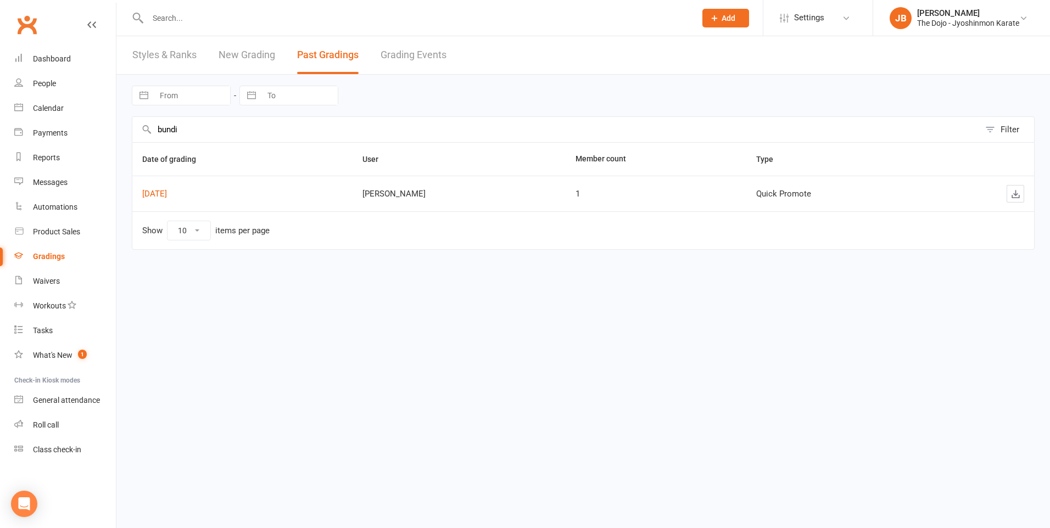
type input "bundi"
click at [389, 52] on link "Grading Events" at bounding box center [413, 55] width 66 height 38
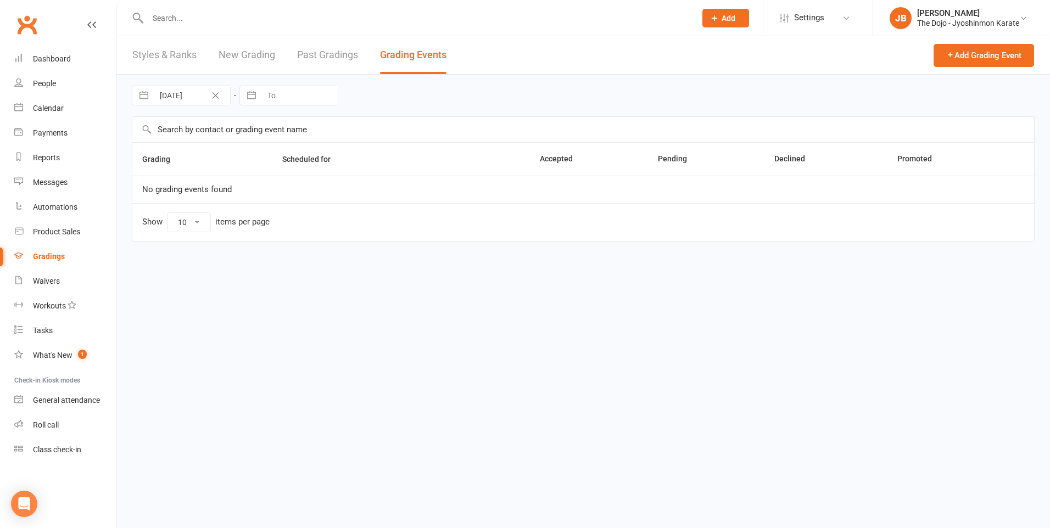
click at [248, 59] on link "New Grading" at bounding box center [247, 55] width 57 height 38
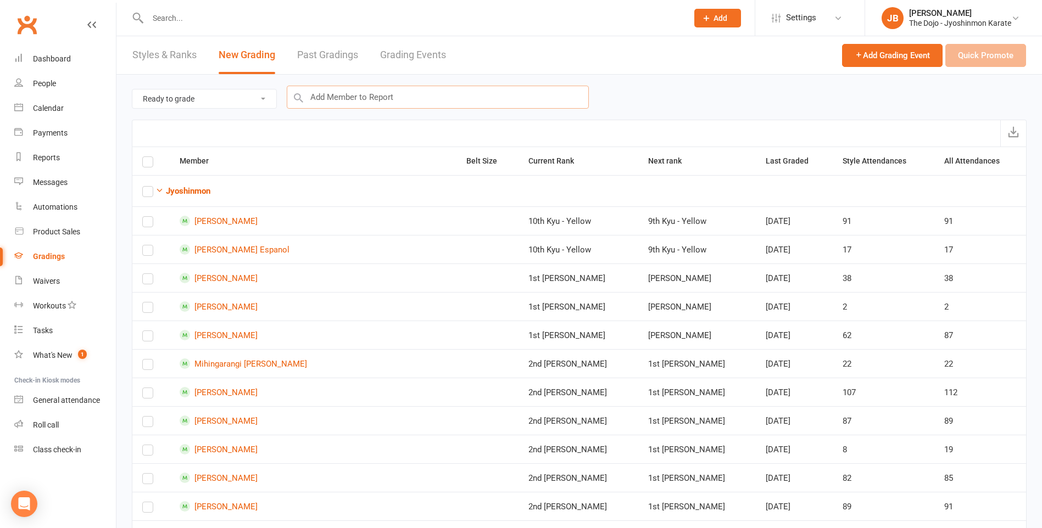
click at [354, 94] on input "text" at bounding box center [438, 97] width 302 height 23
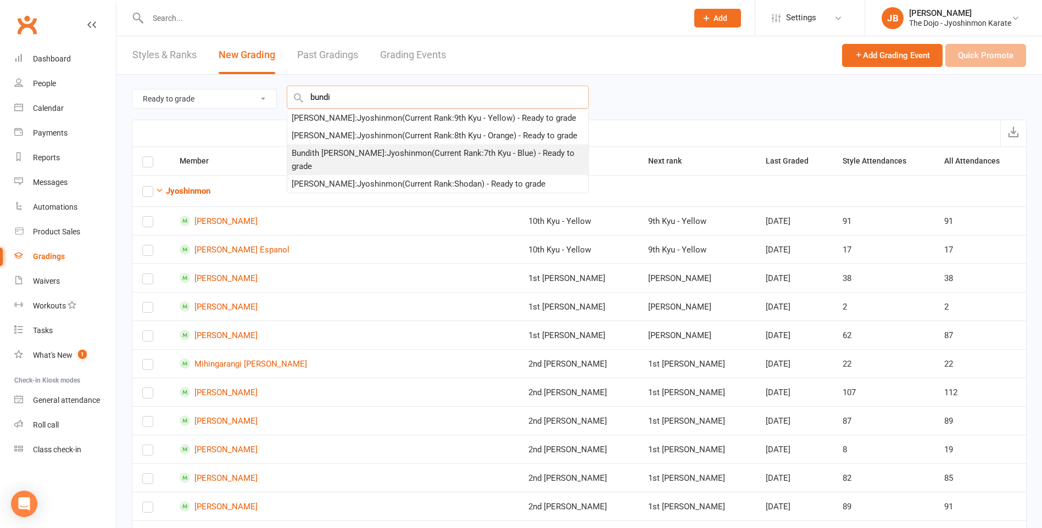
type input "bundi"
click at [421, 153] on div "Bundith Chandara Alexander Ngem : Jyoshinmon (Current Rank: 7th Kyu - Blue ) - …" at bounding box center [438, 160] width 292 height 26
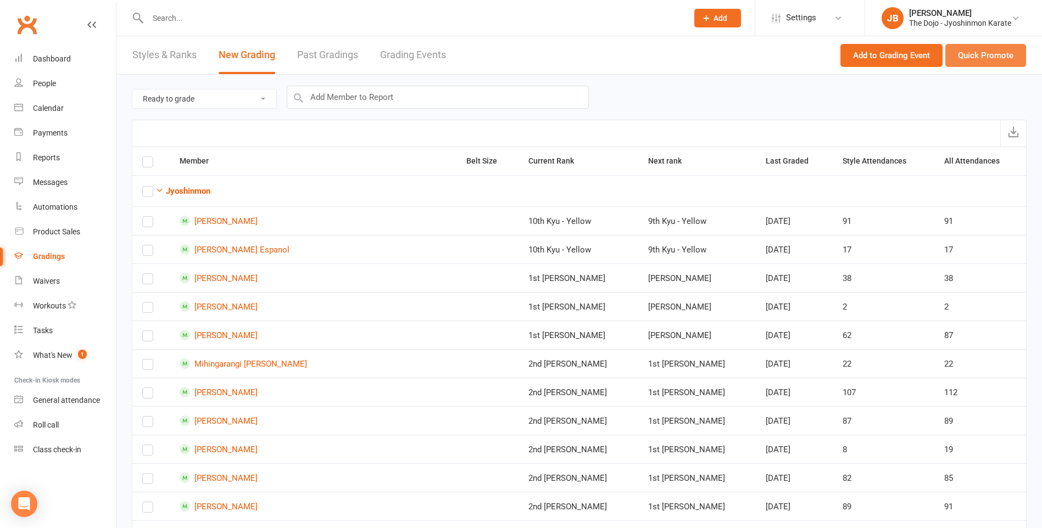
click at [978, 58] on button "Quick Promote" at bounding box center [985, 55] width 81 height 23
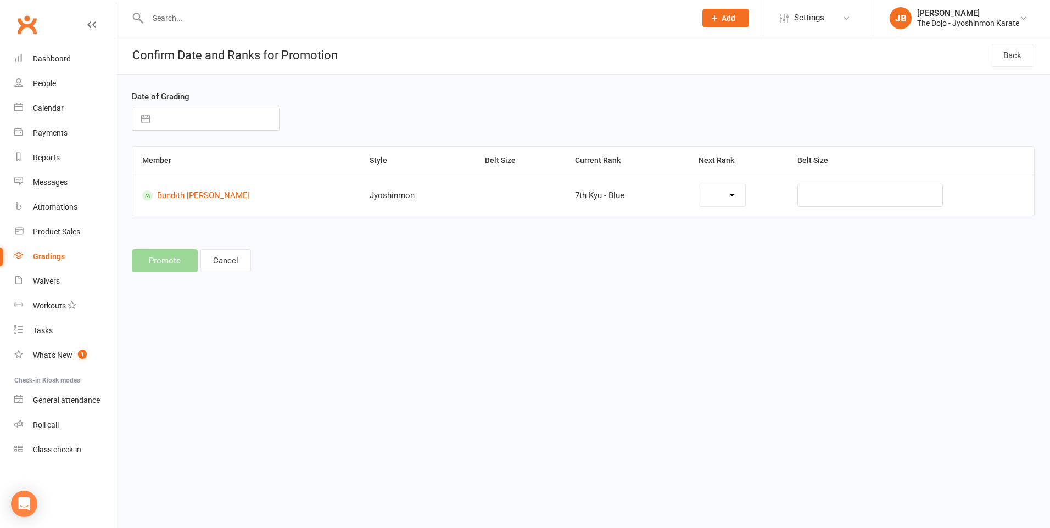
select select "13975"
click at [742, 217] on div "Member Style Belt Size Current Rank Next Rank Belt Size Bundith Chandara Alexan…" at bounding box center [583, 189] width 903 height 86
click at [852, 197] on input "text" at bounding box center [889, 195] width 126 height 23
select select "7"
select select "2025"
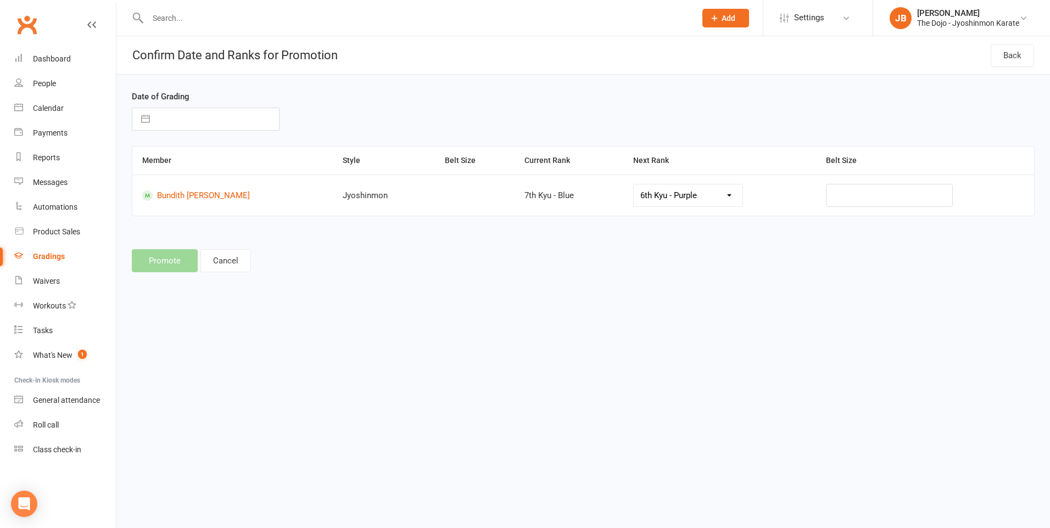
select select "8"
select select "2025"
select select "9"
select select "2025"
click at [205, 120] on input "text" at bounding box center [217, 119] width 124 height 22
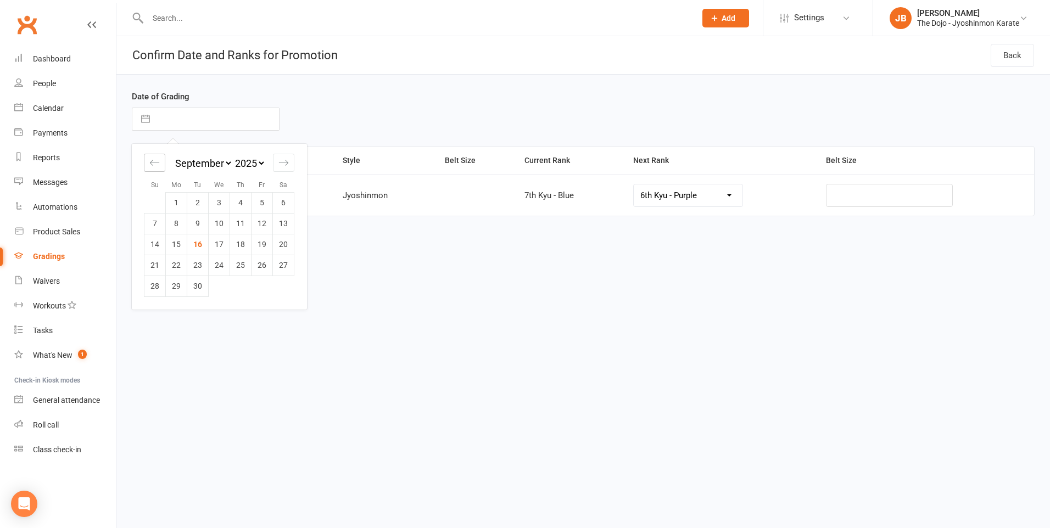
click at [155, 158] on icon "Move backward to switch to the previous month." at bounding box center [154, 163] width 10 height 10
select select "6"
select select "2025"
click at [155, 158] on icon "Move backward to switch to the previous month." at bounding box center [154, 163] width 10 height 10
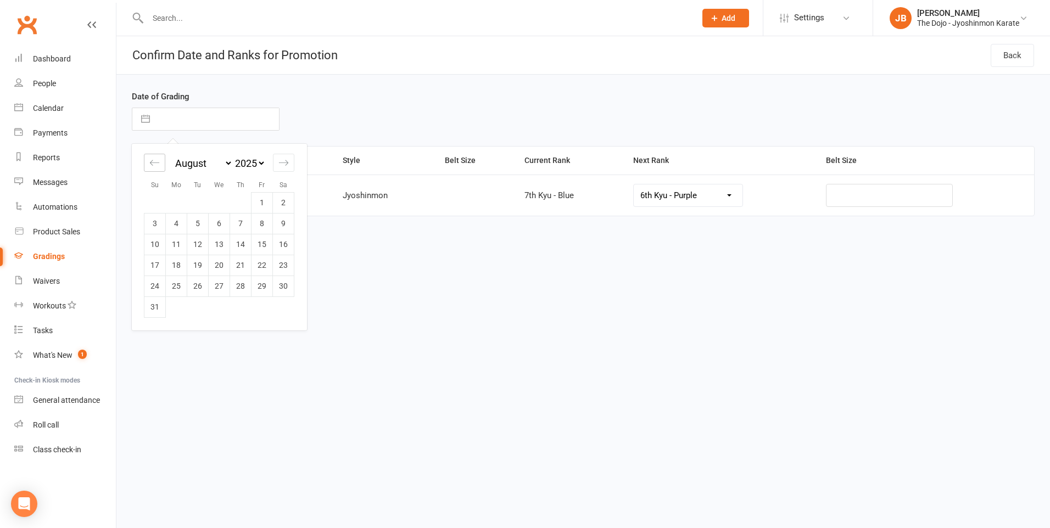
select select "4"
select select "2025"
select select "5"
select select "2025"
click at [155, 158] on icon "Move backward to switch to the previous month." at bounding box center [154, 163] width 10 height 10
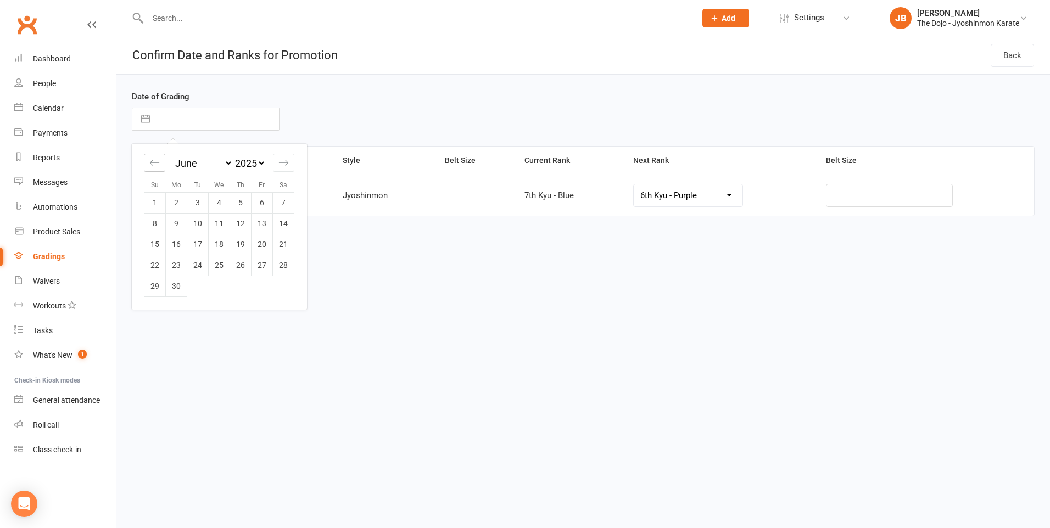
select select "3"
select select "2025"
click at [280, 265] on td "24" at bounding box center [283, 265] width 21 height 21
type input "24 May 2025"
click at [183, 264] on button "Promote" at bounding box center [165, 260] width 66 height 23
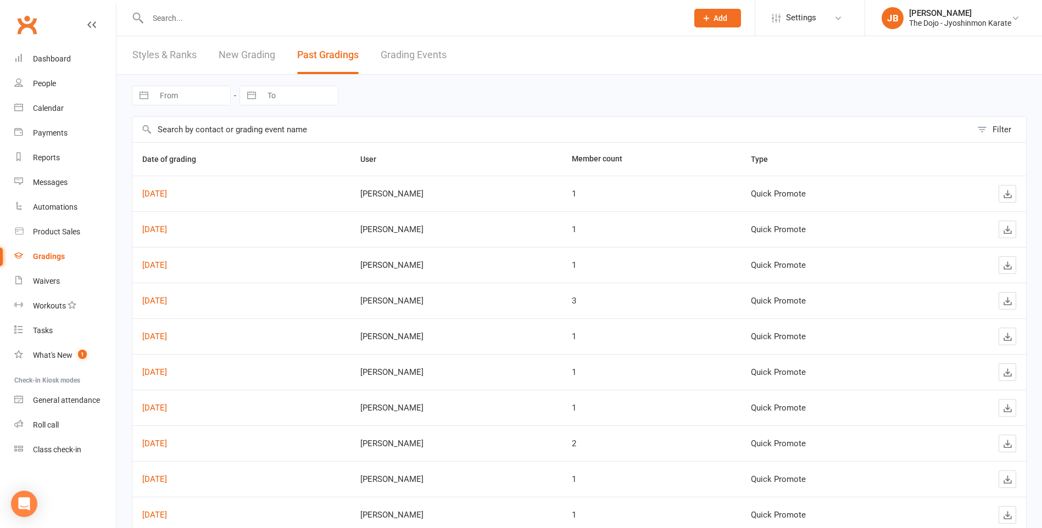
click at [272, 129] on input "text" at bounding box center [551, 129] width 839 height 25
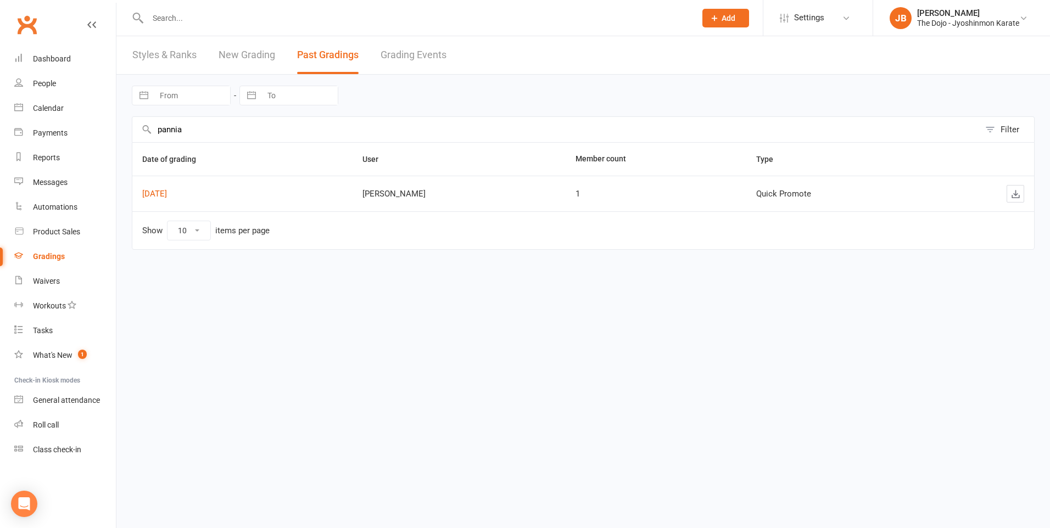
drag, startPoint x: 280, startPoint y: 120, endPoint x: 192, endPoint y: 120, distance: 88.4
click at [192, 120] on input "pannia" at bounding box center [555, 129] width 847 height 25
type input "p"
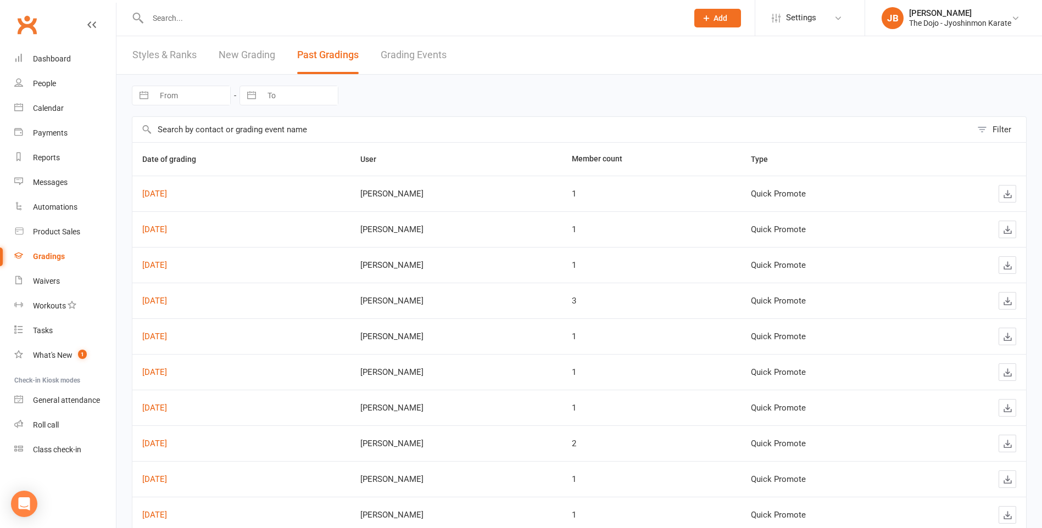
click at [246, 59] on link "New Grading" at bounding box center [247, 55] width 57 height 38
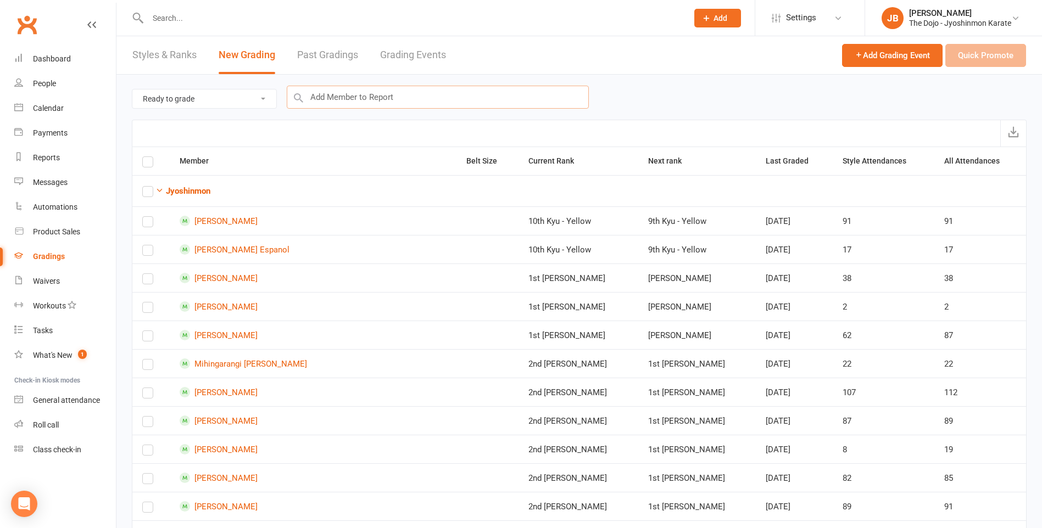
click at [339, 94] on input "text" at bounding box center [438, 97] width 302 height 23
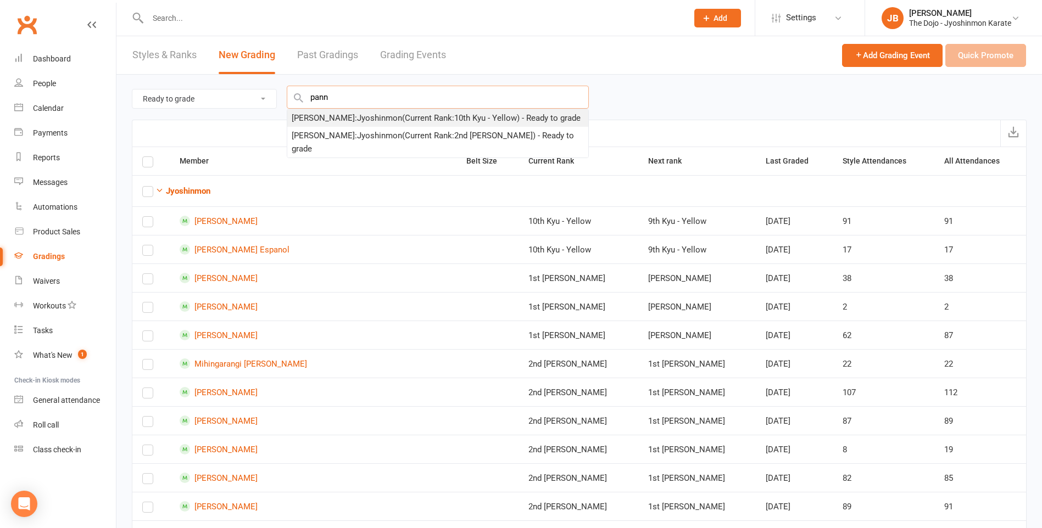
type input "pann"
click at [363, 122] on div "Pannia Peter Ngem : Jyoshinmon (Current Rank: 10th Kyu - Yellow ) - Ready to gr…" at bounding box center [436, 117] width 289 height 13
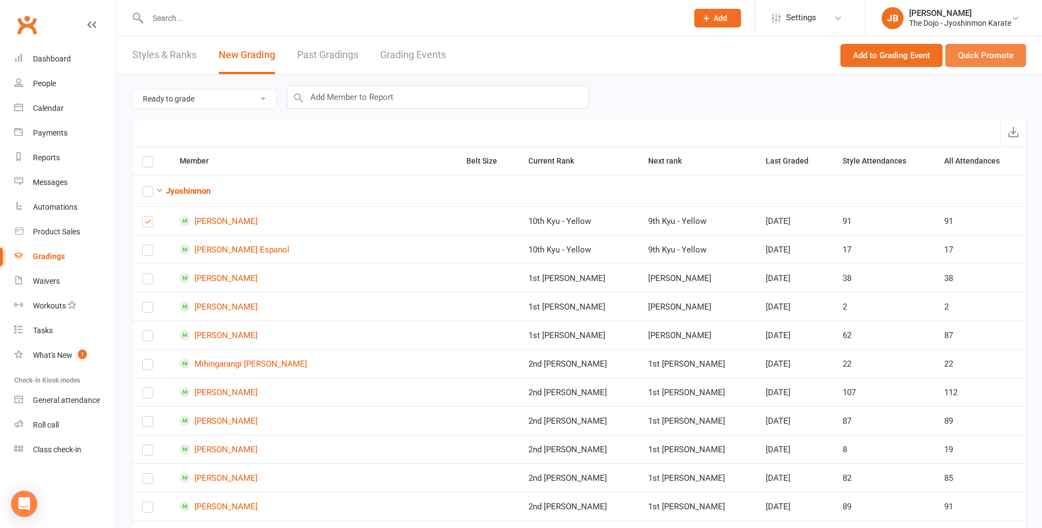
click at [984, 62] on button "Quick Promote" at bounding box center [985, 55] width 81 height 23
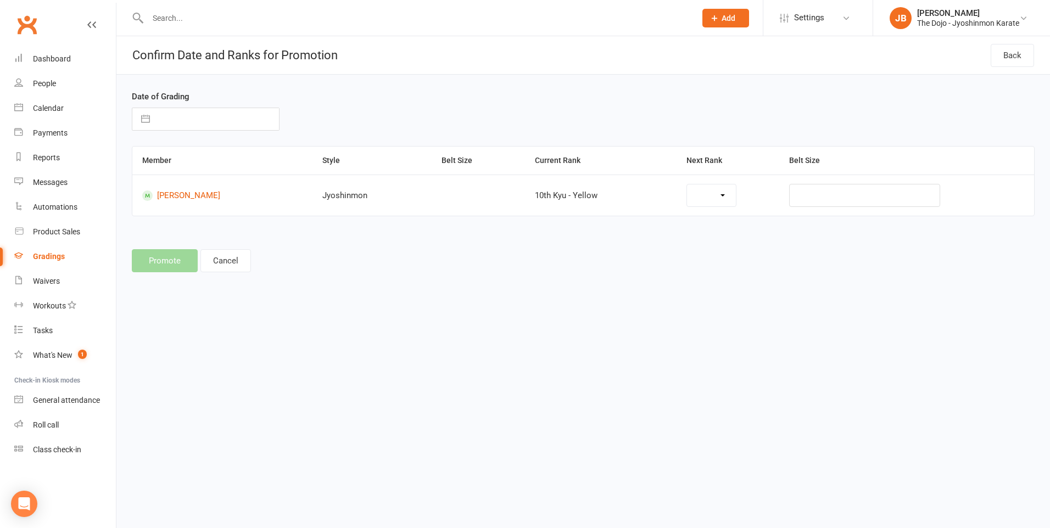
select select "782"
click at [734, 199] on select "9th Kyu - Yellow 8th Kyu - Orange 7th Kyu - Blue 6th Kyu - Purple 5th Kyu - Pur…" at bounding box center [678, 195] width 113 height 22
select select "783"
select select "7"
select select "2025"
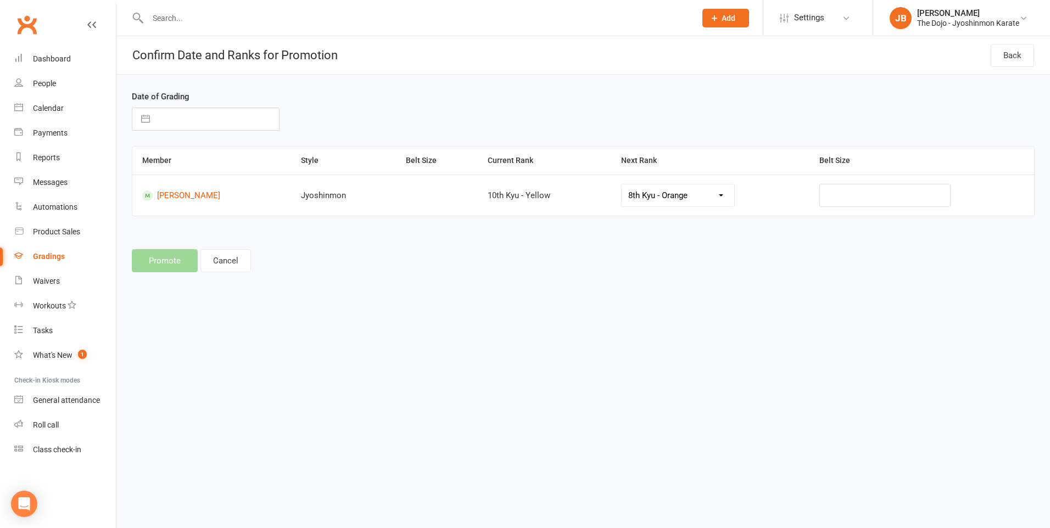
select select "8"
select select "2025"
select select "9"
select select "2025"
click at [243, 118] on input "text" at bounding box center [217, 119] width 124 height 22
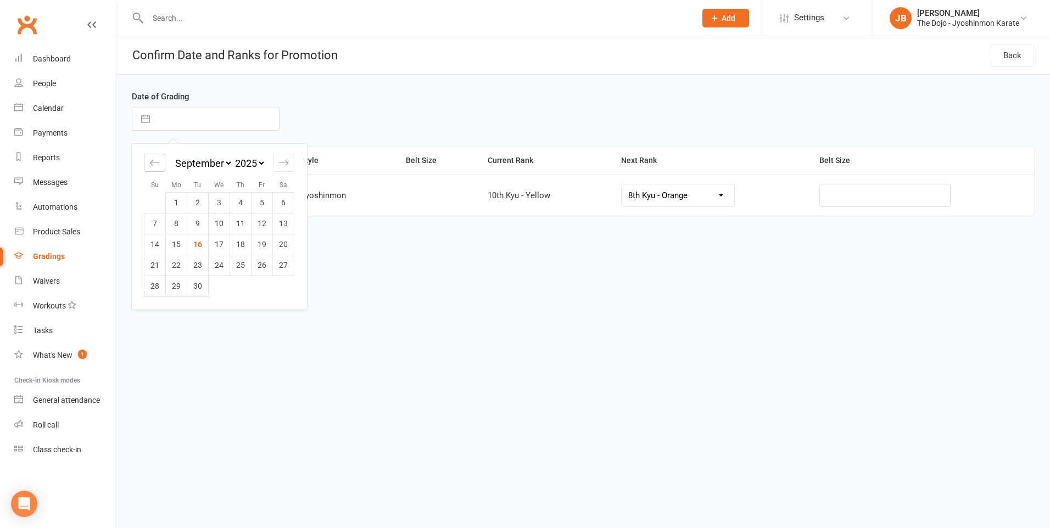
click at [152, 166] on icon "Move backward to switch to the previous month." at bounding box center [154, 163] width 10 height 10
select select "6"
select select "2025"
click at [152, 166] on icon "Move backward to switch to the previous month." at bounding box center [154, 163] width 10 height 10
select select "5"
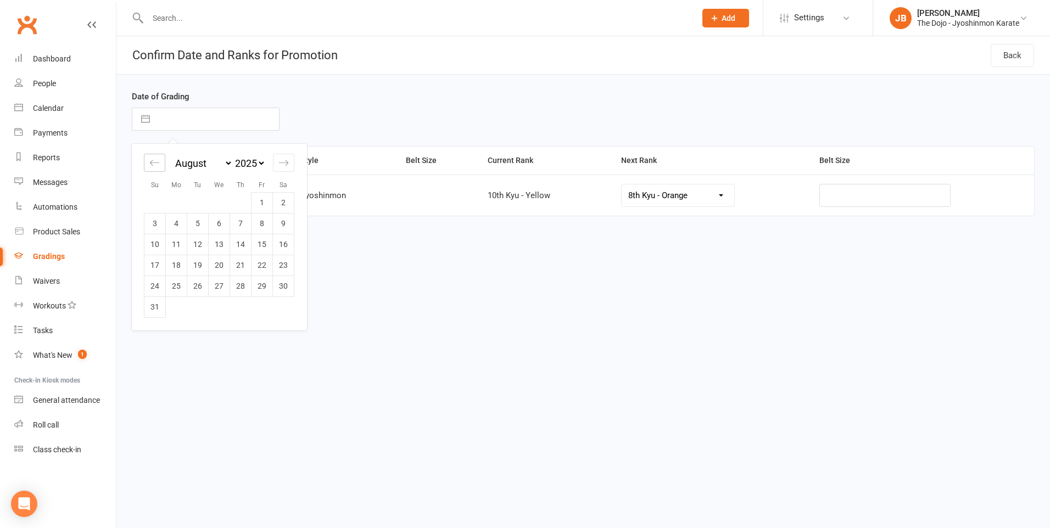
select select "2025"
click at [152, 166] on icon "Move backward to switch to the previous month." at bounding box center [154, 163] width 10 height 10
select select "4"
select select "2025"
click at [152, 166] on icon "Move backward to switch to the previous month." at bounding box center [154, 163] width 10 height 10
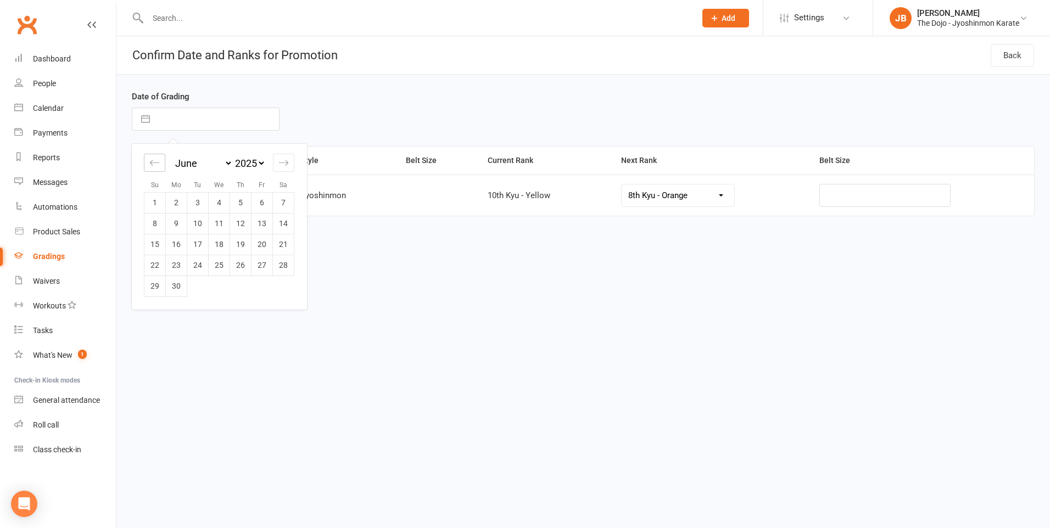
select select "3"
select select "2025"
click at [278, 265] on td "24" at bounding box center [283, 265] width 21 height 21
type input "24 May 2025"
click at [163, 265] on button "Promote" at bounding box center [165, 260] width 66 height 23
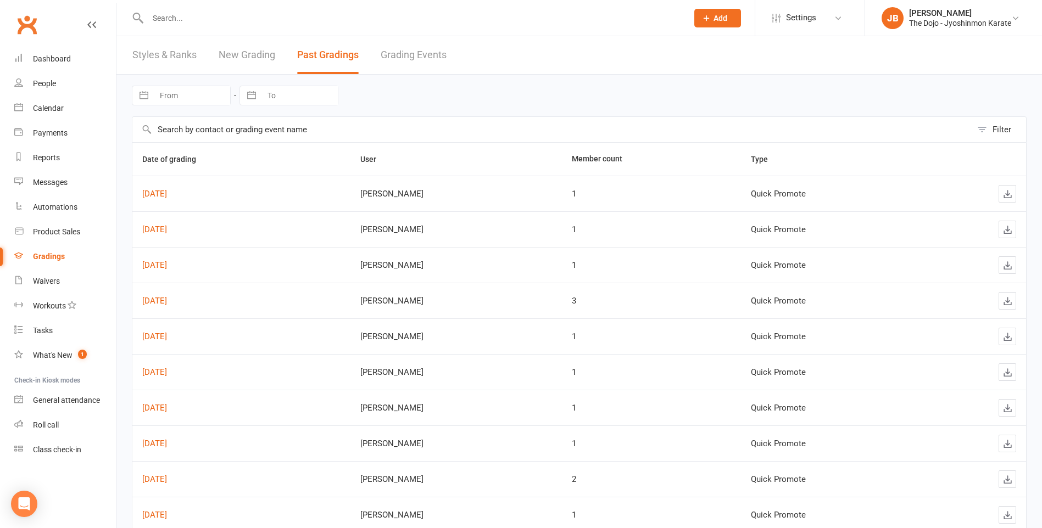
click at [281, 15] on input "text" at bounding box center [411, 17] width 535 height 15
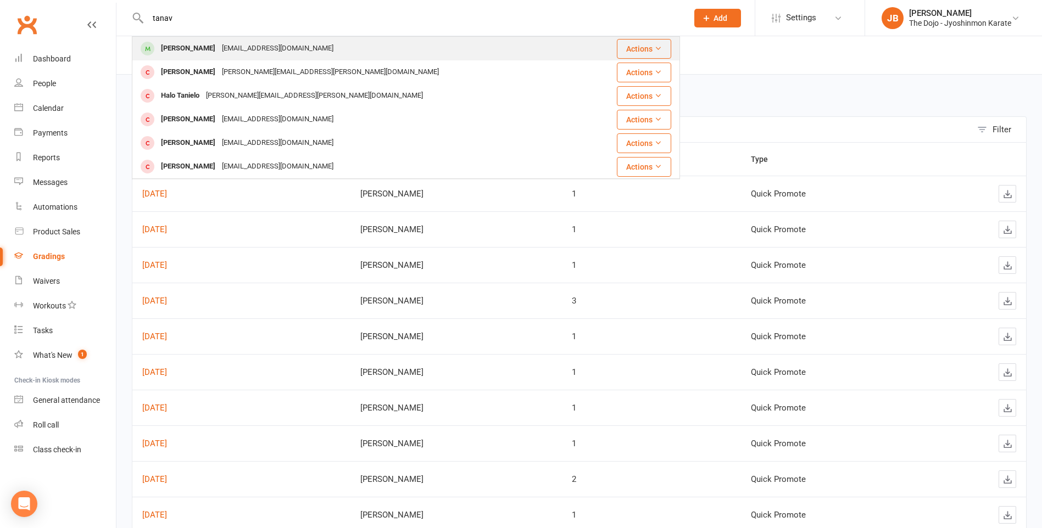
type input "tanav"
click at [271, 51] on div "nishaurao@gmail.com" at bounding box center [278, 49] width 118 height 16
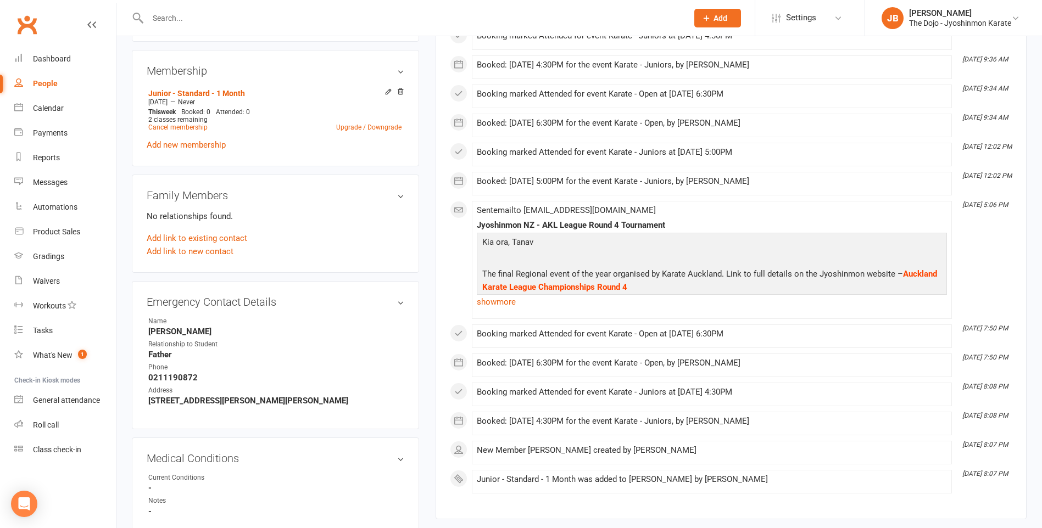
scroll to position [769, 0]
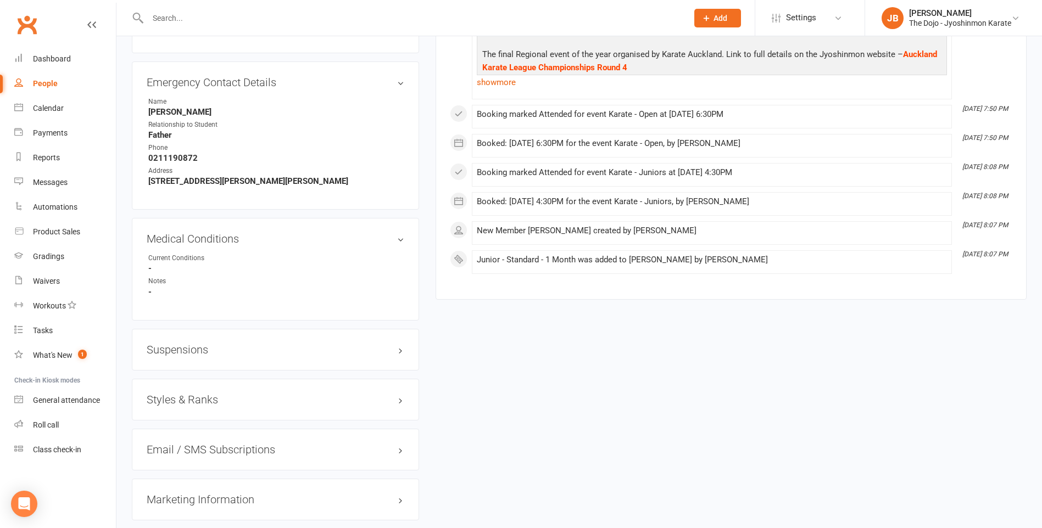
click at [401, 400] on h3 "Styles & Ranks" at bounding box center [276, 400] width 258 height 12
click at [193, 443] on link "Add new style" at bounding box center [172, 443] width 51 height 10
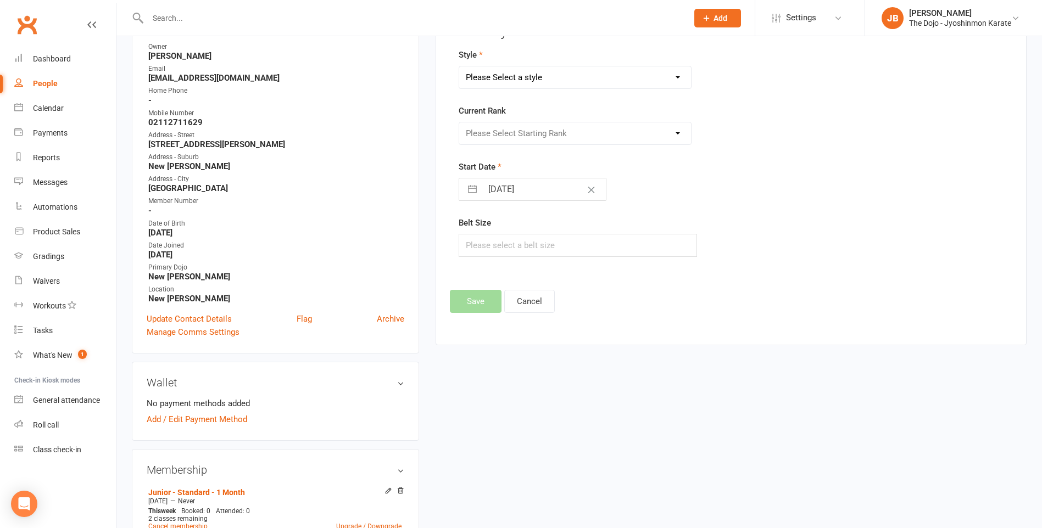
scroll to position [94, 0]
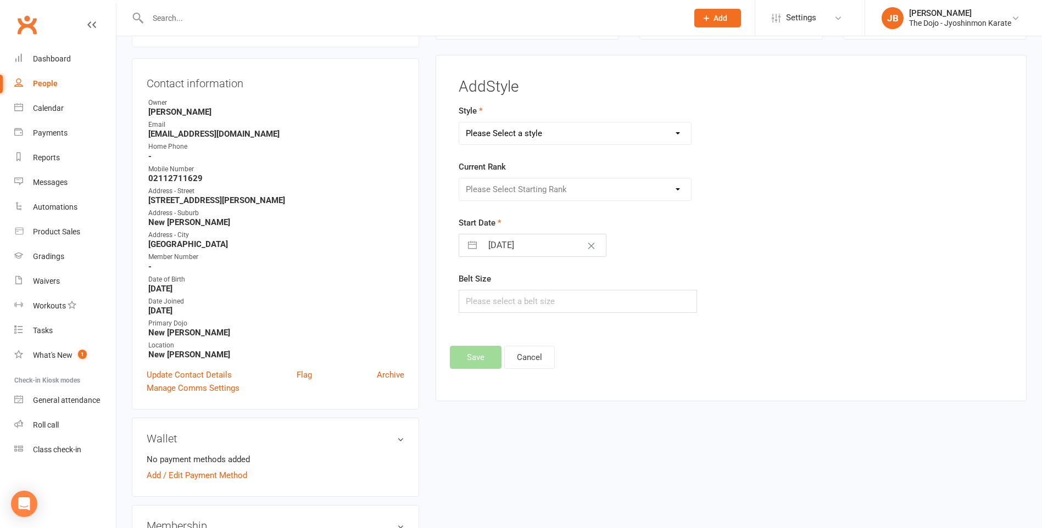
click at [601, 130] on select "Please Select a style Jyoshinmon" at bounding box center [575, 133] width 232 height 22
click at [578, 180] on div "Please Select Starting Rank" at bounding box center [574, 189] width 233 height 23
click at [574, 142] on select "Please Select a style Jyoshinmon" at bounding box center [575, 133] width 232 height 22
select select "105"
click at [459, 122] on select "Please Select a style Jyoshinmon" at bounding box center [575, 133] width 232 height 22
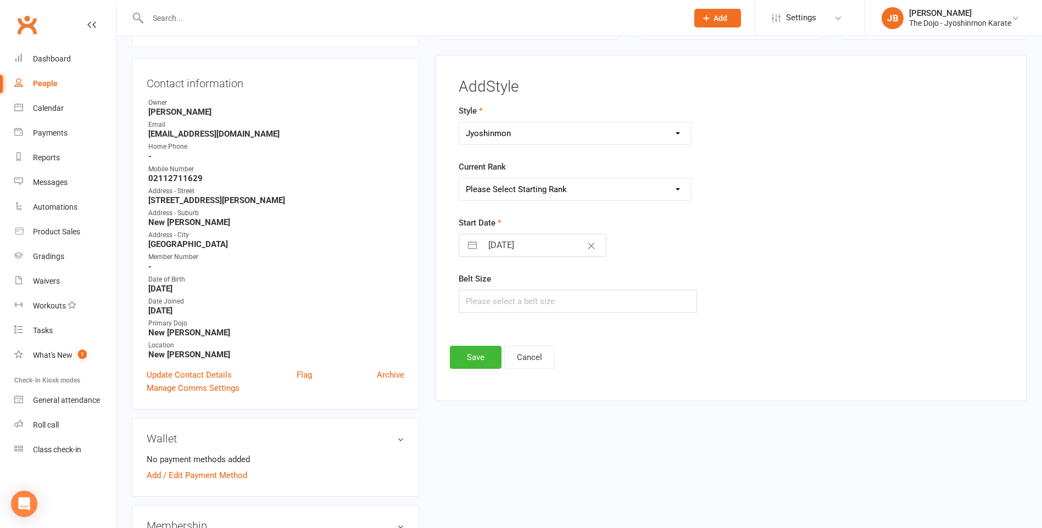
click at [568, 186] on select "Please Select Starting Rank White Belt 10th Kyu - Yellow 9th Kyu - Yellow 8th K…" at bounding box center [575, 189] width 232 height 22
select select "780"
click at [459, 178] on select "Please Select Starting Rank White Belt 10th Kyu - Yellow 9th Kyu - Yellow 8th K…" at bounding box center [575, 189] width 232 height 22
click at [581, 250] on button "Clear Date" at bounding box center [590, 245] width 19 height 21
click at [533, 249] on input "Select Start Date" at bounding box center [544, 245] width 124 height 22
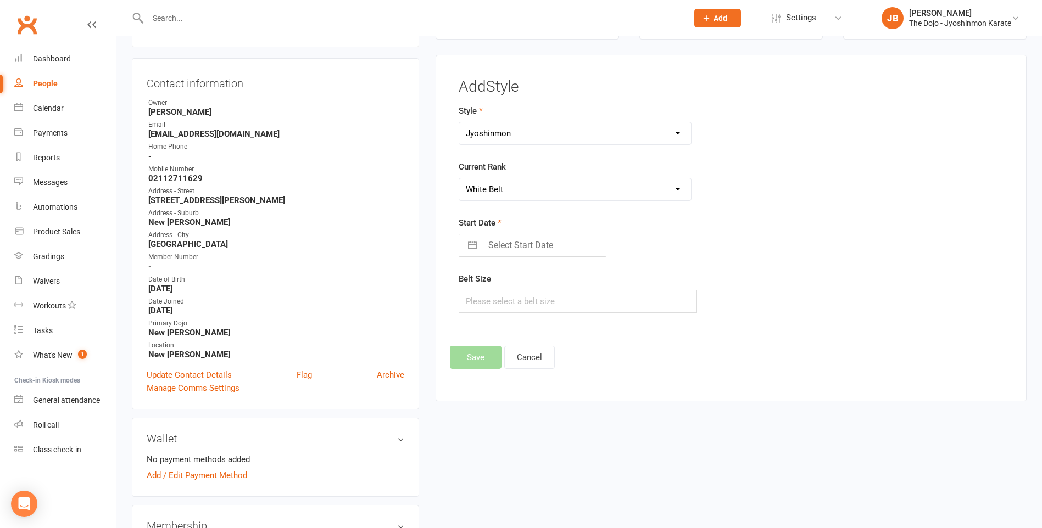
select select "7"
select select "2025"
select select "8"
select select "2025"
select select "9"
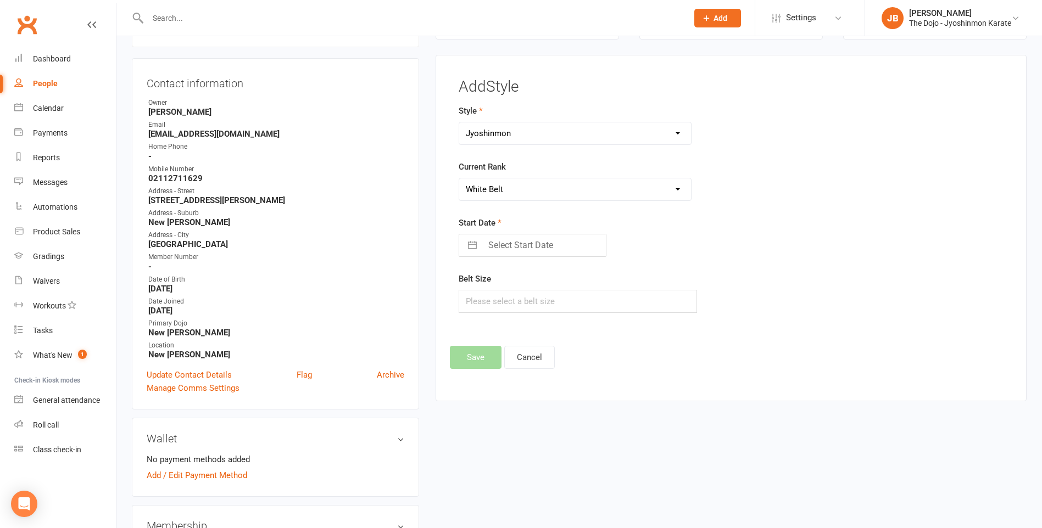
select select "2025"
click at [485, 285] on icon "Move backward to switch to the previous month." at bounding box center [481, 289] width 10 height 10
select select "6"
select select "2025"
click at [543, 373] on td "13" at bounding box center [545, 370] width 21 height 21
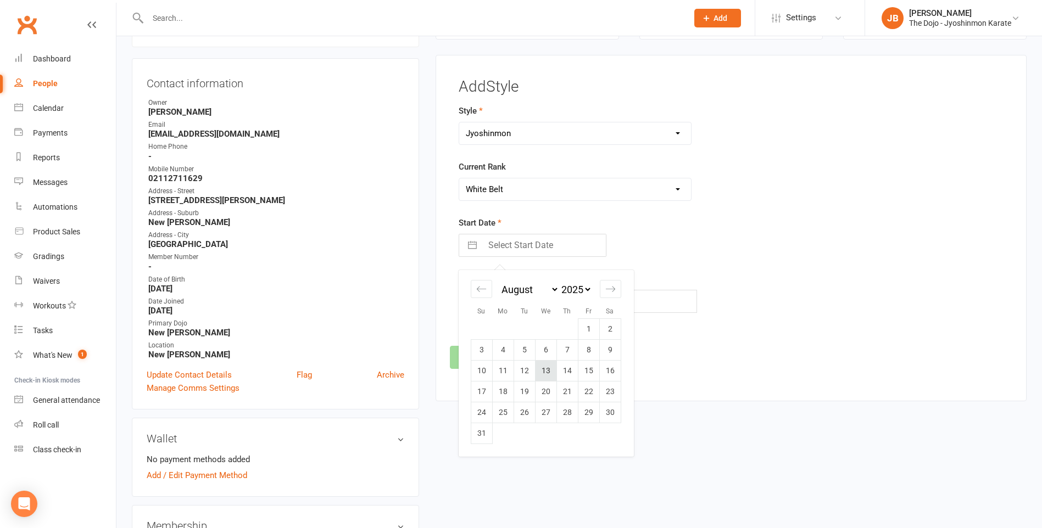
type input "13 Aug 2025"
click at [482, 362] on button "Save" at bounding box center [476, 357] width 52 height 23
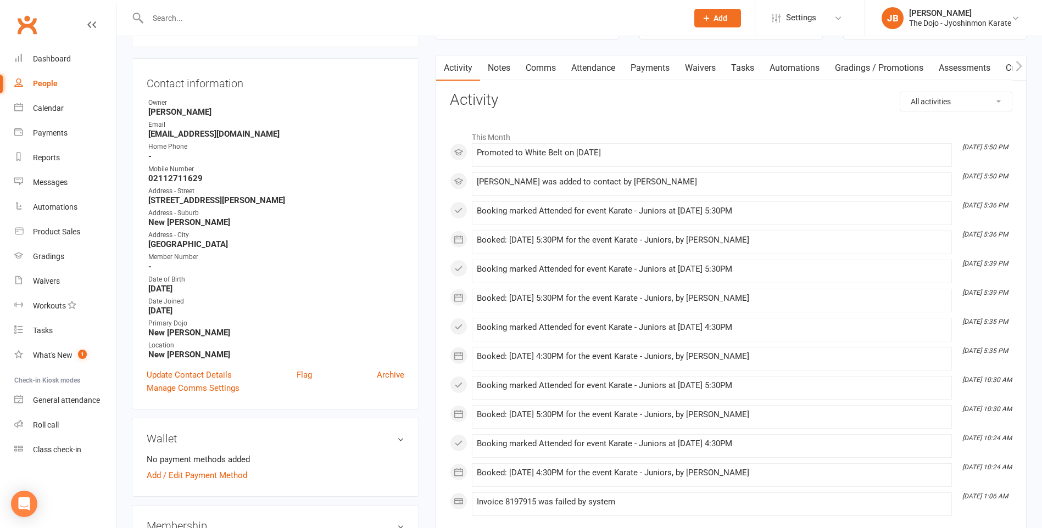
click at [295, 23] on input "text" at bounding box center [411, 17] width 535 height 15
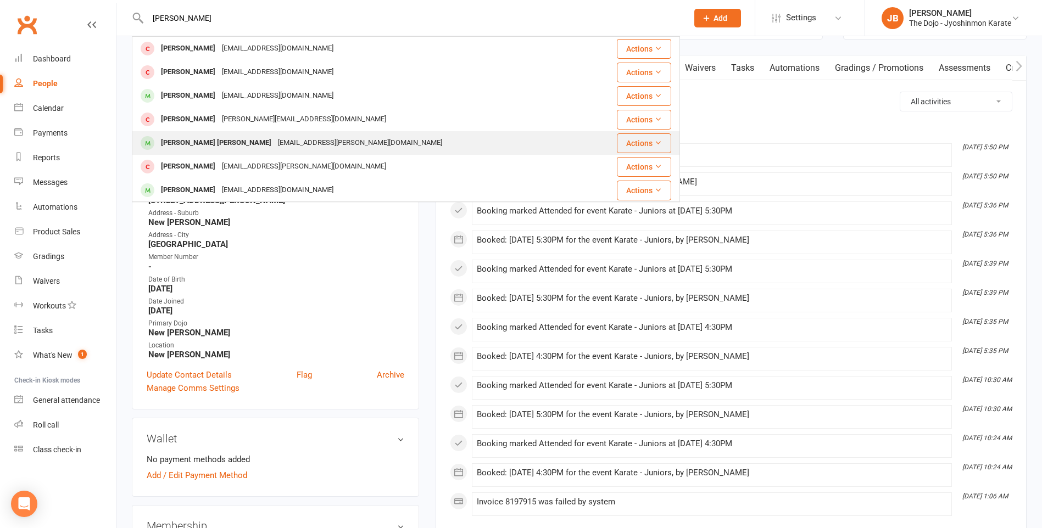
type input "ethan"
click at [275, 138] on div "clare.smith@one.nz" at bounding box center [360, 143] width 171 height 16
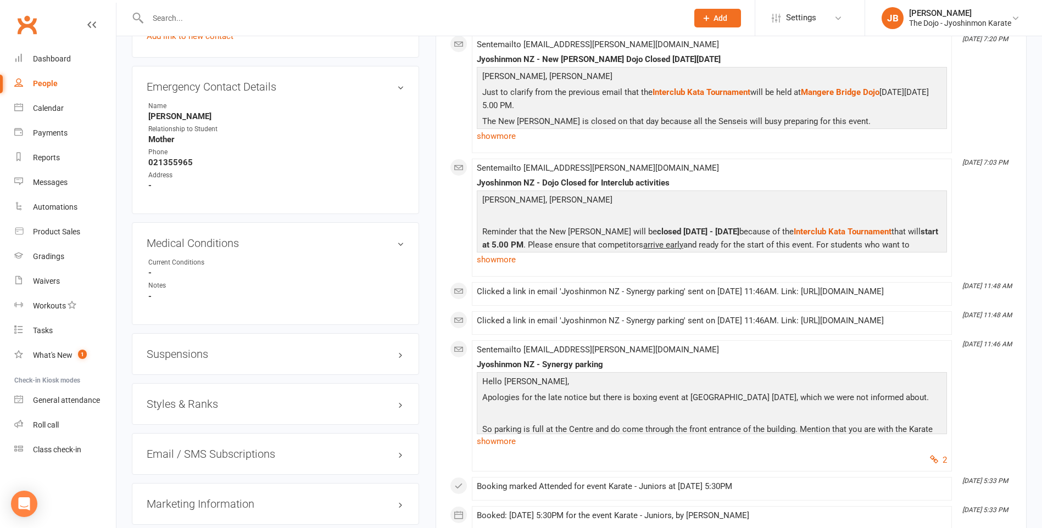
scroll to position [769, 0]
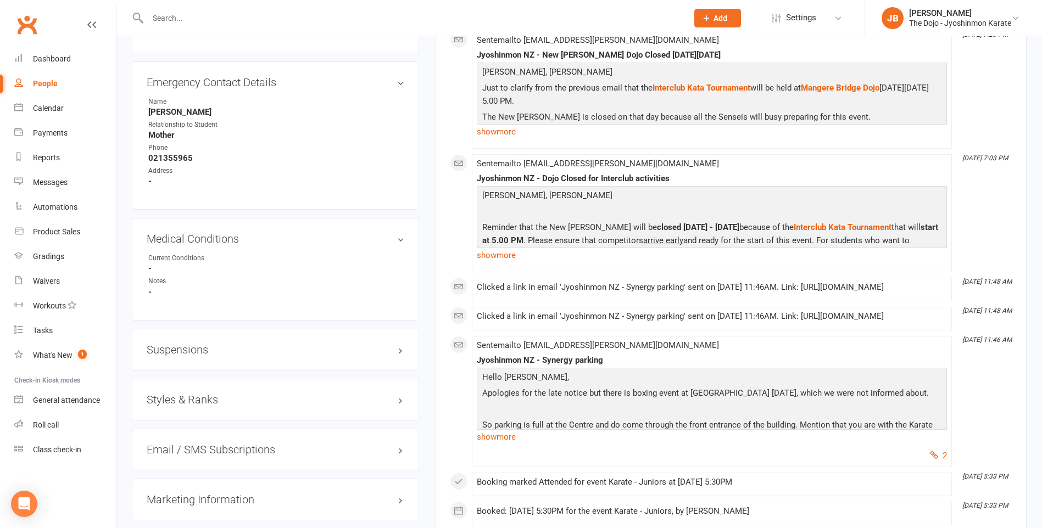
click at [398, 399] on h3 "Styles & Ranks" at bounding box center [276, 400] width 258 height 12
click at [194, 441] on link "Add new style" at bounding box center [172, 443] width 51 height 10
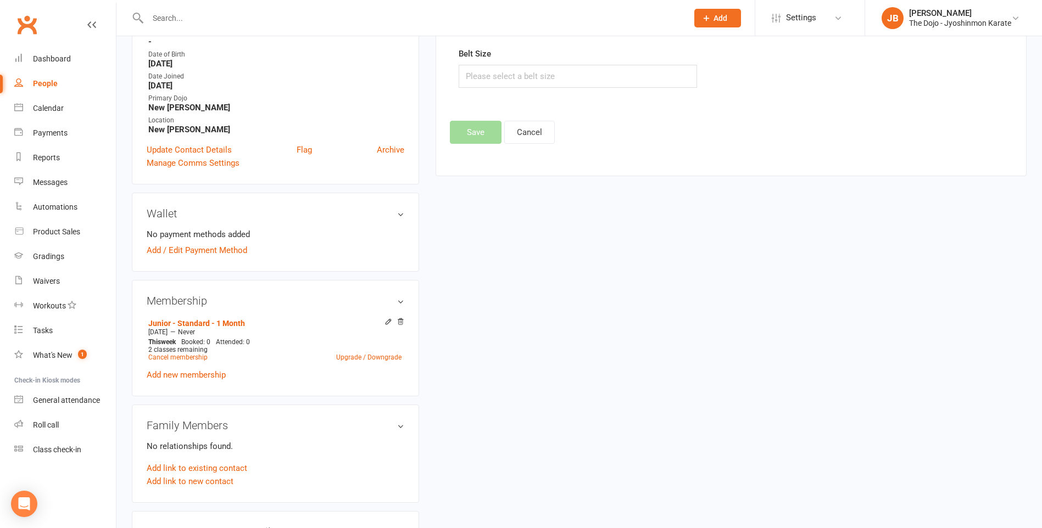
scroll to position [94, 0]
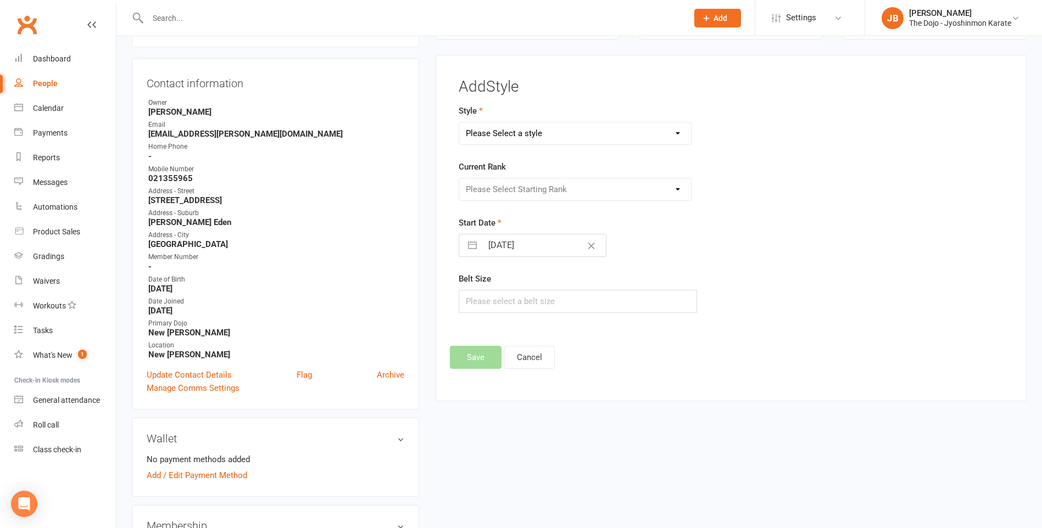
click at [622, 134] on select "Please Select a style Jyoshinmon" at bounding box center [575, 133] width 232 height 22
select select "105"
click at [459, 122] on select "Please Select a style Jyoshinmon" at bounding box center [575, 133] width 232 height 22
click at [595, 191] on select "Please Select Starting Rank White Belt 10th Kyu - Yellow 9th Kyu - Yellow 8th K…" at bounding box center [575, 189] width 232 height 22
select select "13978"
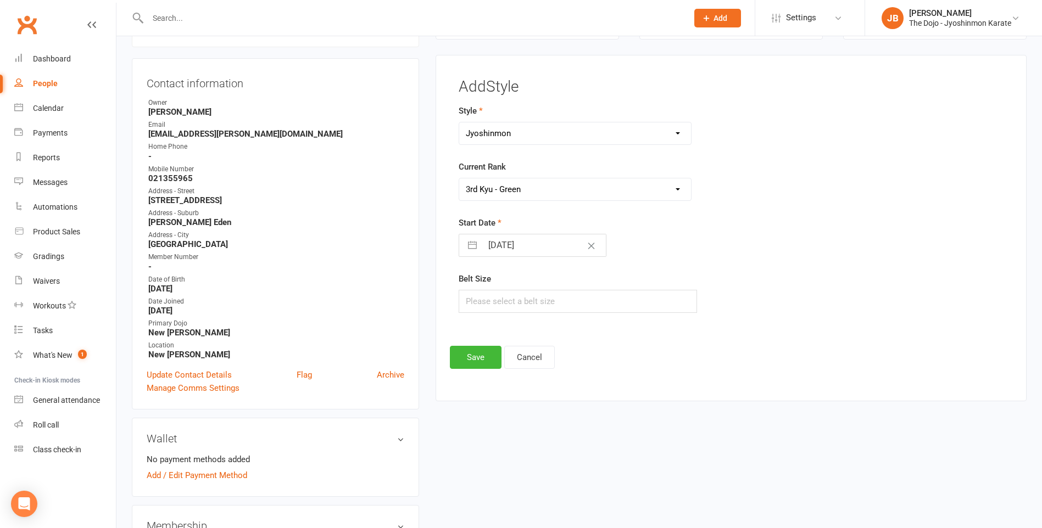
click at [459, 178] on select "Please Select Starting Rank White Belt 10th Kyu - Yellow 9th Kyu - Yellow 8th K…" at bounding box center [575, 189] width 232 height 22
click at [581, 253] on button "Clear Date" at bounding box center [590, 245] width 19 height 21
select select "7"
select select "2025"
select select "8"
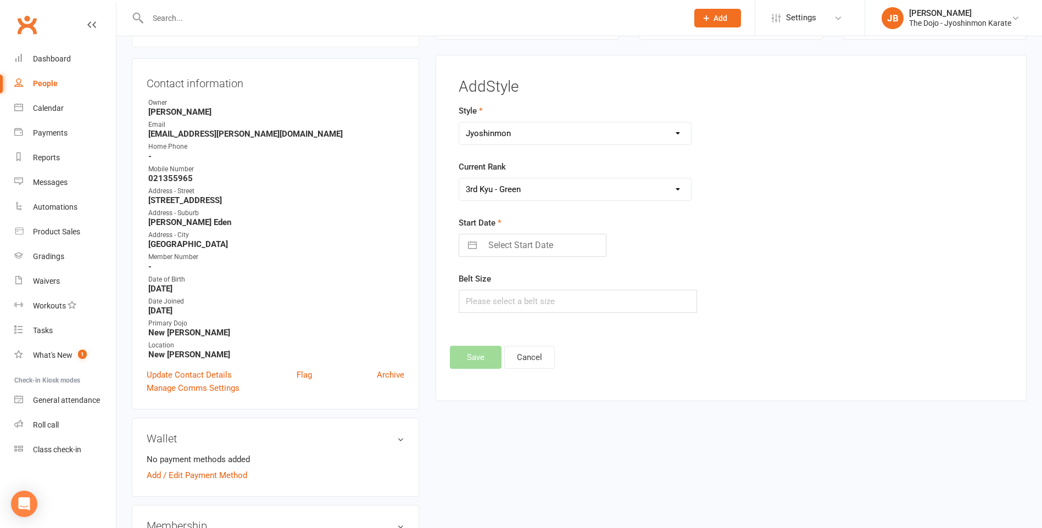
select select "2025"
select select "9"
select select "2025"
click at [564, 246] on input "Select Start Date" at bounding box center [544, 245] width 124 height 22
click at [486, 291] on icon "Move backward to switch to the previous month." at bounding box center [481, 289] width 10 height 10
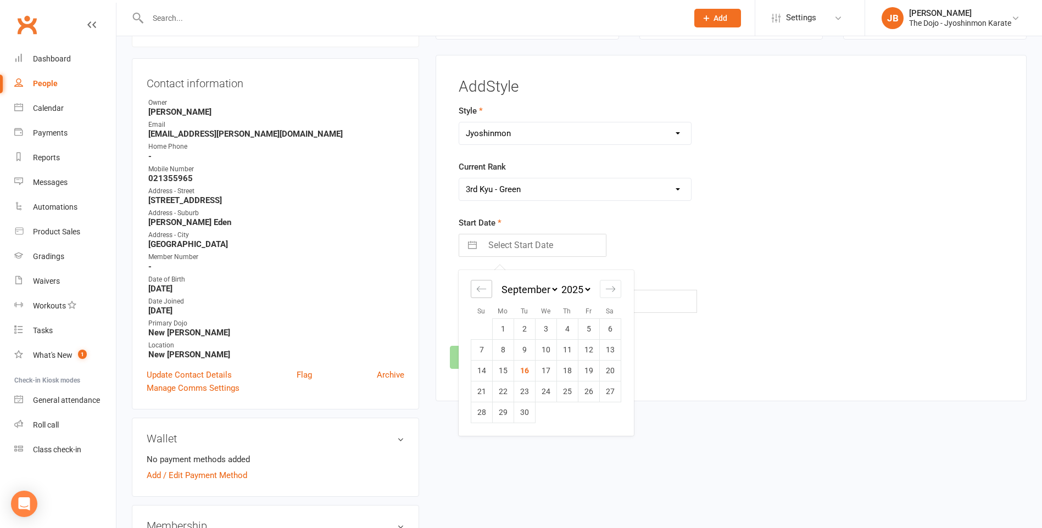
select select "6"
select select "2025"
click at [486, 291] on icon "Move backward to switch to the previous month." at bounding box center [481, 289] width 10 height 10
select select "5"
select select "2025"
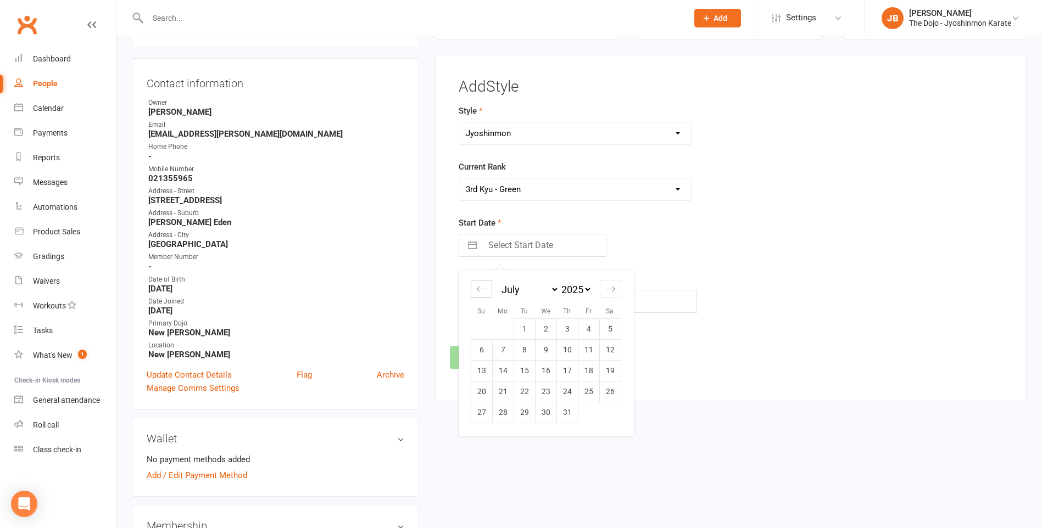
click at [486, 291] on icon "Move backward to switch to the previous month." at bounding box center [481, 289] width 10 height 10
select select "4"
select select "2025"
click at [486, 291] on icon "Move backward to switch to the previous month." at bounding box center [481, 289] width 10 height 10
select select "3"
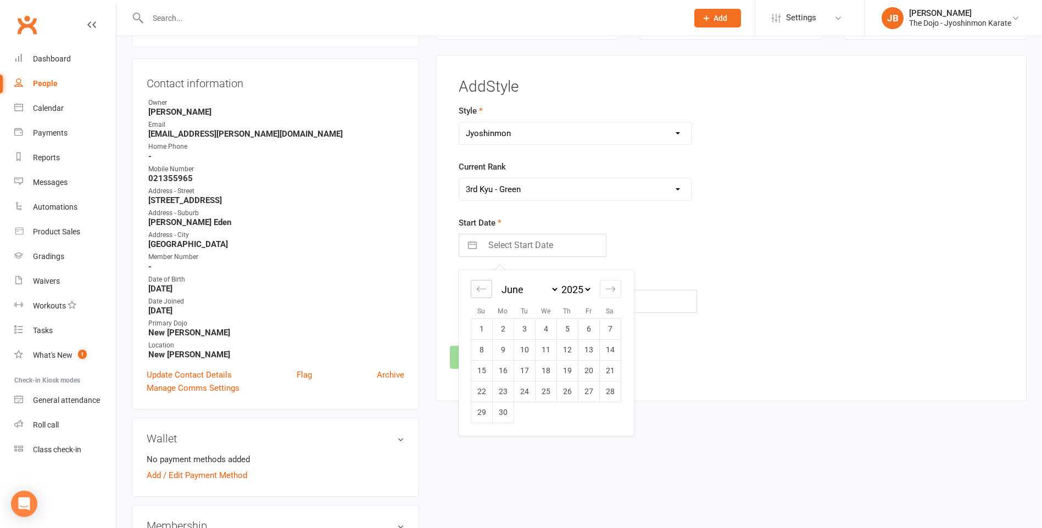
select select "2025"
click at [486, 291] on icon "Move backward to switch to the previous month." at bounding box center [481, 289] width 10 height 10
select select "2"
select select "2025"
click at [486, 291] on icon "Move backward to switch to the previous month." at bounding box center [481, 289] width 10 height 10
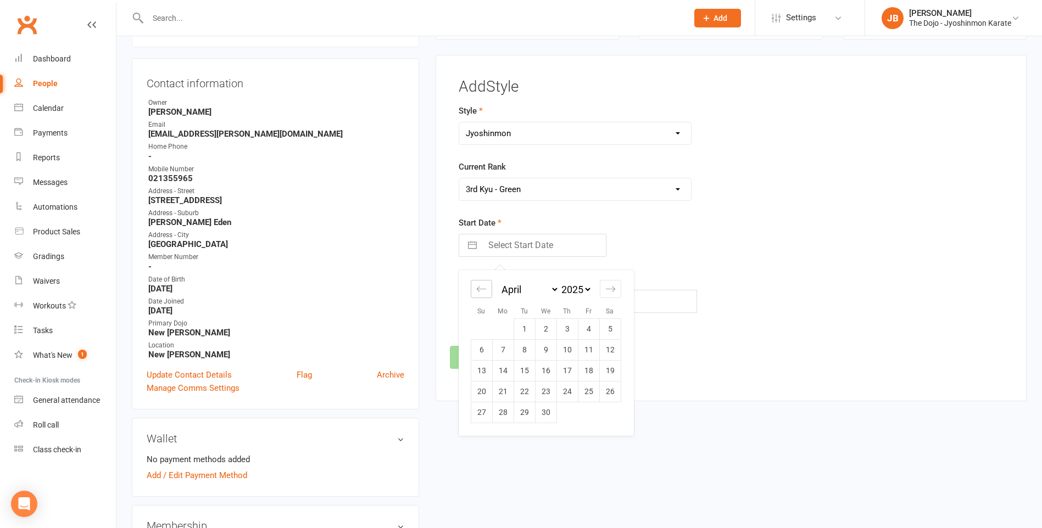
select select "1"
select select "2025"
click at [486, 291] on icon "Move backward to switch to the previous month." at bounding box center [481, 289] width 10 height 10
select select "2025"
click at [486, 291] on icon "Move backward to switch to the previous month." at bounding box center [481, 289] width 10 height 10
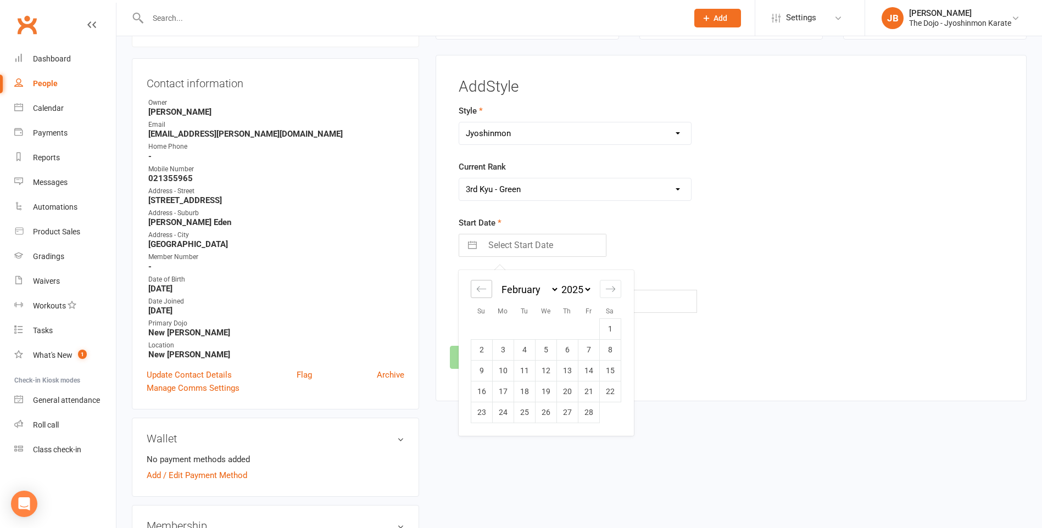
select select "11"
select select "2024"
click at [486, 291] on icon "Move backward to switch to the previous month." at bounding box center [481, 289] width 10 height 10
select select "10"
select select "2024"
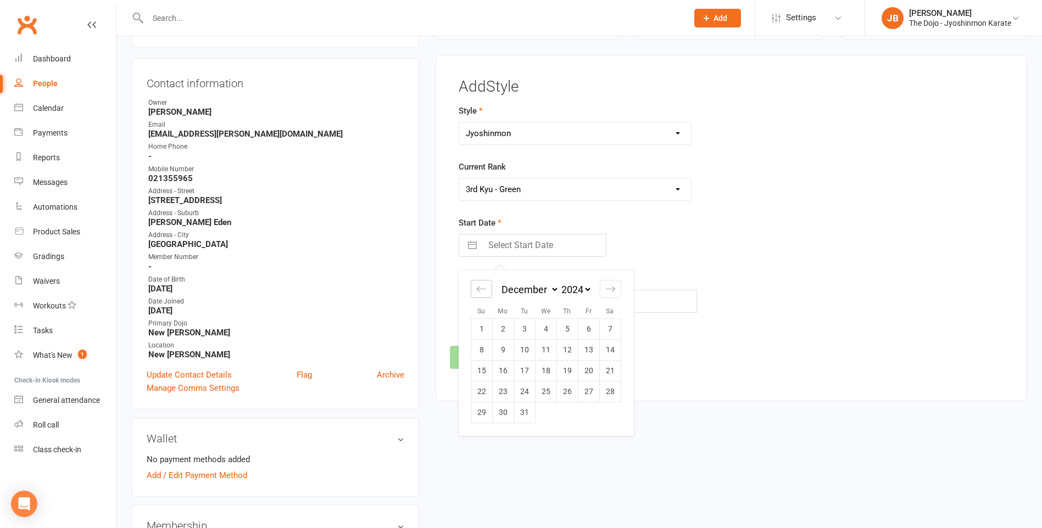
click at [486, 291] on icon "Move backward to switch to the previous month." at bounding box center [481, 289] width 10 height 10
select select "9"
select select "2024"
click at [480, 294] on icon "Move backward to switch to the previous month." at bounding box center [481, 289] width 10 height 10
select select "8"
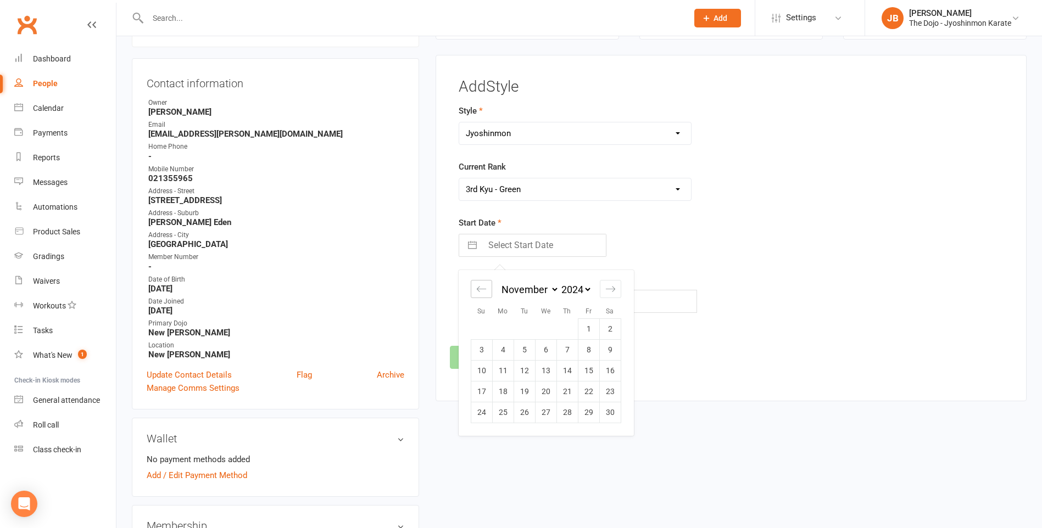
select select "2024"
click at [480, 294] on icon "Move backward to switch to the previous month." at bounding box center [481, 289] width 10 height 10
select select "7"
select select "2024"
click at [480, 294] on icon "Move backward to switch to the previous month." at bounding box center [481, 289] width 10 height 10
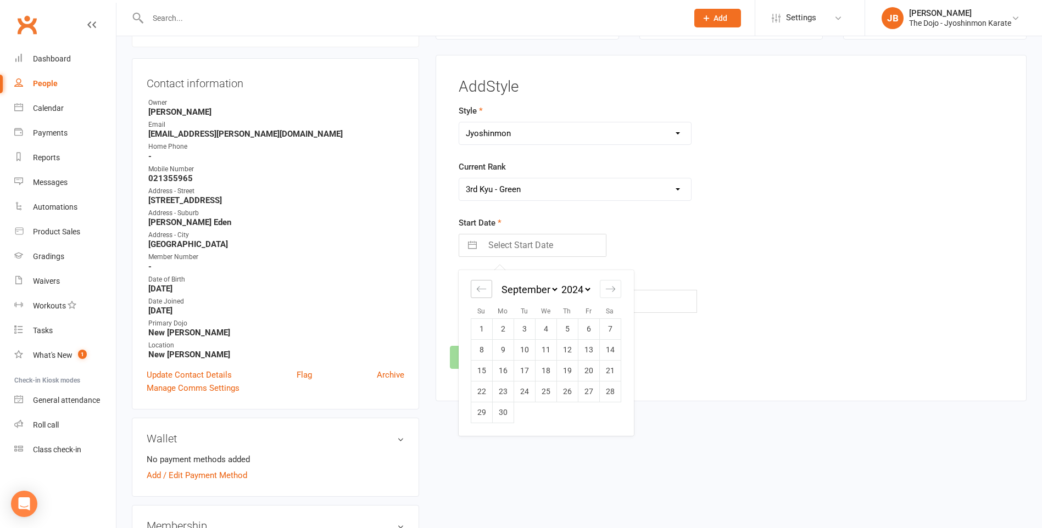
select select "6"
select select "2024"
click at [480, 294] on icon "Move backward to switch to the previous month." at bounding box center [481, 289] width 10 height 10
select select "5"
select select "2024"
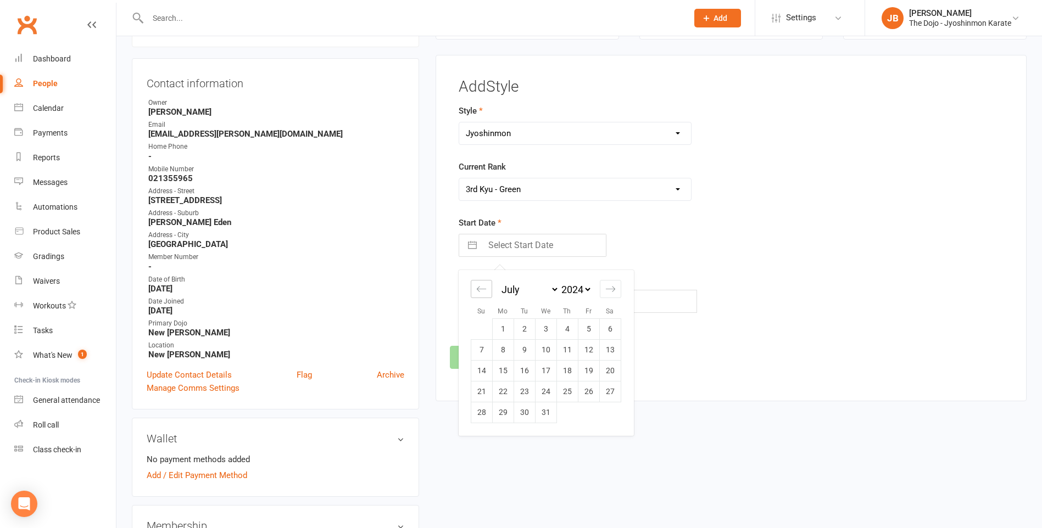
click at [480, 294] on icon "Move backward to switch to the previous month." at bounding box center [481, 289] width 10 height 10
select select "4"
select select "2024"
click at [480, 294] on icon "Move backward to switch to the previous month." at bounding box center [481, 289] width 10 height 10
select select "3"
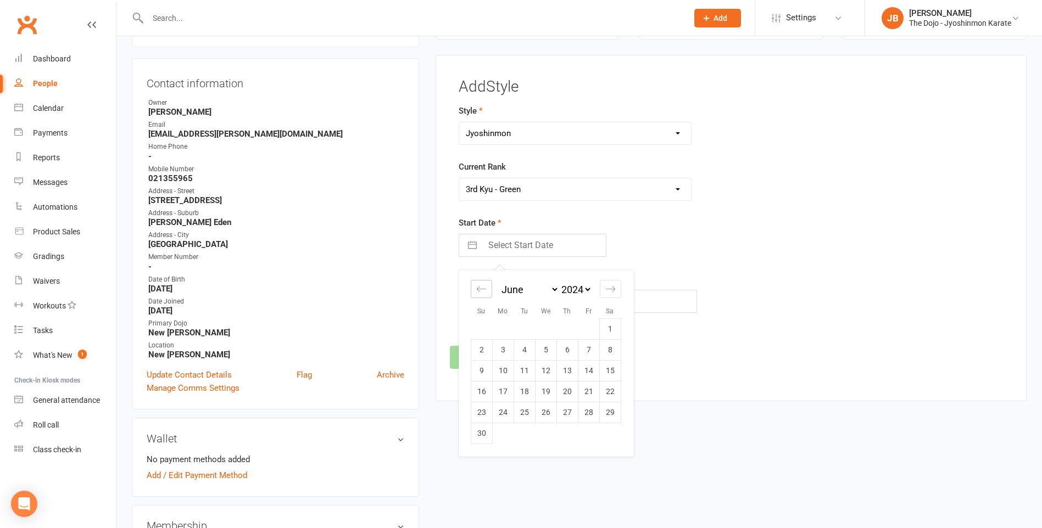
select select "2024"
click at [482, 414] on td "26" at bounding box center [481, 412] width 21 height 21
type input "26 May 2024"
click at [477, 364] on button "Save" at bounding box center [476, 357] width 52 height 23
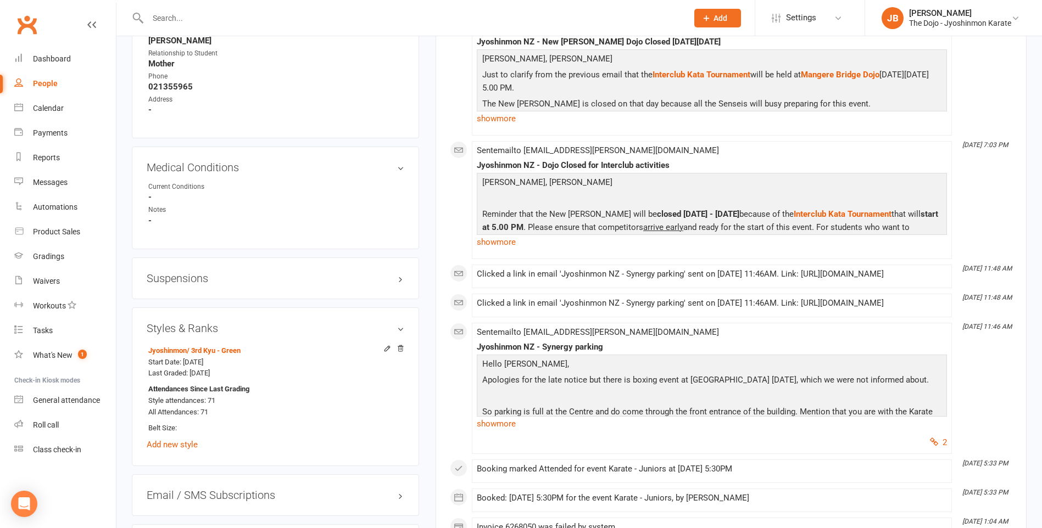
scroll to position [933, 0]
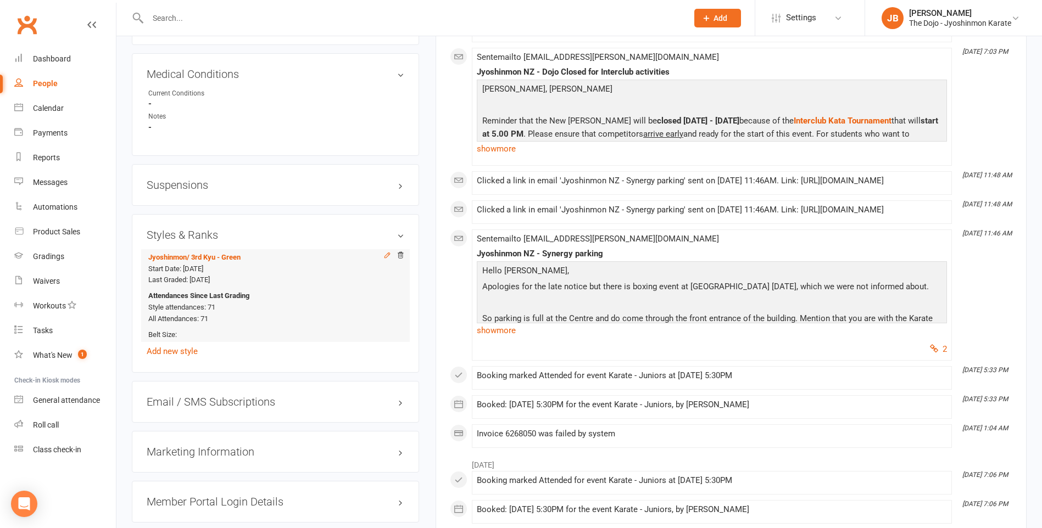
click at [387, 255] on icon at bounding box center [387, 255] width 8 height 8
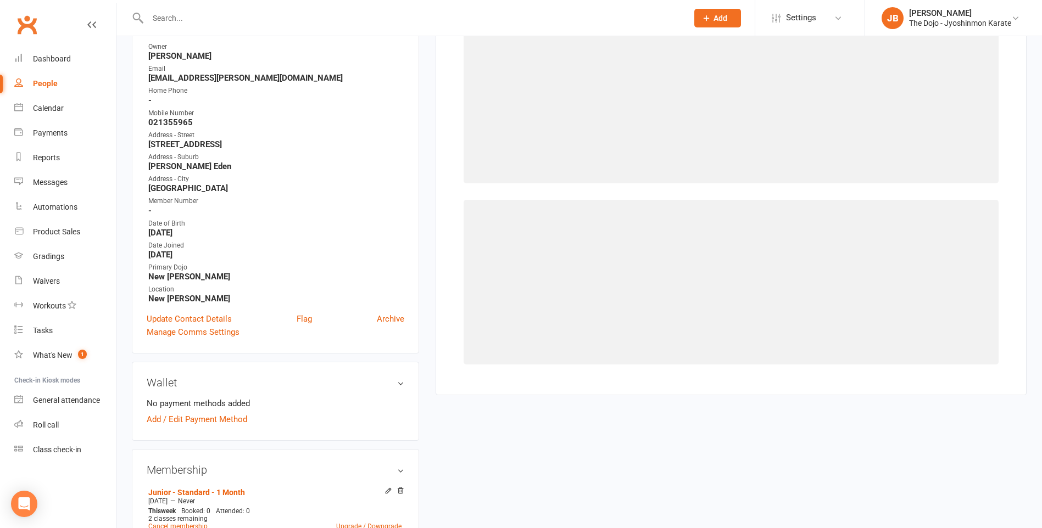
select select "13978"
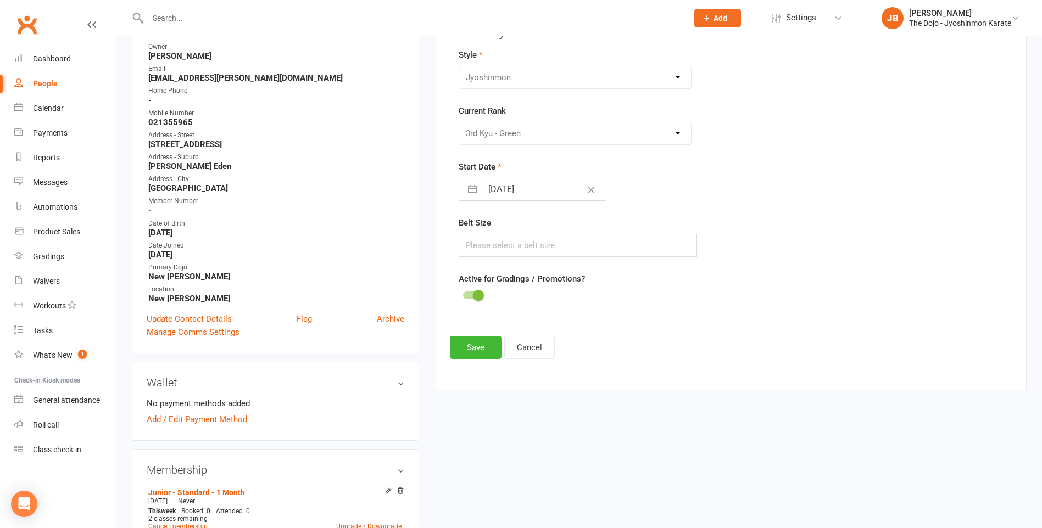
scroll to position [94, 0]
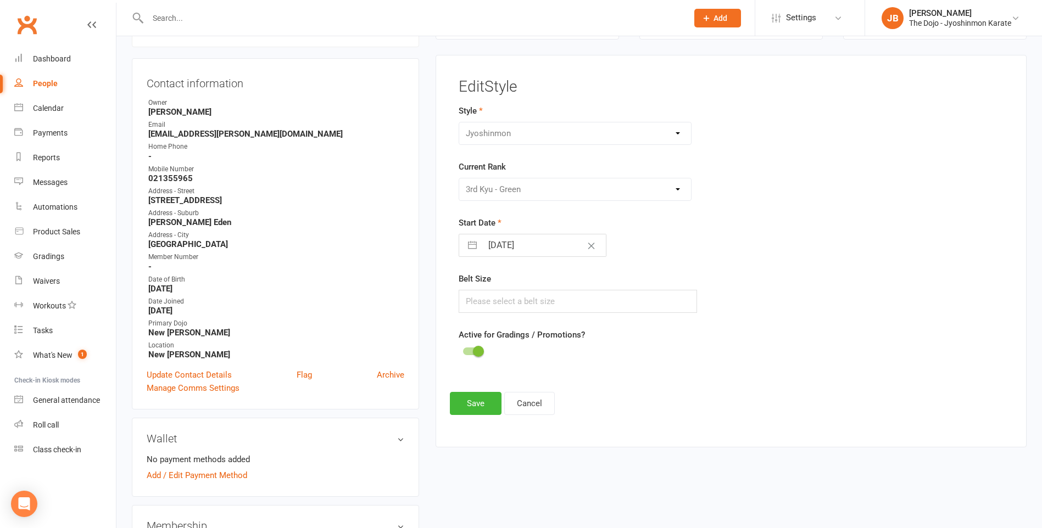
click at [572, 198] on div "Please Select Starting Rank White Belt 10th Kyu - Yellow 9th Kyu - Yellow 8th K…" at bounding box center [574, 189] width 233 height 23
click at [52, 255] on div "Gradings" at bounding box center [48, 256] width 31 height 9
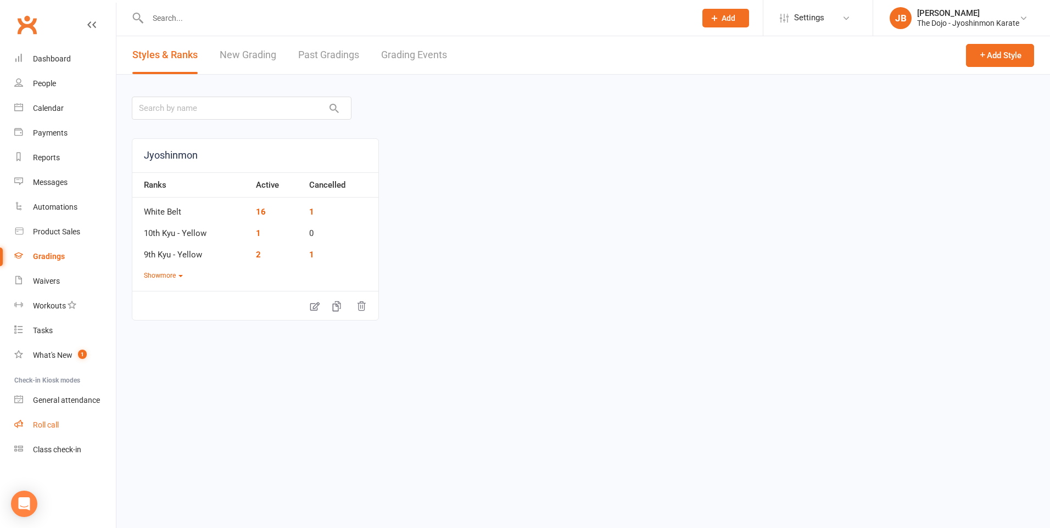
click at [48, 427] on div "Roll call" at bounding box center [46, 425] width 26 height 9
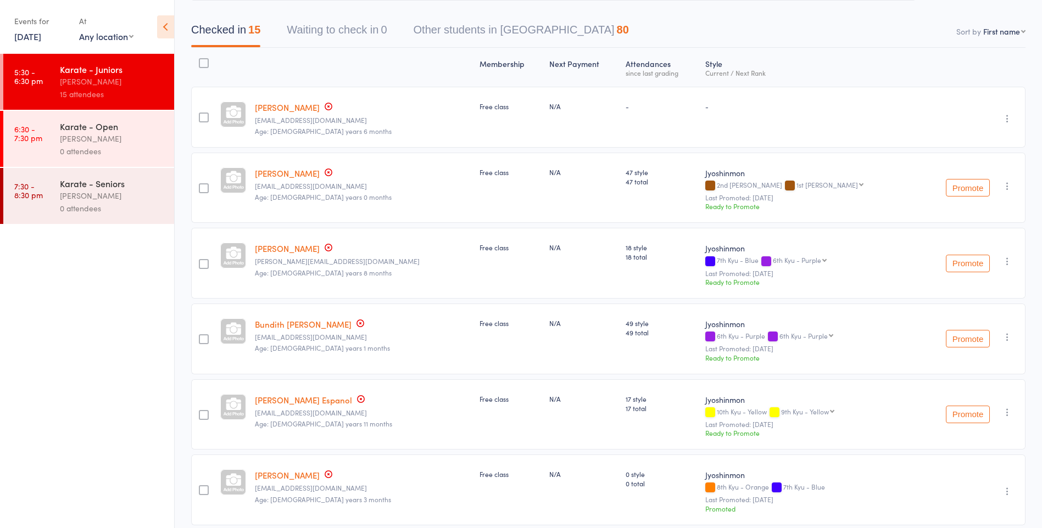
scroll to position [220, 0]
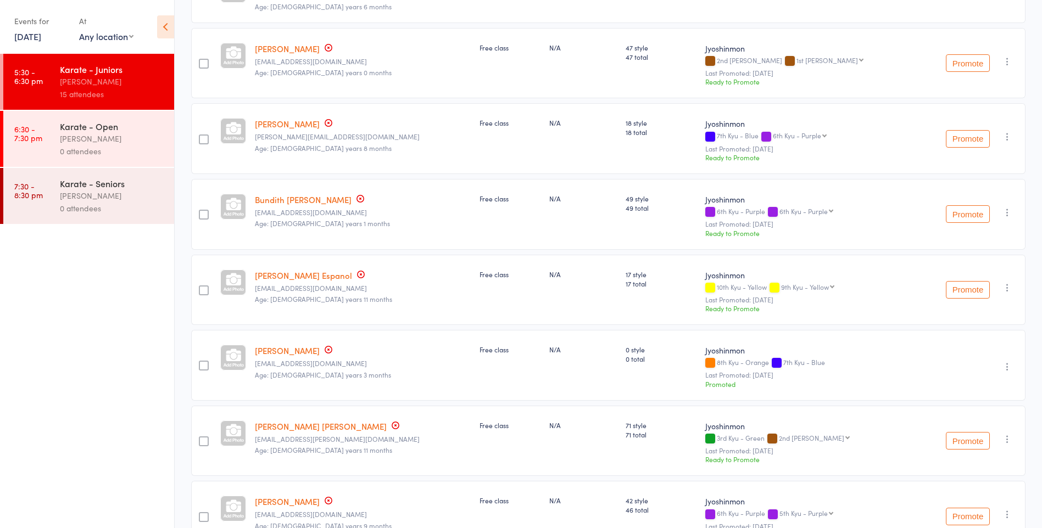
click at [1006, 443] on icon "button" at bounding box center [1006, 439] width 11 height 11
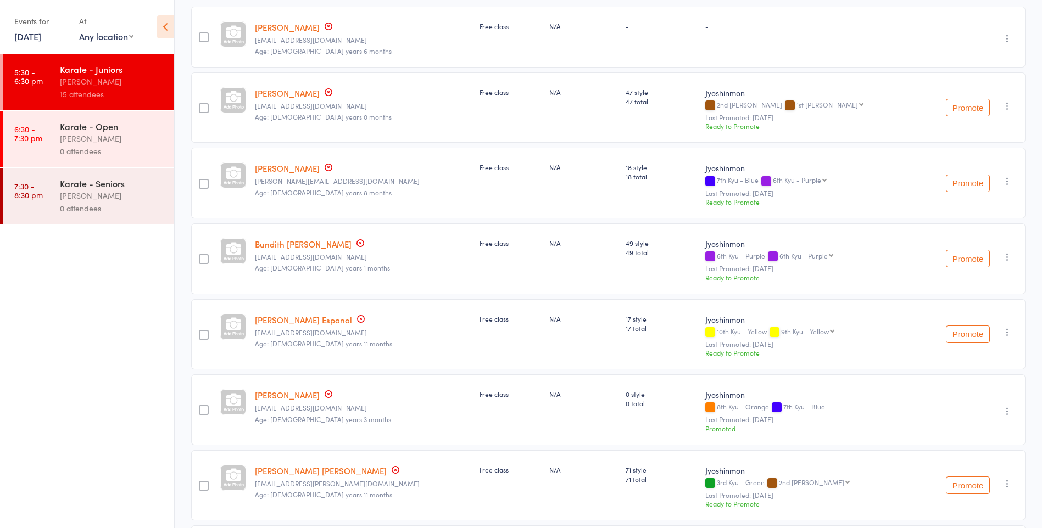
scroll to position [275, 0]
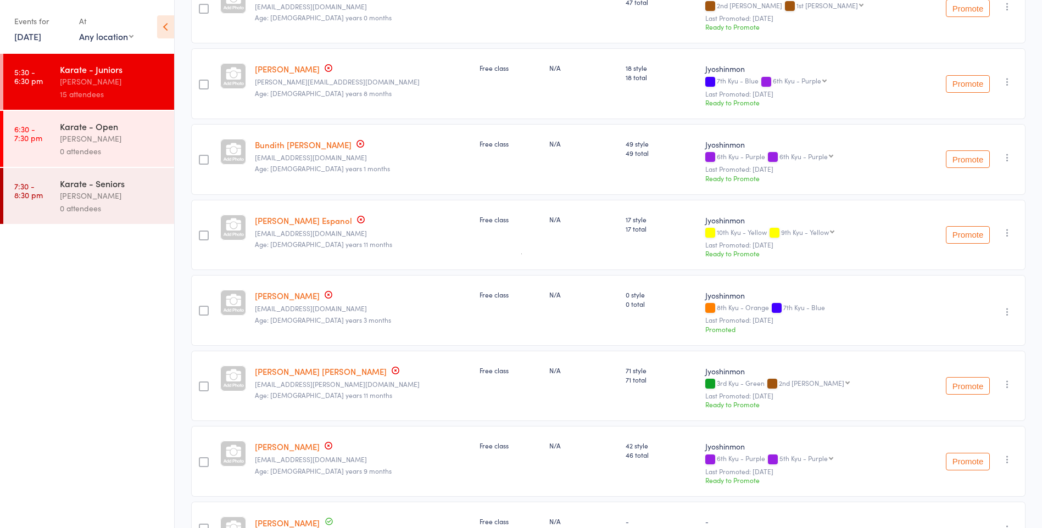
click at [310, 376] on link "[PERSON_NAME] [PERSON_NAME]" at bounding box center [321, 372] width 132 height 12
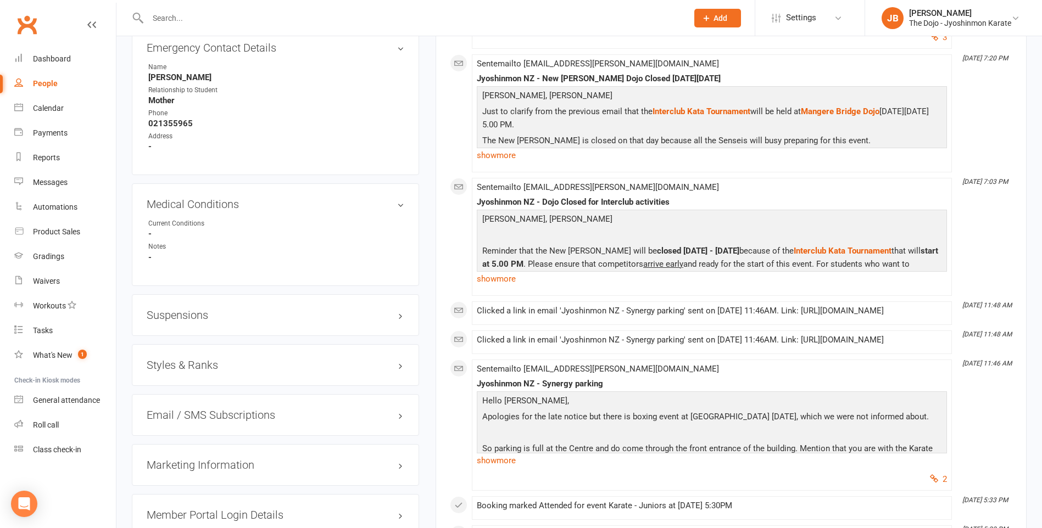
scroll to position [824, 0]
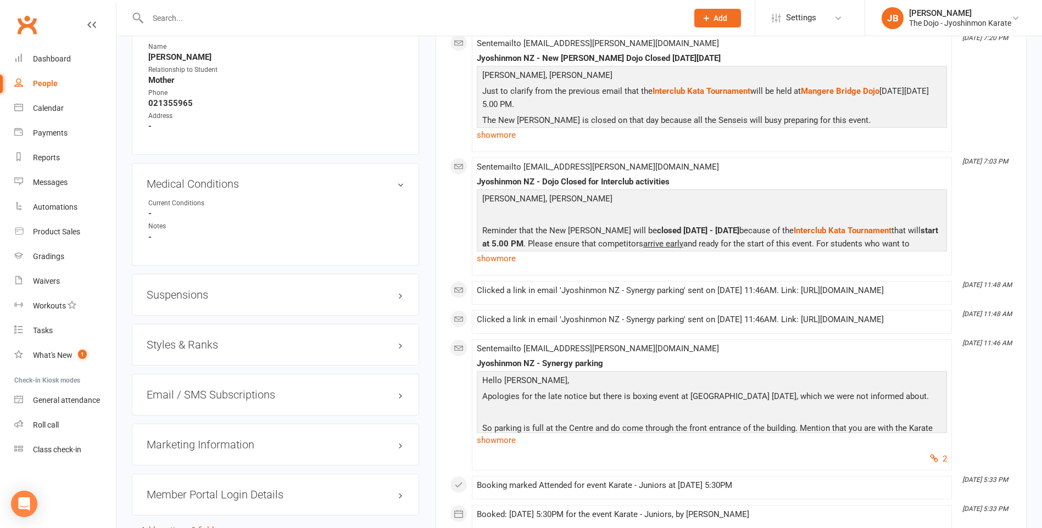
click at [400, 346] on h3 "Styles & Ranks" at bounding box center [276, 345] width 258 height 12
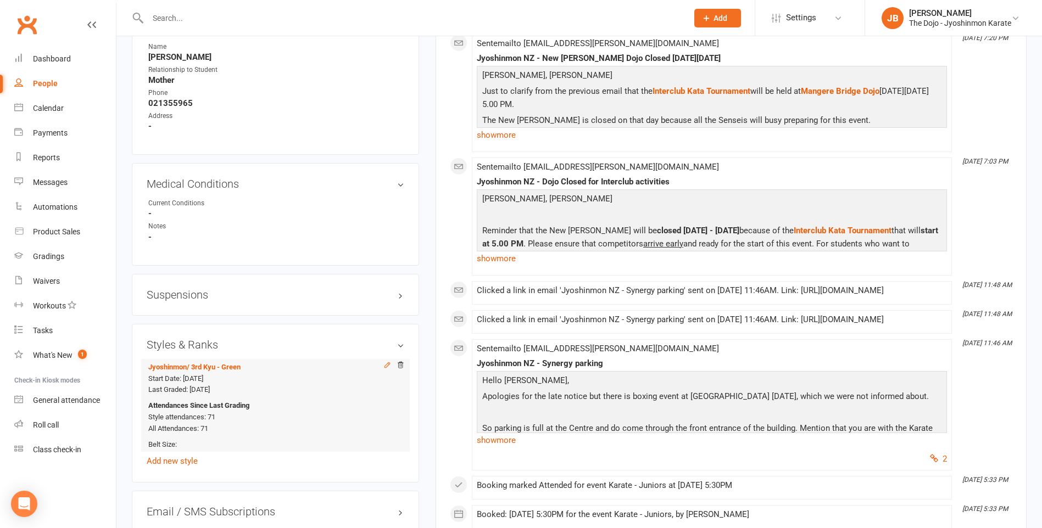
click at [385, 367] on icon at bounding box center [386, 364] width 5 height 5
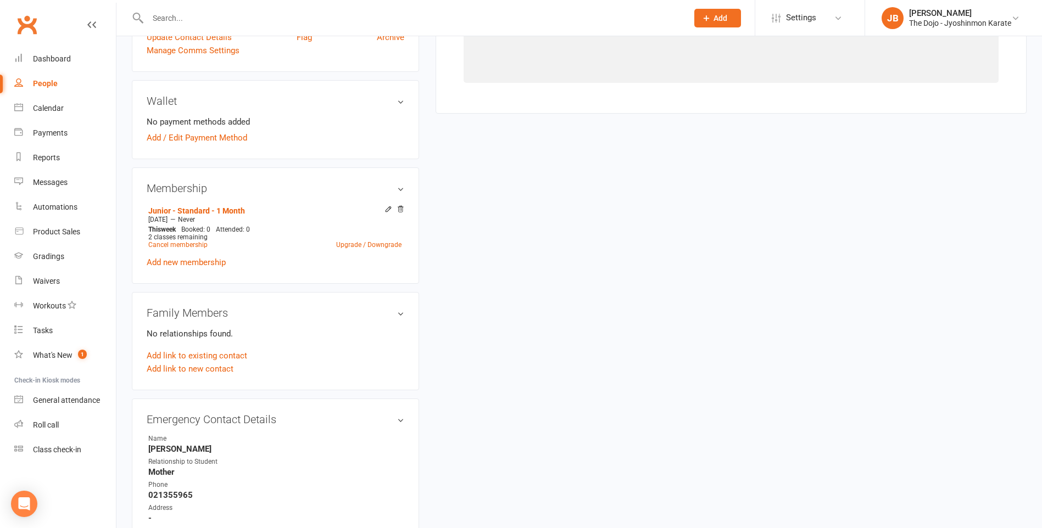
select select "13978"
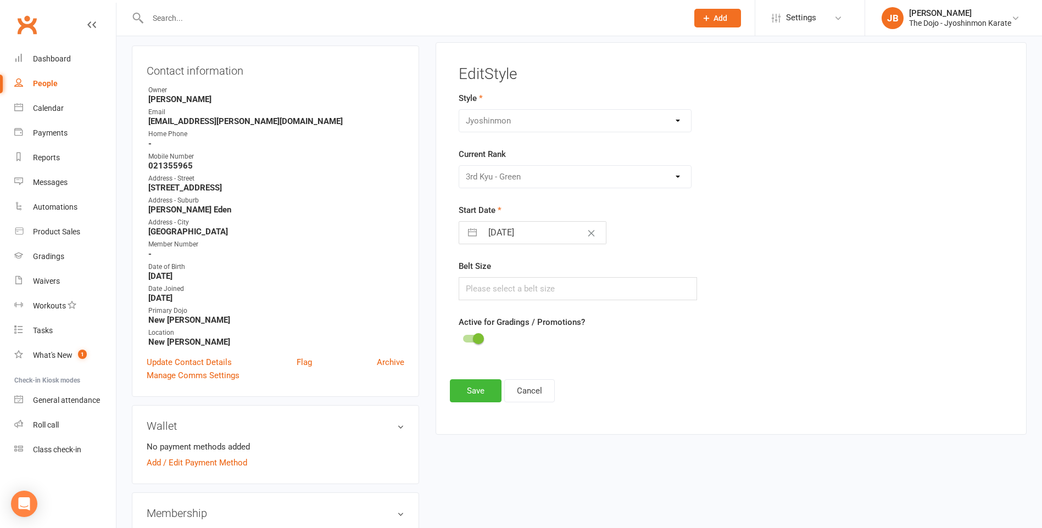
scroll to position [94, 0]
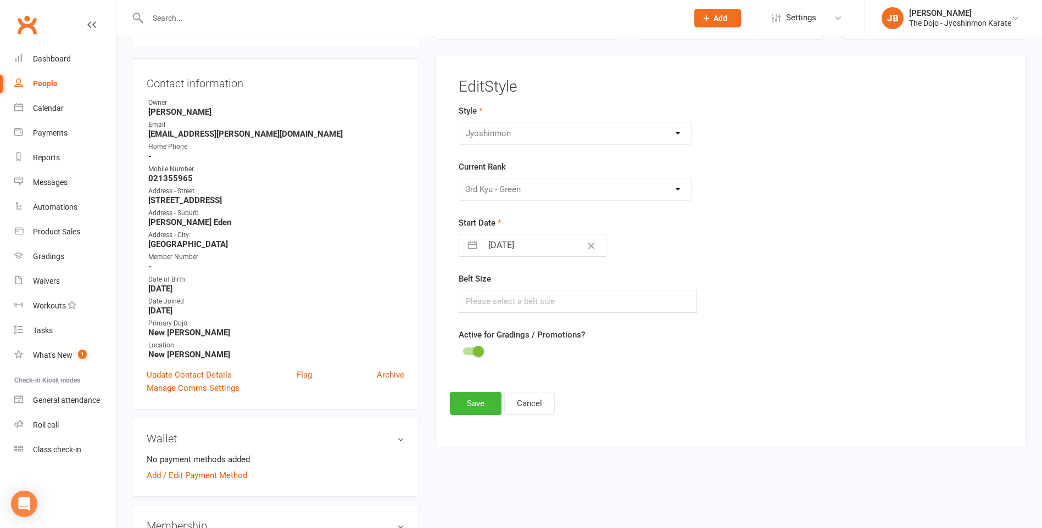
click at [682, 189] on div "Please Select Starting Rank White Belt 10th Kyu - Yellow 9th Kyu - Yellow 8th K…" at bounding box center [574, 189] width 233 height 23
click at [676, 137] on div "Jyoshinmon" at bounding box center [574, 133] width 233 height 23
click at [678, 136] on div "Jyoshinmon" at bounding box center [574, 133] width 233 height 23
click at [588, 246] on icon "Clear Date" at bounding box center [591, 246] width 7 height 7
click at [575, 246] on input "Select Start Date" at bounding box center [544, 245] width 124 height 22
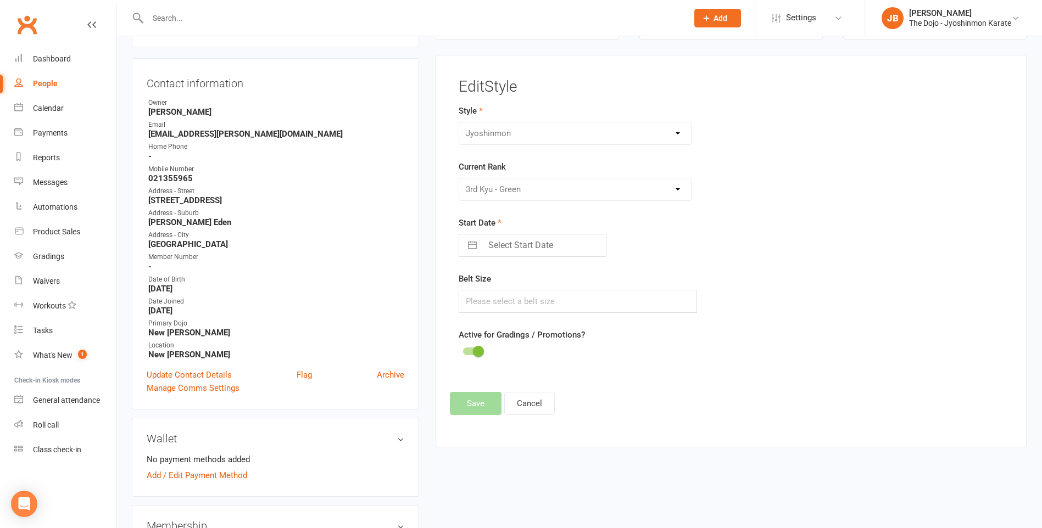
select select "7"
select select "2025"
select select "8"
select select "2025"
select select "9"
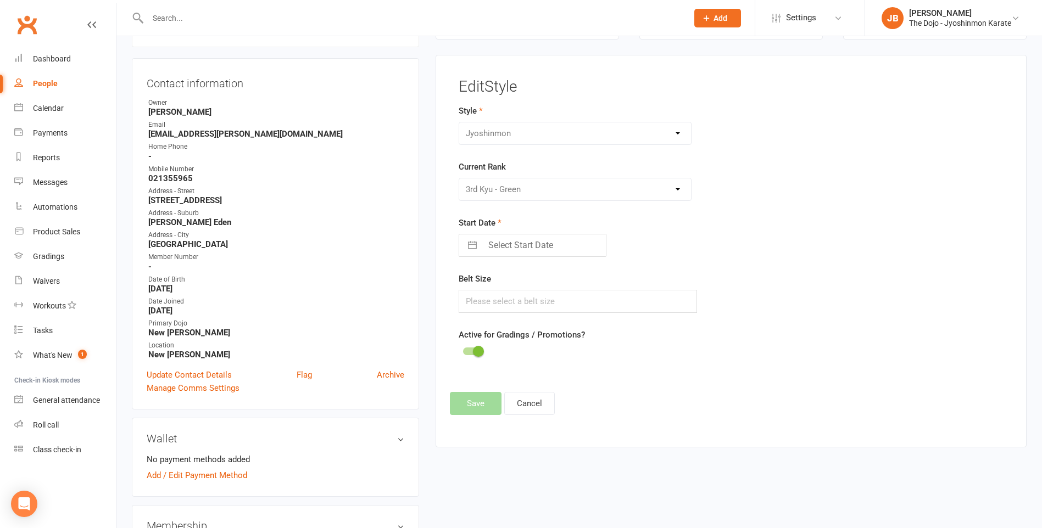
select select "2025"
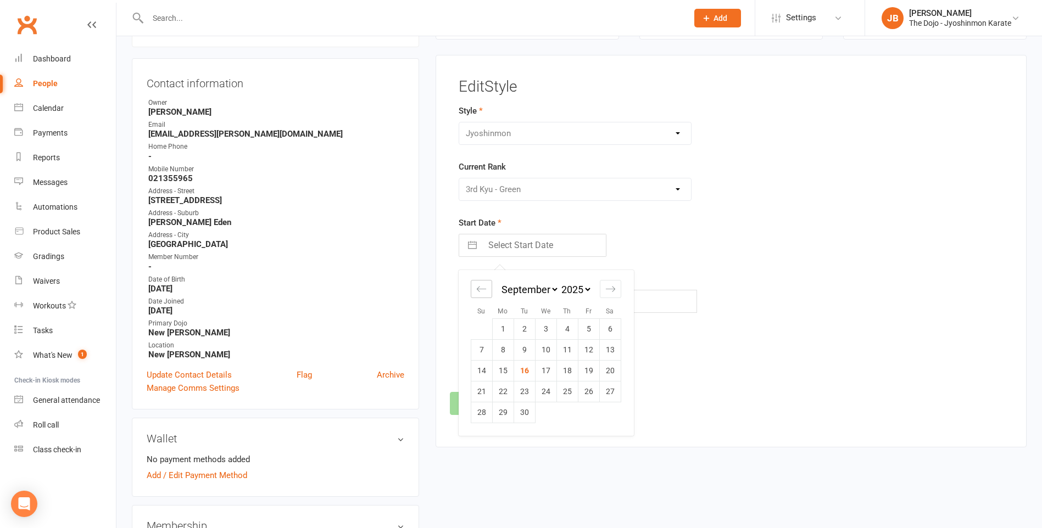
click at [487, 293] on div "Move backward to switch to the previous month." at bounding box center [481, 289] width 21 height 18
select select "6"
select select "2025"
click at [487, 293] on div "Move backward to switch to the previous month." at bounding box center [481, 289] width 21 height 18
select select "5"
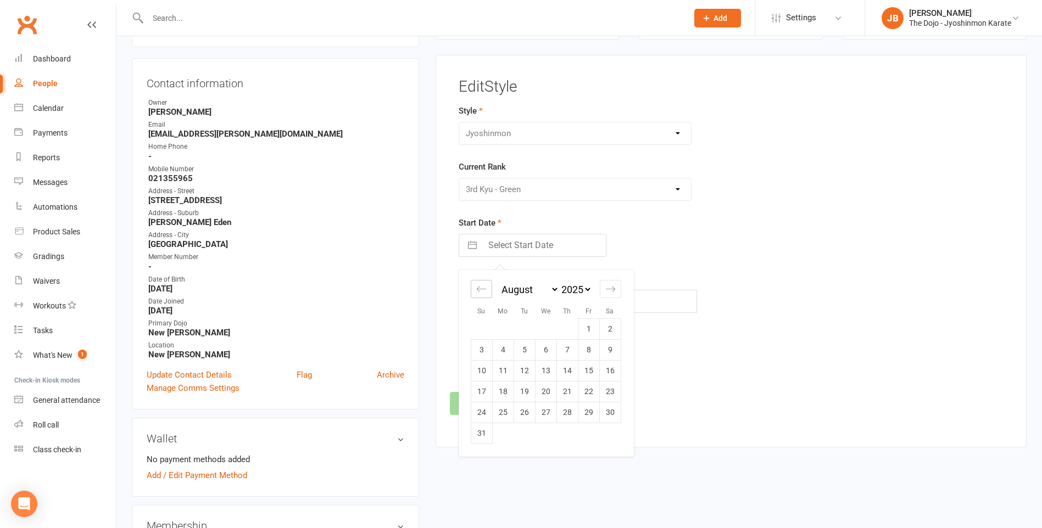
select select "2025"
click at [487, 293] on div "Move backward to switch to the previous month." at bounding box center [481, 289] width 21 height 18
select select "4"
select select "2025"
click at [487, 293] on div "Move backward to switch to the previous month." at bounding box center [481, 289] width 21 height 18
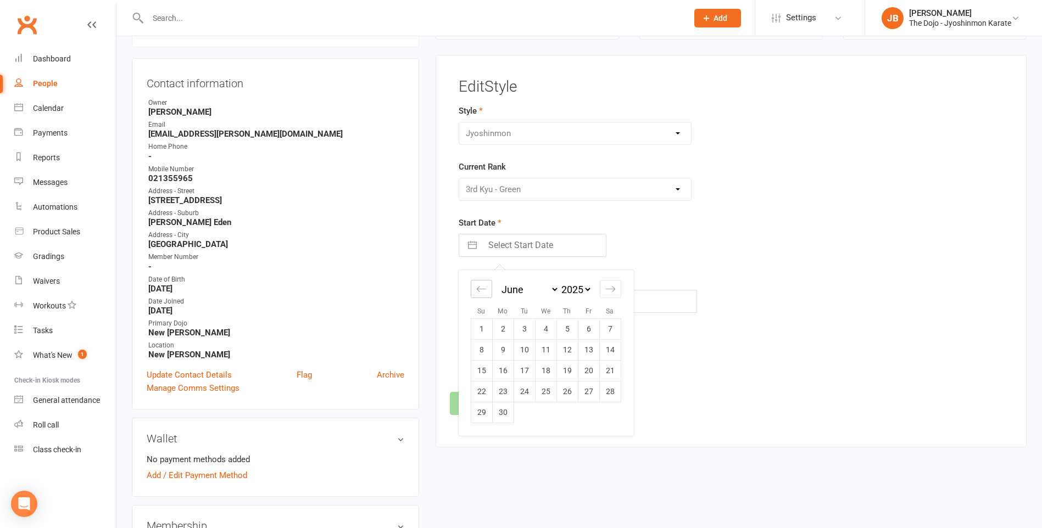
select select "3"
select select "2025"
click at [485, 412] on td "25" at bounding box center [481, 412] width 21 height 21
type input "25 May 2025"
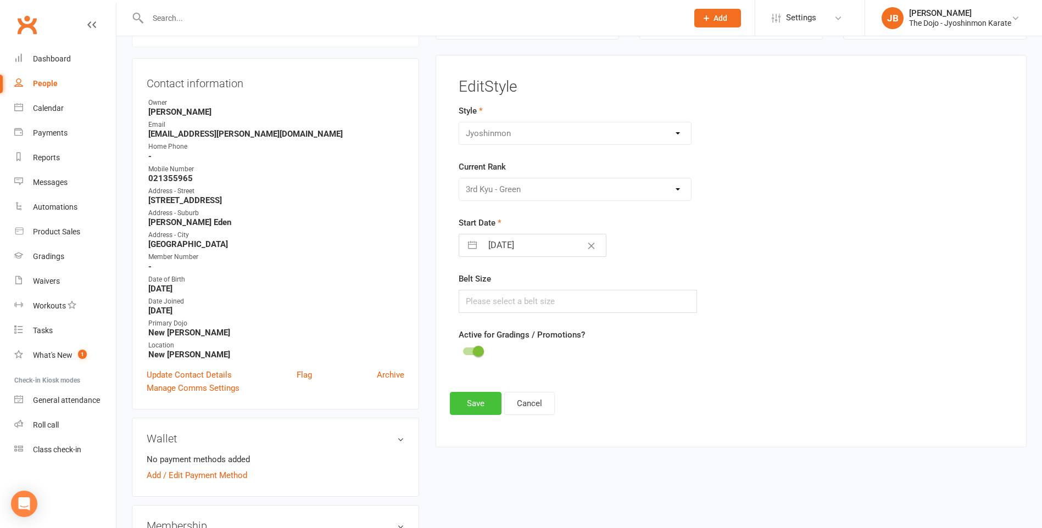
click at [485, 405] on button "Save" at bounding box center [476, 403] width 52 height 23
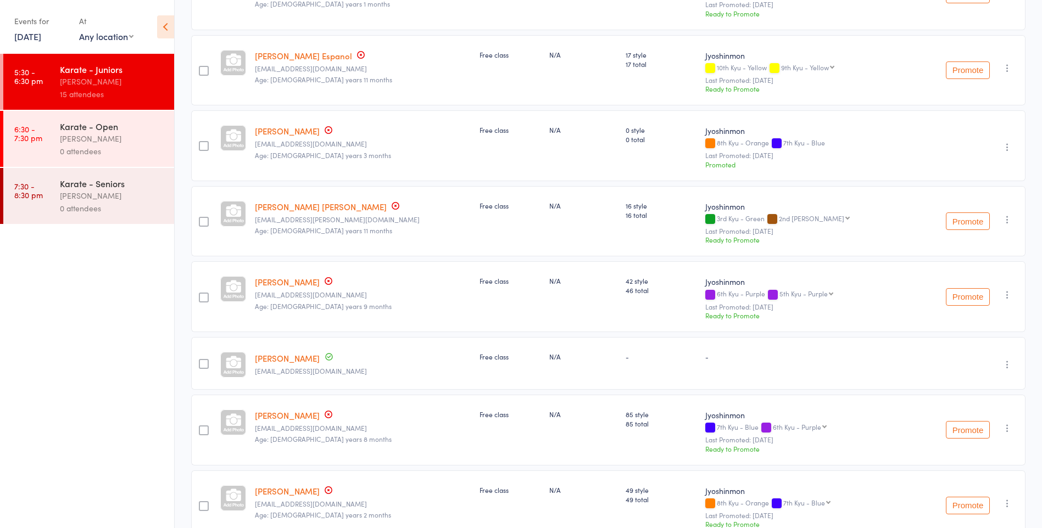
scroll to position [165, 0]
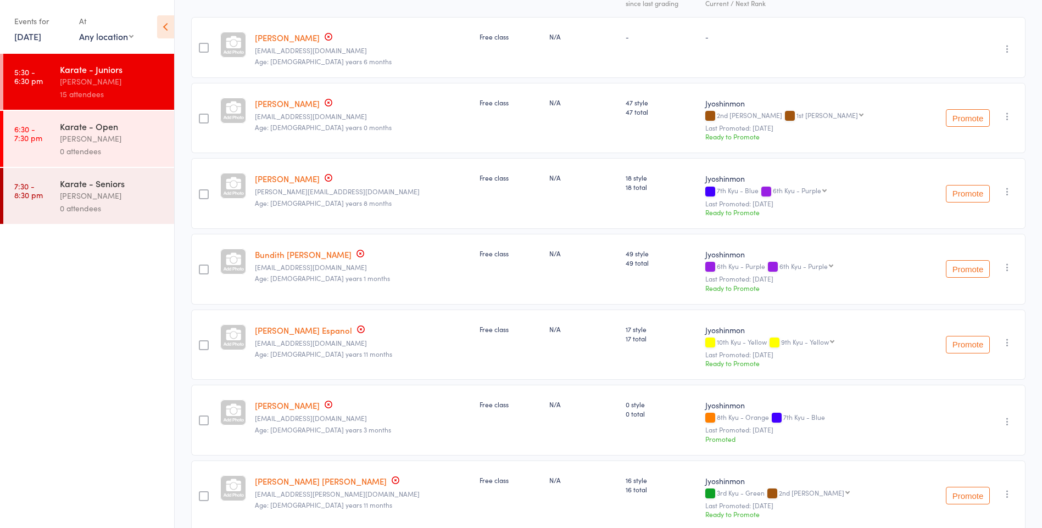
click at [292, 178] on link "[PERSON_NAME]" at bounding box center [287, 179] width 65 height 12
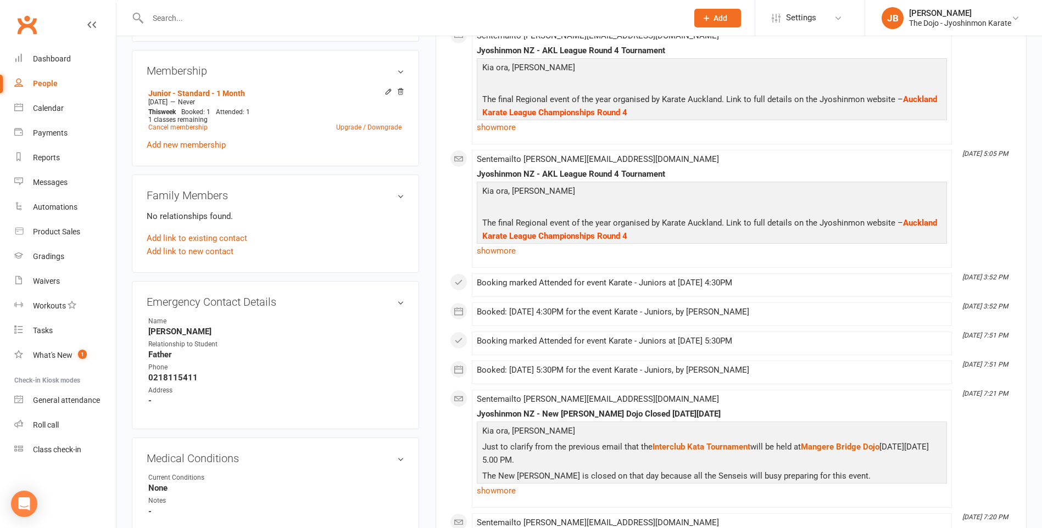
scroll to position [769, 0]
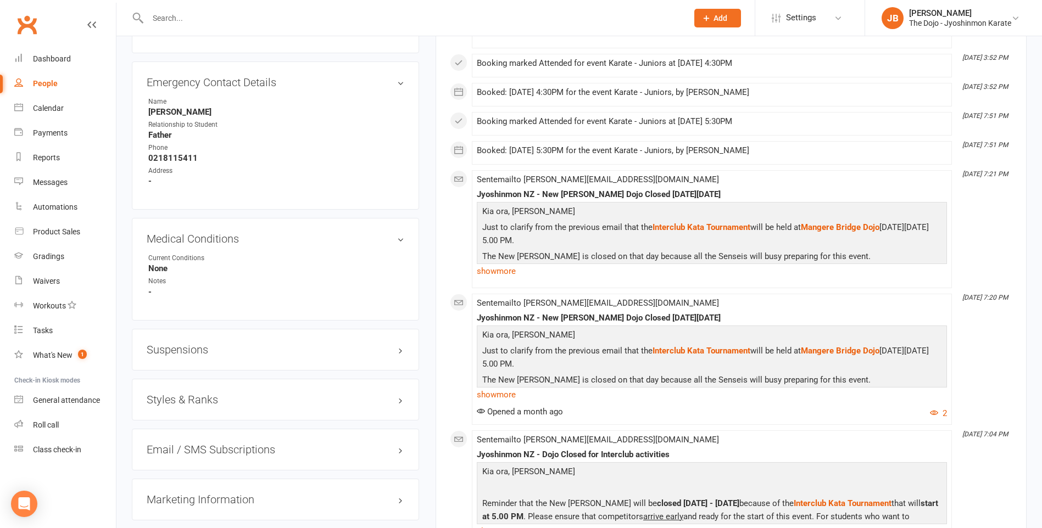
click at [401, 401] on h3 "Styles & Ranks" at bounding box center [276, 400] width 258 height 12
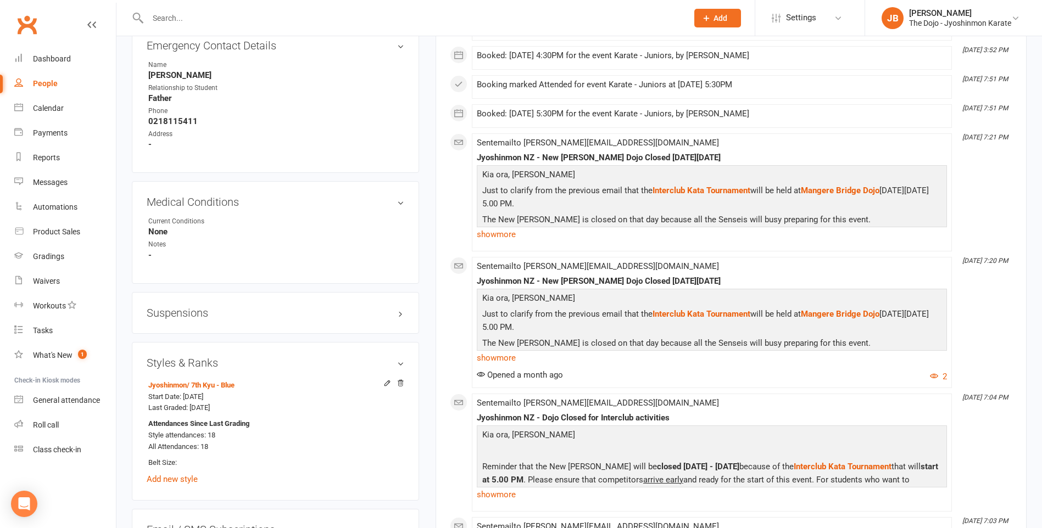
scroll to position [824, 0]
